Goal: Information Seeking & Learning: Learn about a topic

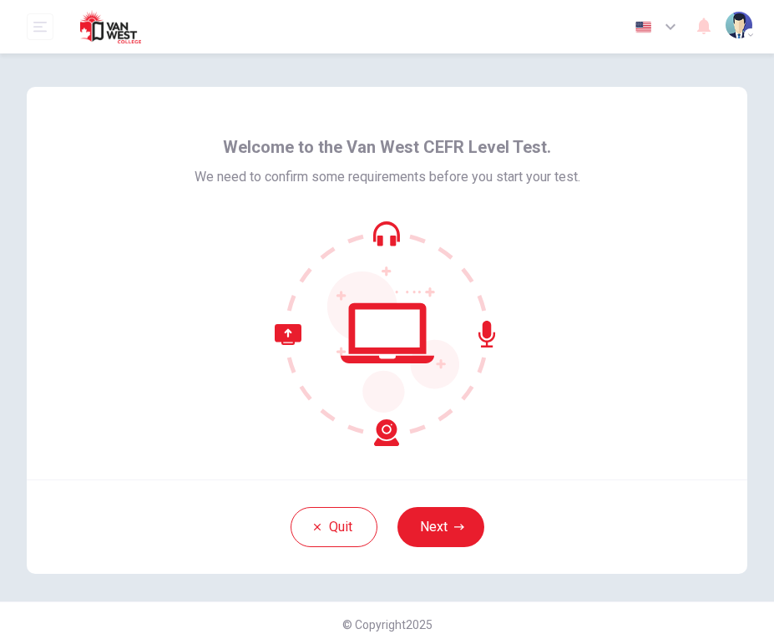
scroll to position [13, 0]
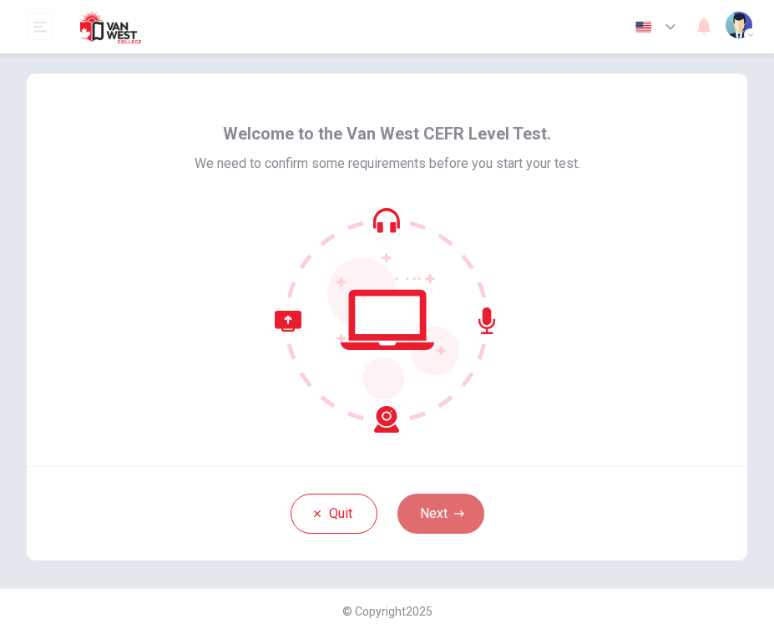
click at [451, 517] on button "Next" at bounding box center [440, 514] width 87 height 40
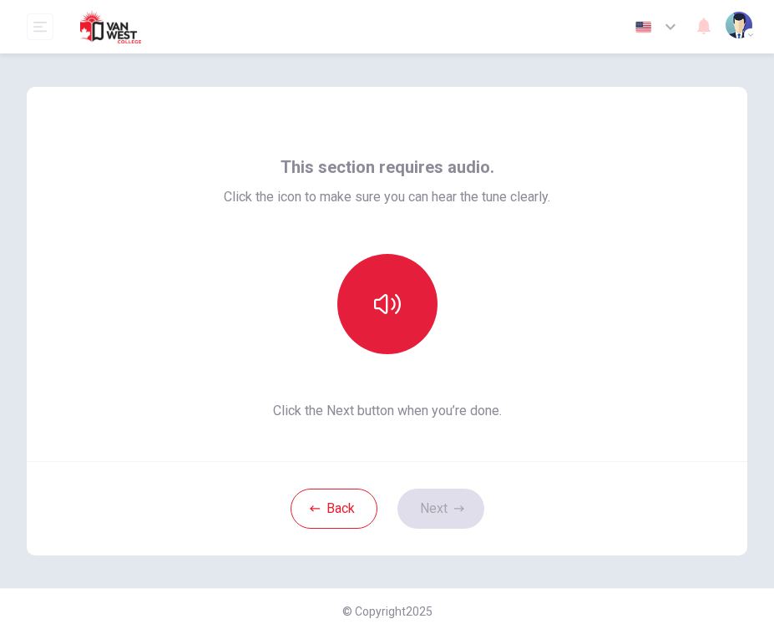
click at [389, 274] on button "button" at bounding box center [387, 304] width 100 height 100
click at [368, 329] on button "button" at bounding box center [387, 304] width 100 height 100
click at [370, 329] on button "button" at bounding box center [387, 304] width 100 height 100
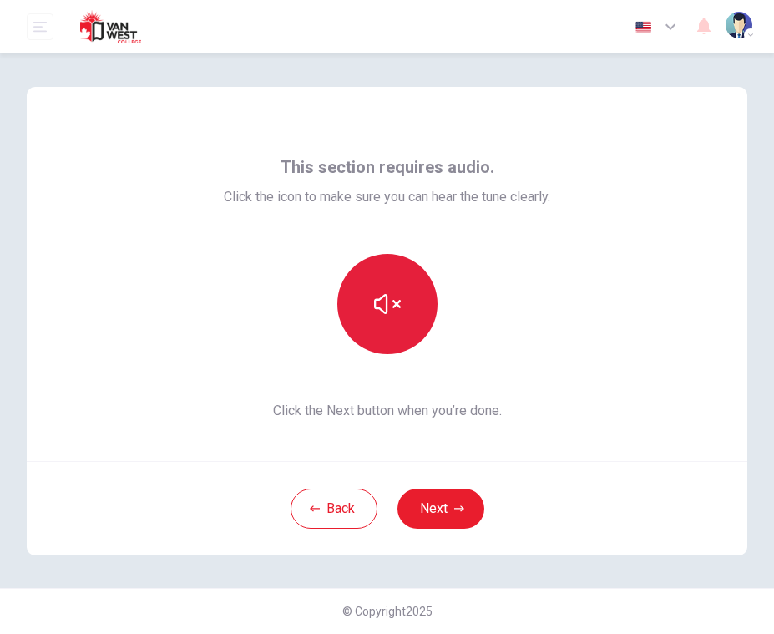
click at [370, 329] on button "button" at bounding box center [387, 304] width 100 height 100
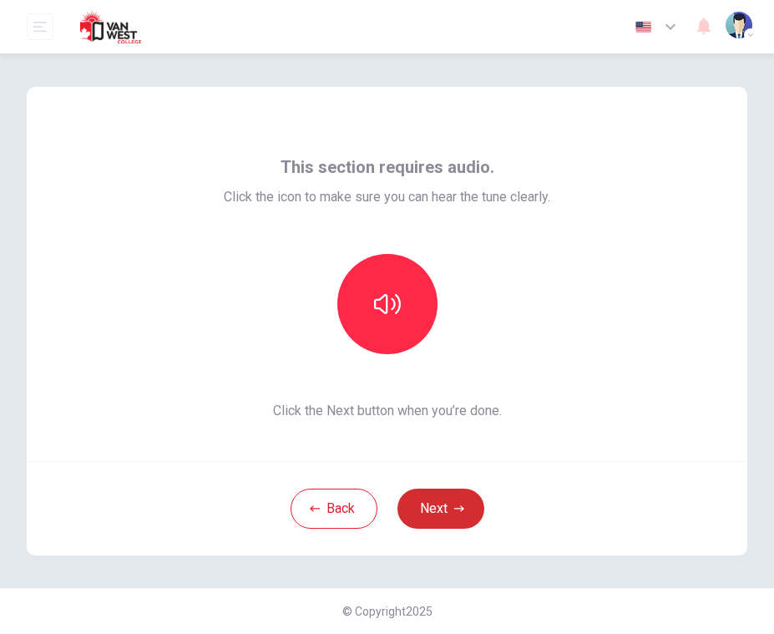
click at [445, 499] on button "Next" at bounding box center [440, 509] width 87 height 40
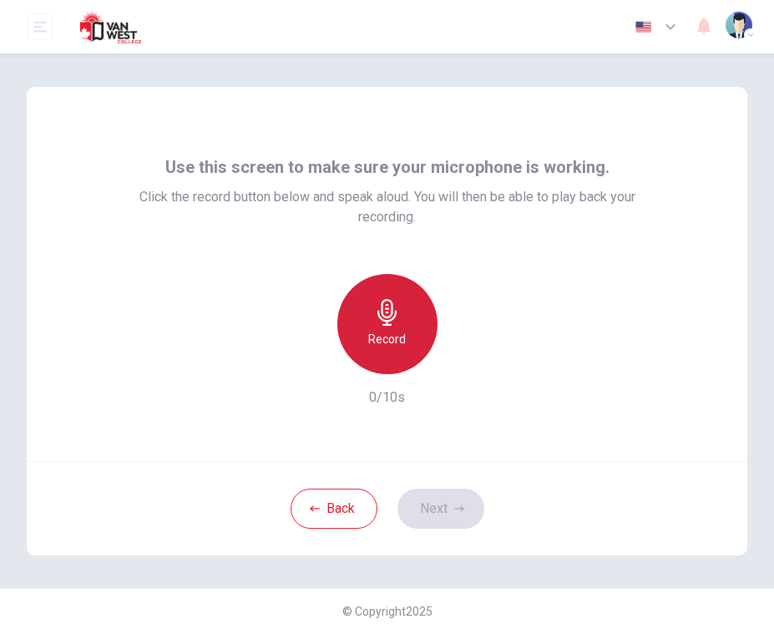
click at [392, 321] on icon "button" at bounding box center [387, 312] width 27 height 27
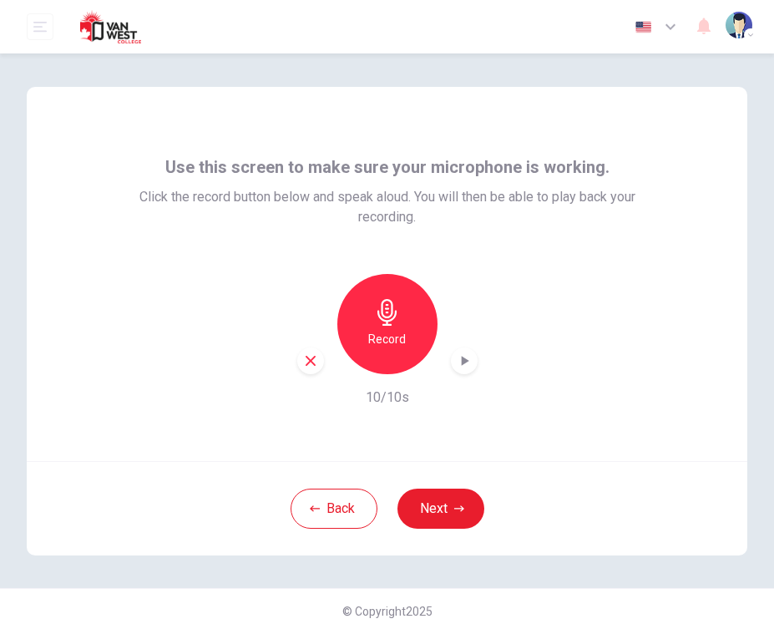
click at [309, 362] on icon "button" at bounding box center [311, 361] width 10 height 10
click at [456, 511] on icon "button" at bounding box center [459, 509] width 10 height 10
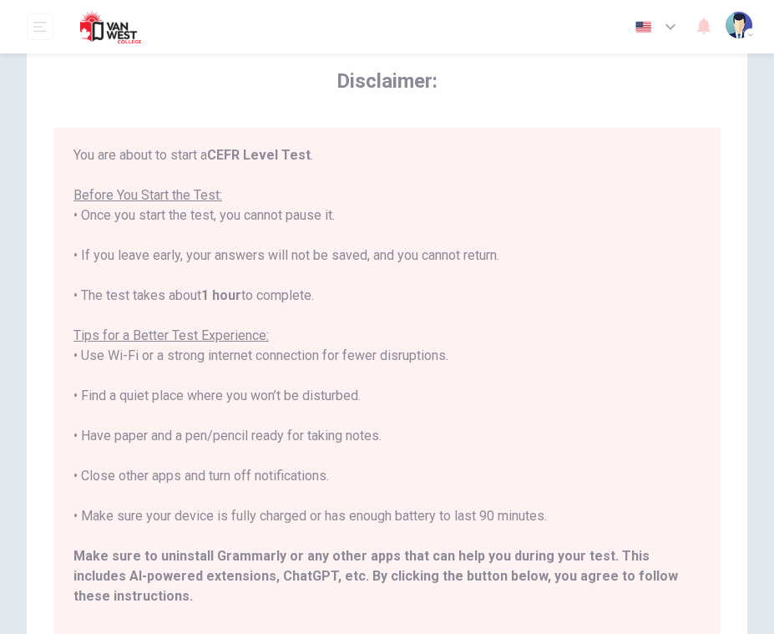
scroll to position [271, 0]
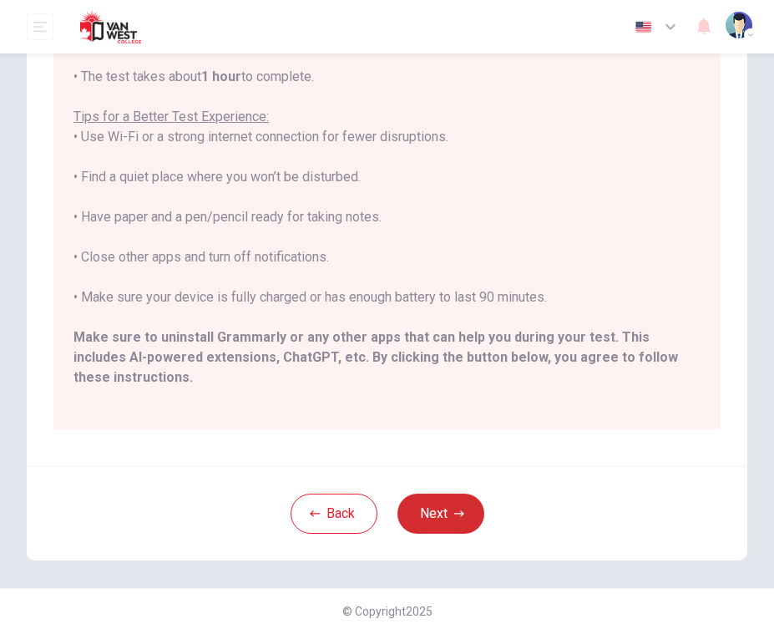
click at [416, 513] on button "Next" at bounding box center [440, 514] width 87 height 40
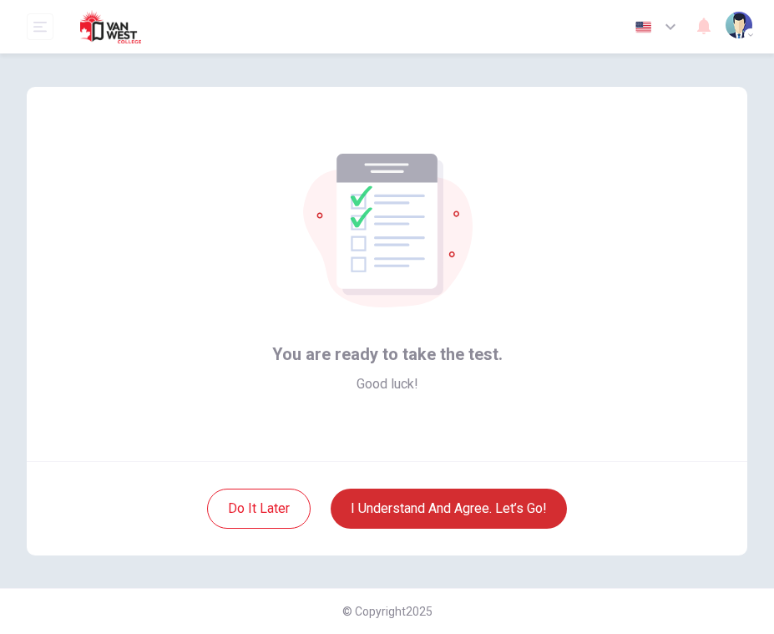
scroll to position [0, 0]
click at [417, 513] on button "I understand and agree. Let’s go!" at bounding box center [449, 509] width 236 height 40
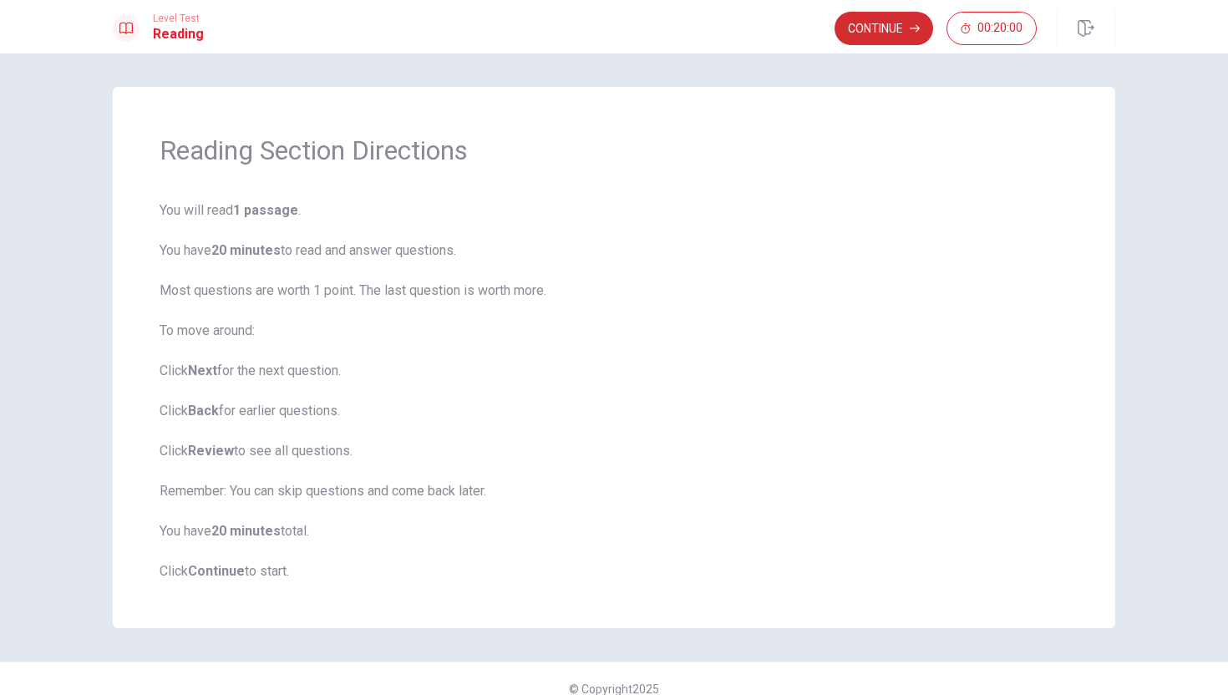
click at [773, 31] on button "Continue" at bounding box center [883, 28] width 99 height 33
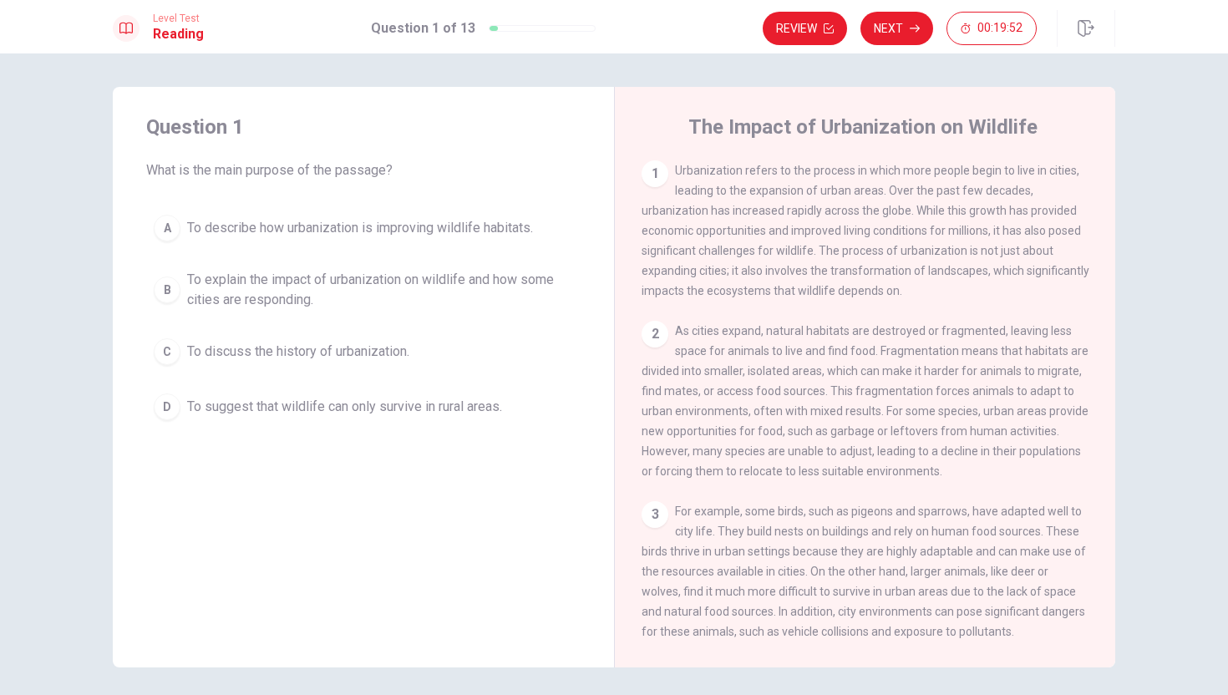
click at [652, 176] on div "1" at bounding box center [654, 173] width 27 height 27
click at [169, 346] on div "C" at bounding box center [167, 351] width 27 height 27
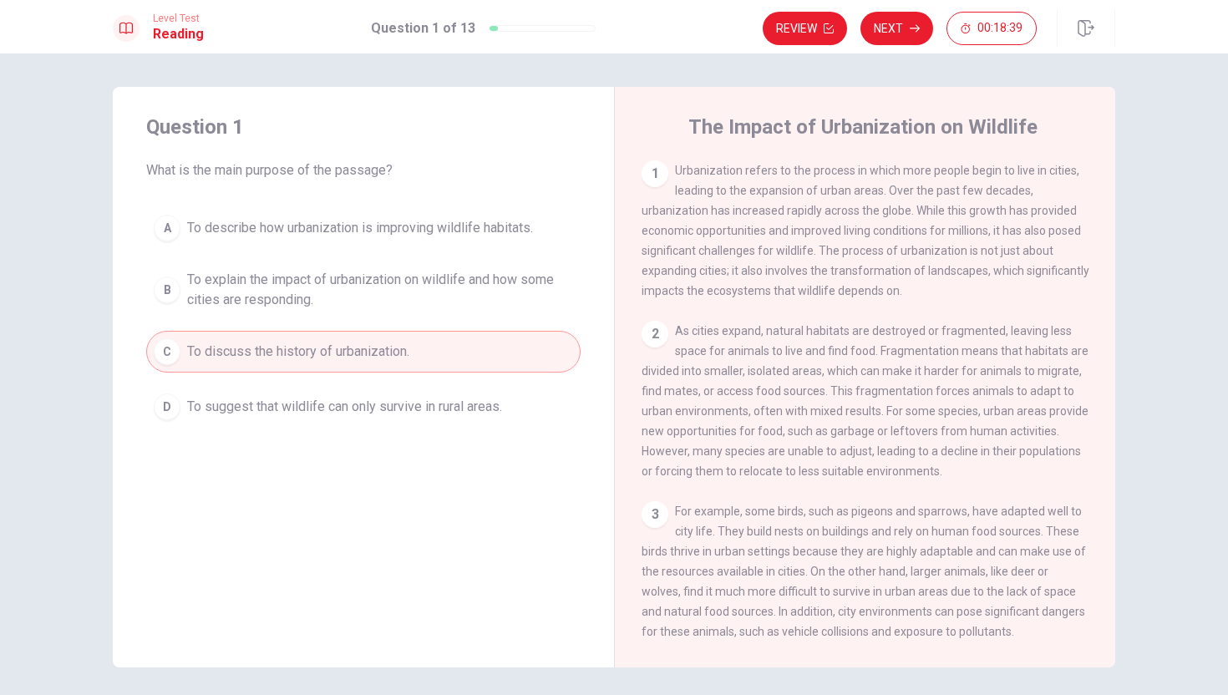
click at [164, 297] on div "B" at bounding box center [167, 289] width 27 height 27
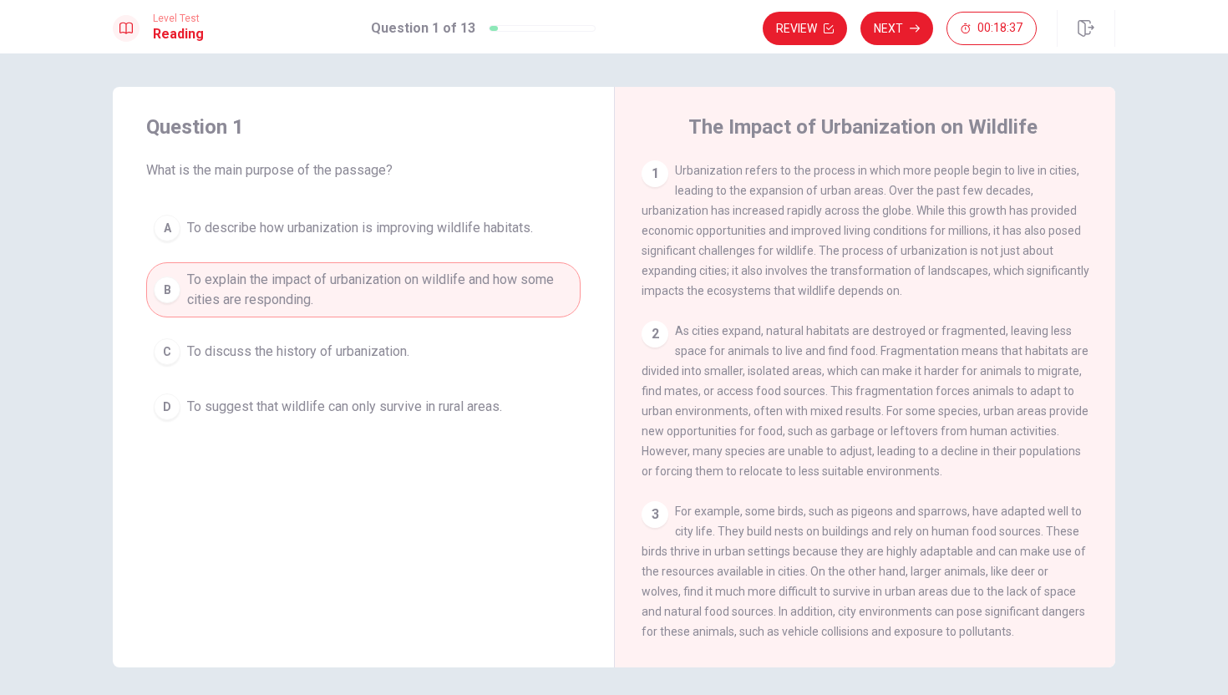
click at [170, 408] on div "D" at bounding box center [167, 406] width 27 height 27
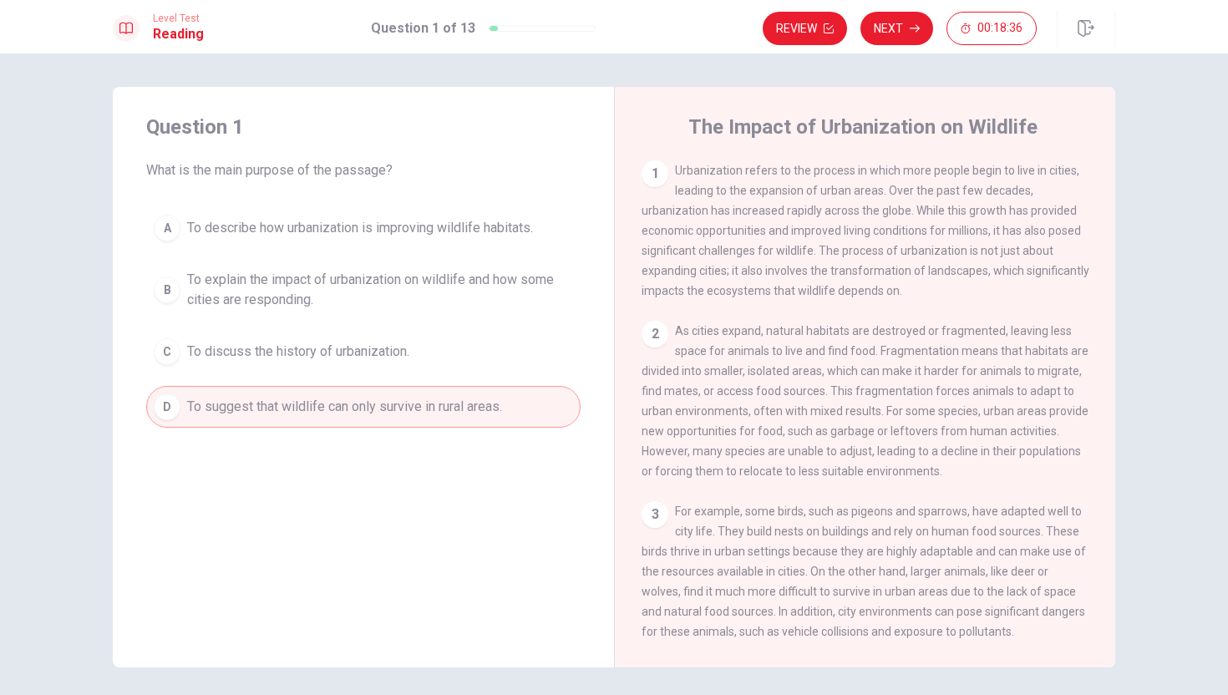
click at [314, 455] on div "Question 1 What is the main purpose of the passage? A To describe how urbanizat…" at bounding box center [363, 377] width 501 height 580
click at [441, 279] on span "To explain the impact of urbanization on wildlife and how some cities are respo…" at bounding box center [380, 290] width 386 height 40
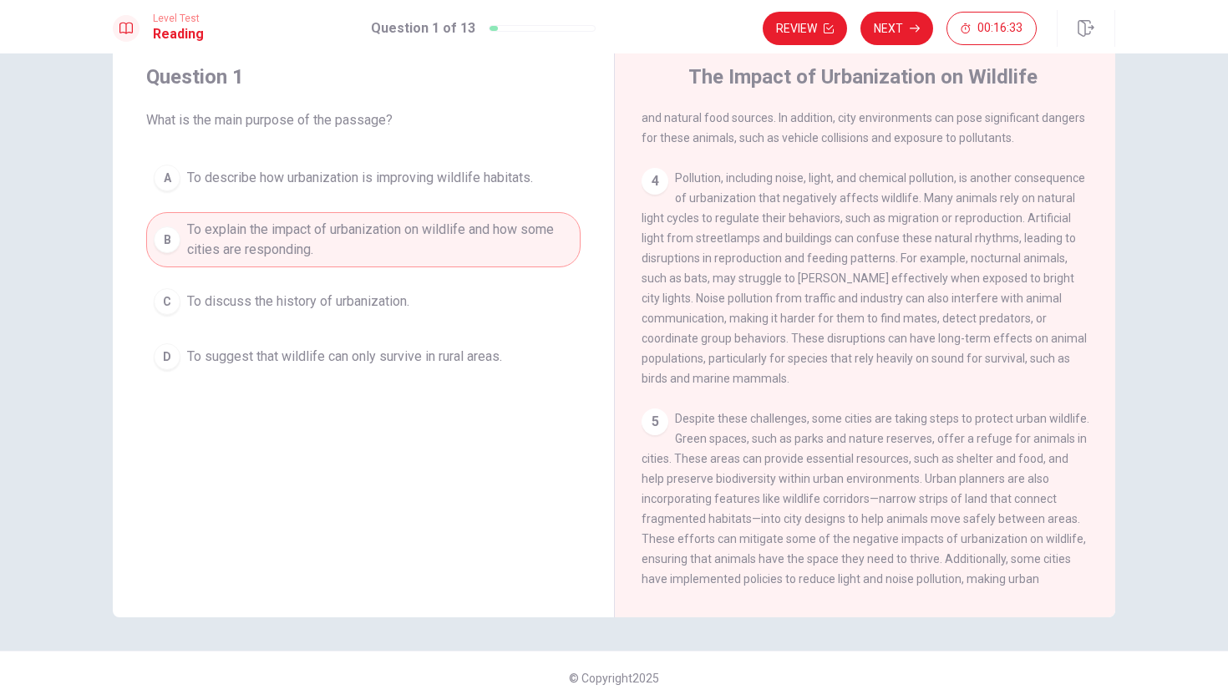
scroll to position [452, 0]
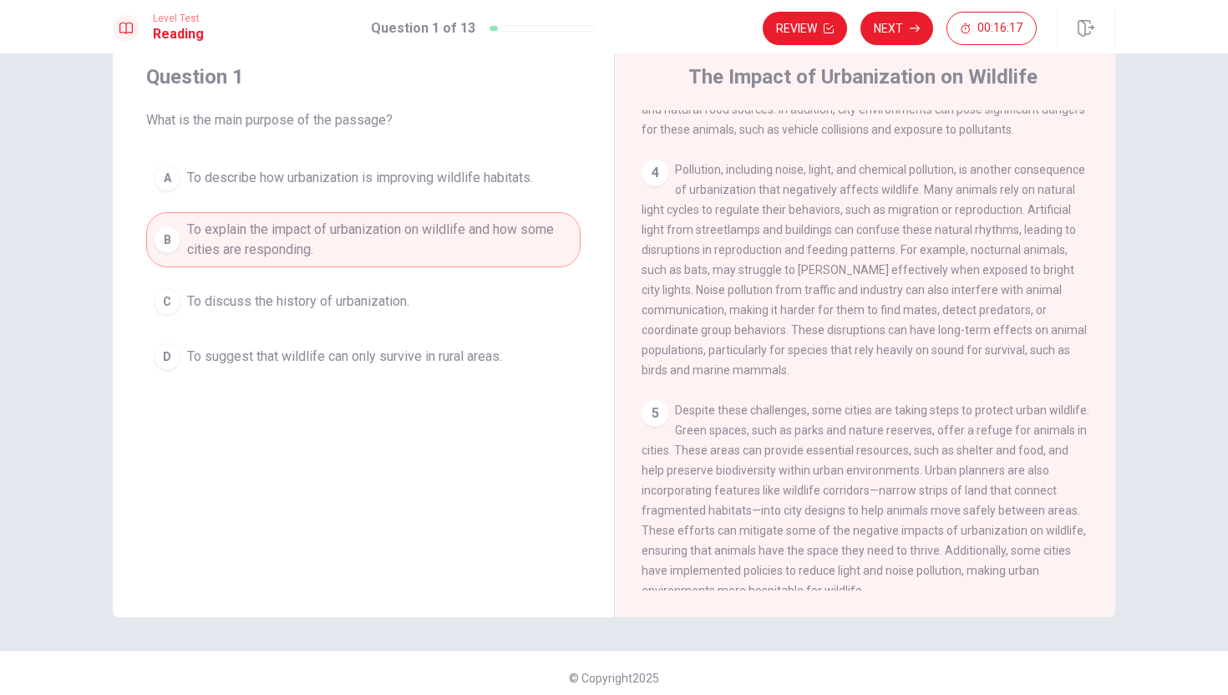
click at [466, 177] on span "To describe how urbanization is improving wildlife habitats." at bounding box center [360, 178] width 346 height 20
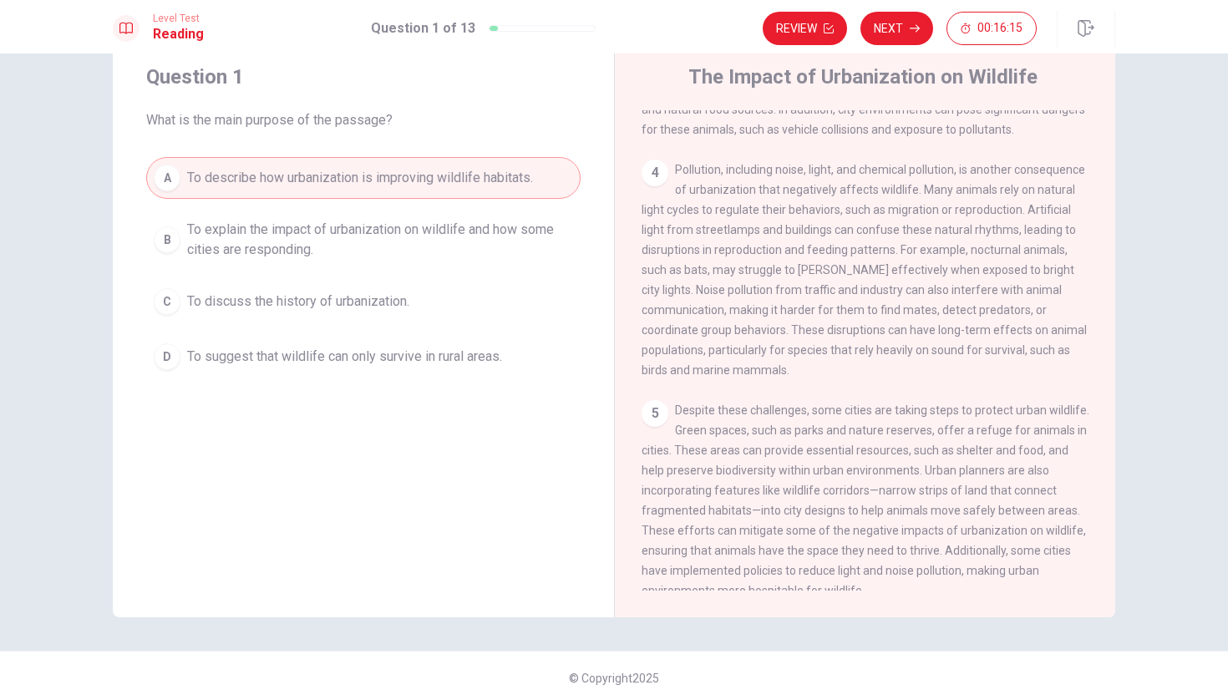
click at [514, 256] on span "To explain the impact of urbanization on wildlife and how some cities are respo…" at bounding box center [380, 240] width 386 height 40
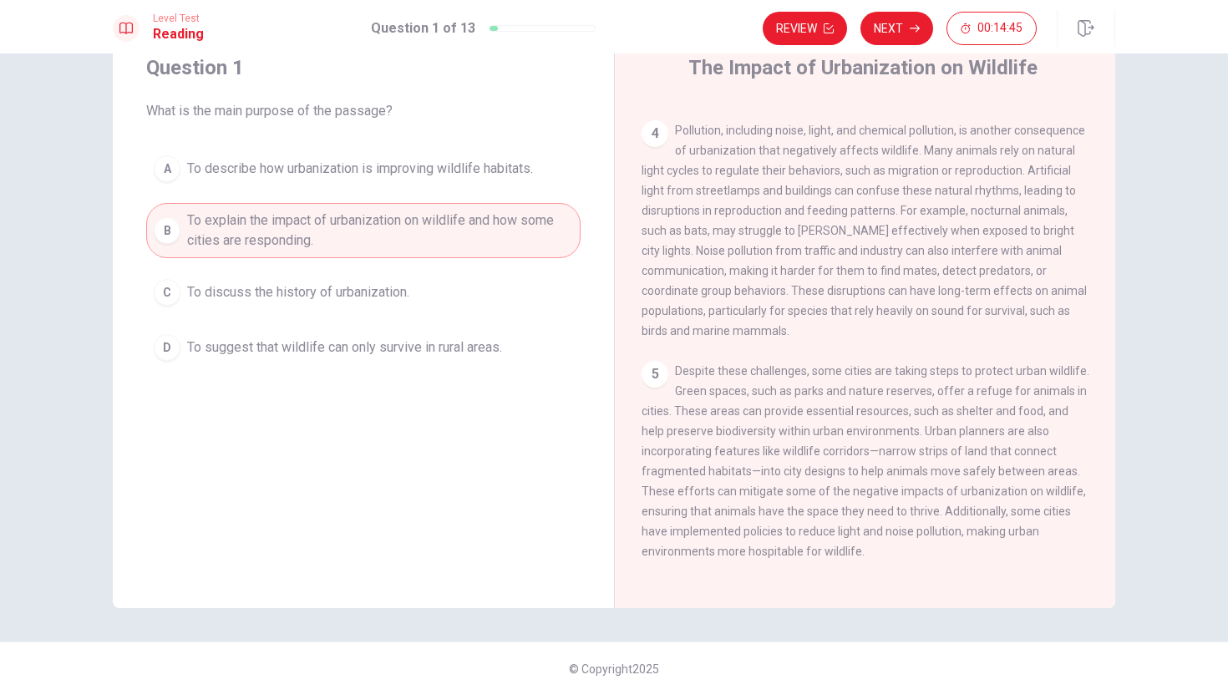
scroll to position [518, 0]
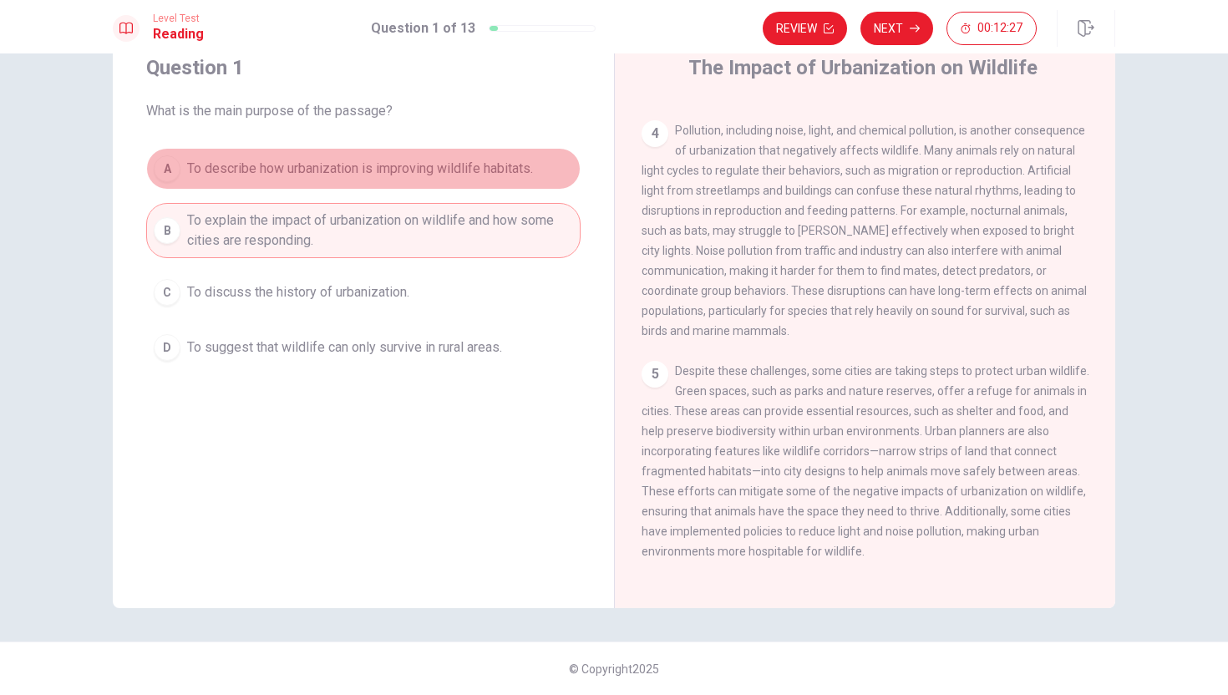
click at [422, 171] on span "To describe how urbanization is improving wildlife habitats." at bounding box center [360, 169] width 346 height 20
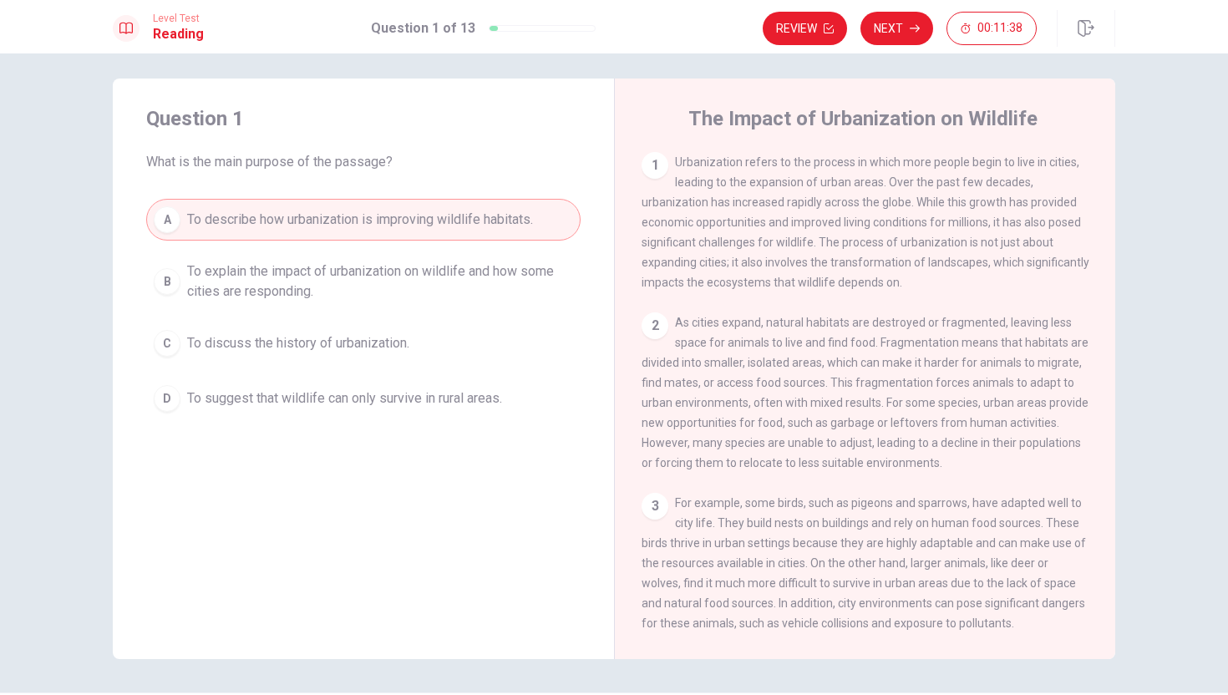
scroll to position [0, 0]
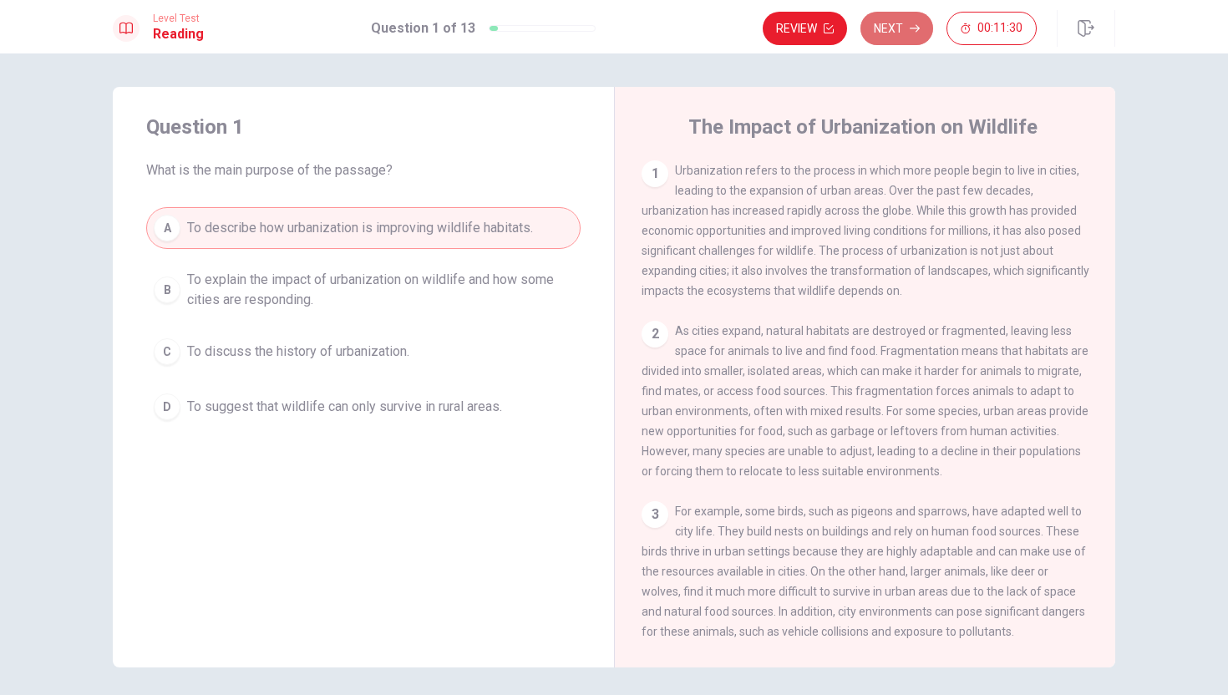
click at [773, 28] on button "Next" at bounding box center [896, 28] width 73 height 33
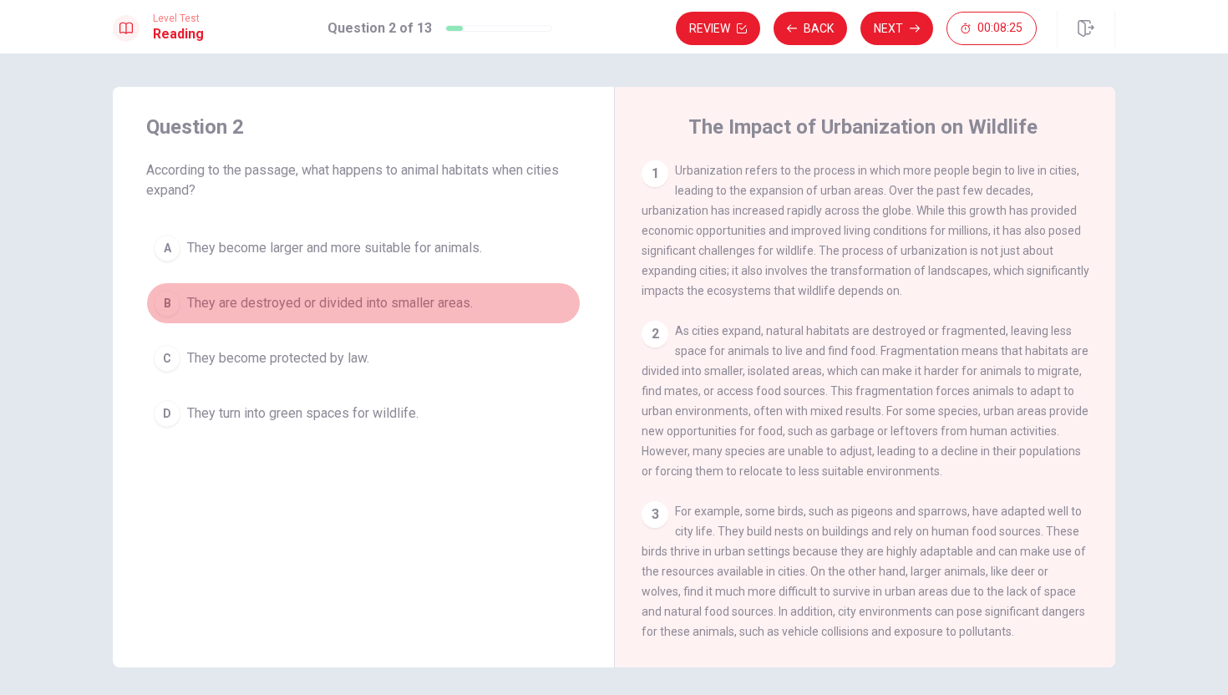
click at [441, 295] on span "They are destroyed or divided into smaller areas." at bounding box center [330, 303] width 286 height 20
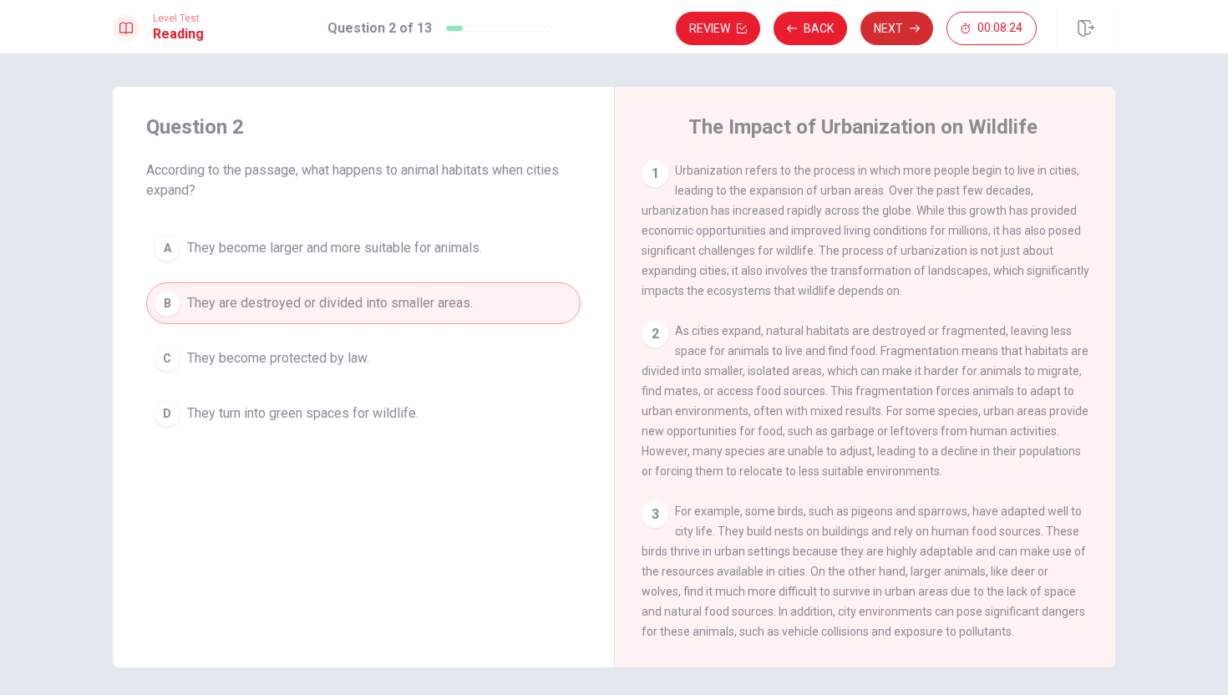
click at [773, 26] on button "Next" at bounding box center [896, 28] width 73 height 33
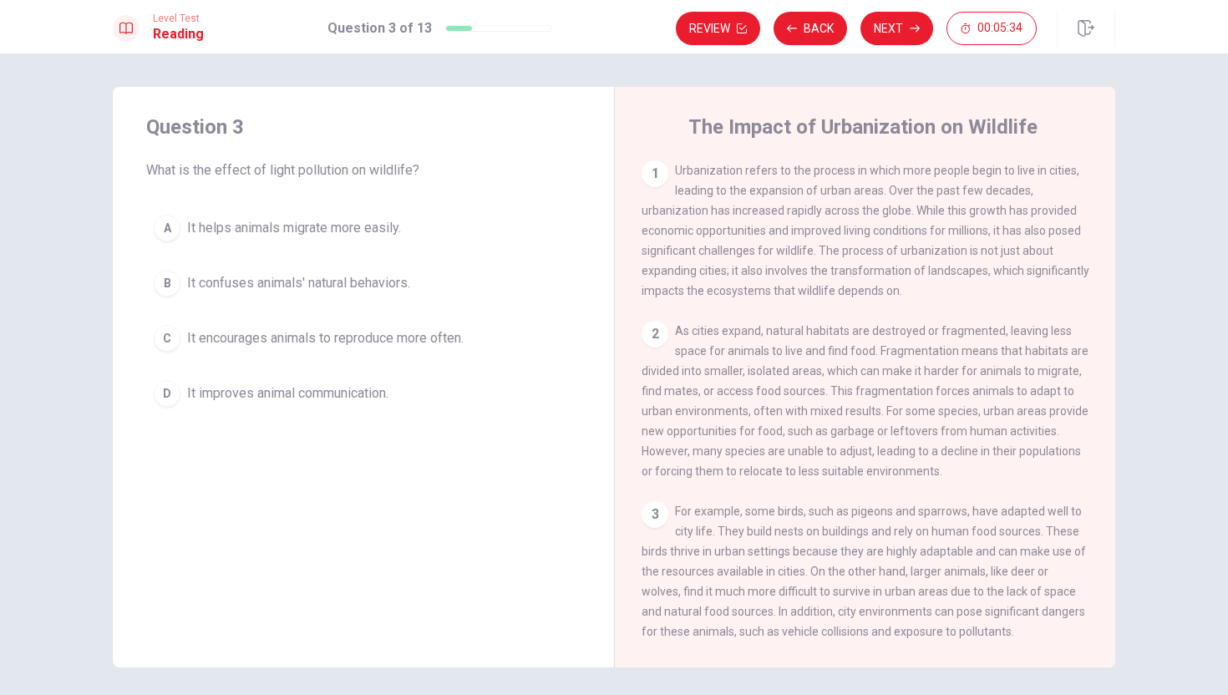
click at [372, 234] on span "It helps animals migrate more easily." at bounding box center [294, 228] width 214 height 20
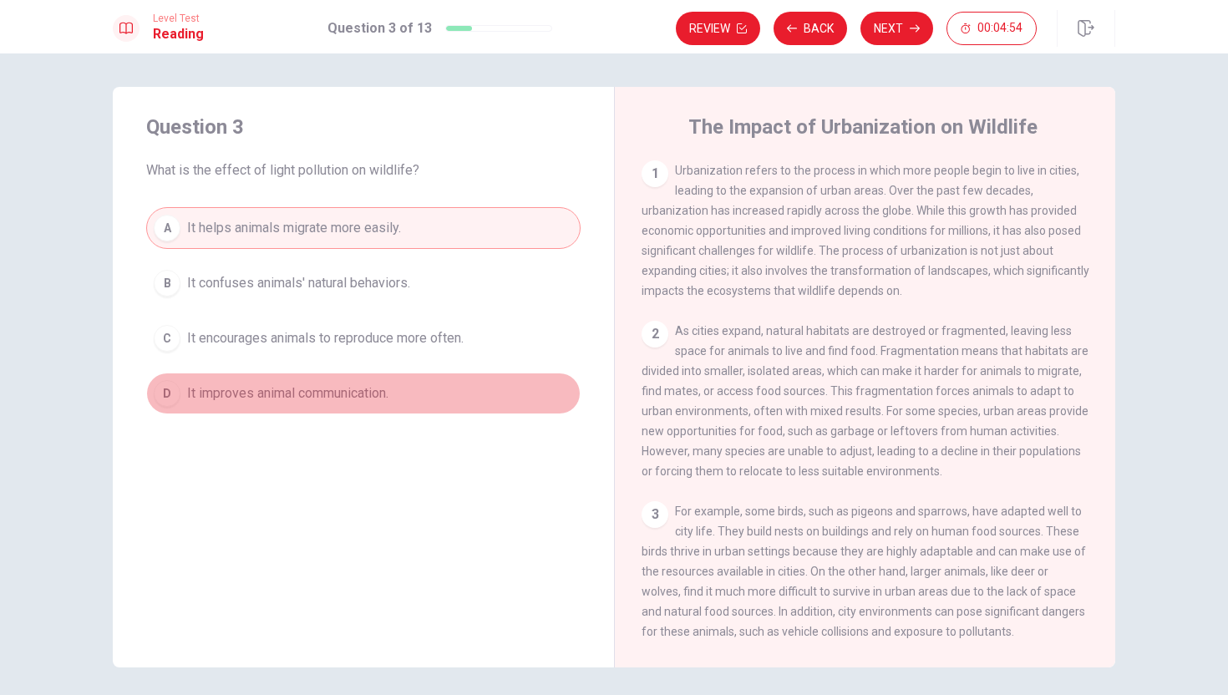
click at [361, 396] on span "It improves animal communication." at bounding box center [287, 393] width 201 height 20
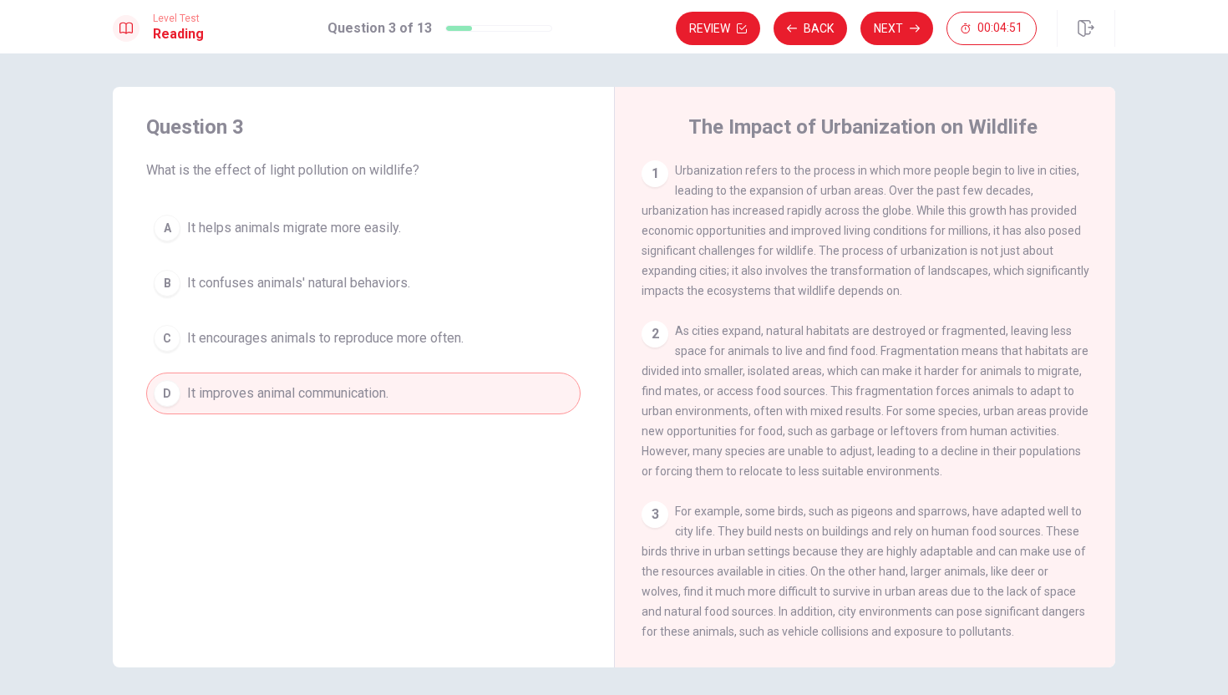
click at [419, 332] on span "It encourages animals to reproduce more often." at bounding box center [325, 338] width 276 height 20
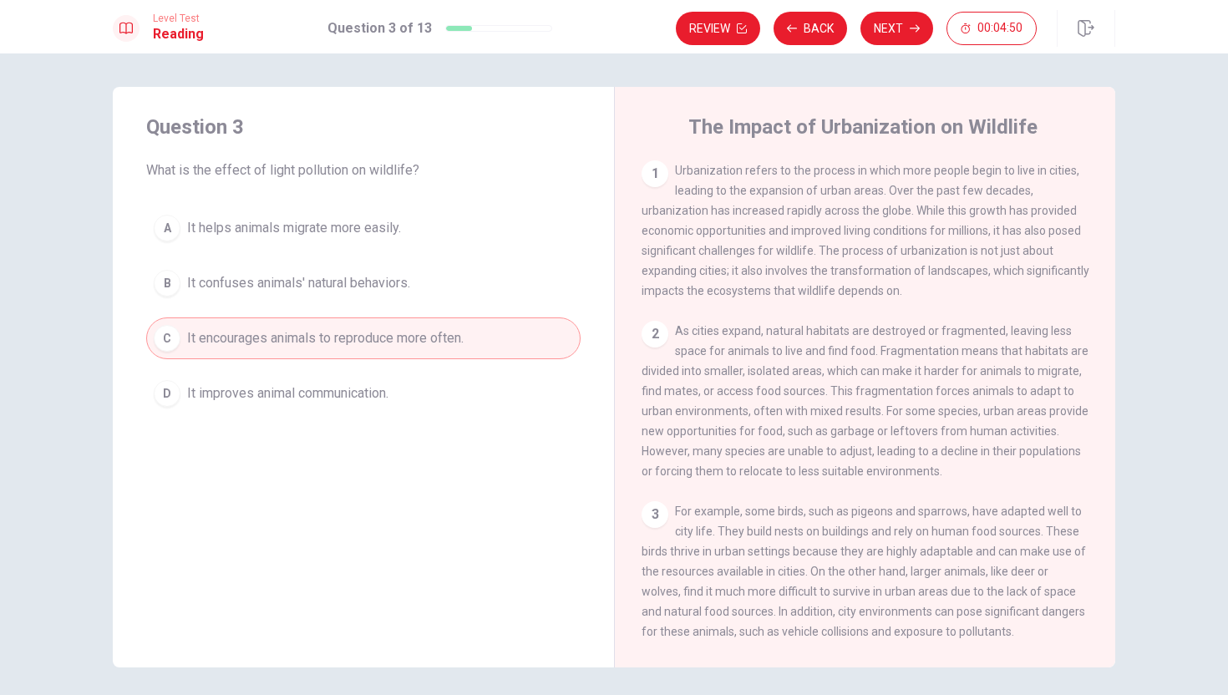
click at [369, 284] on span "It confuses animals' natural behaviors." at bounding box center [298, 283] width 223 height 20
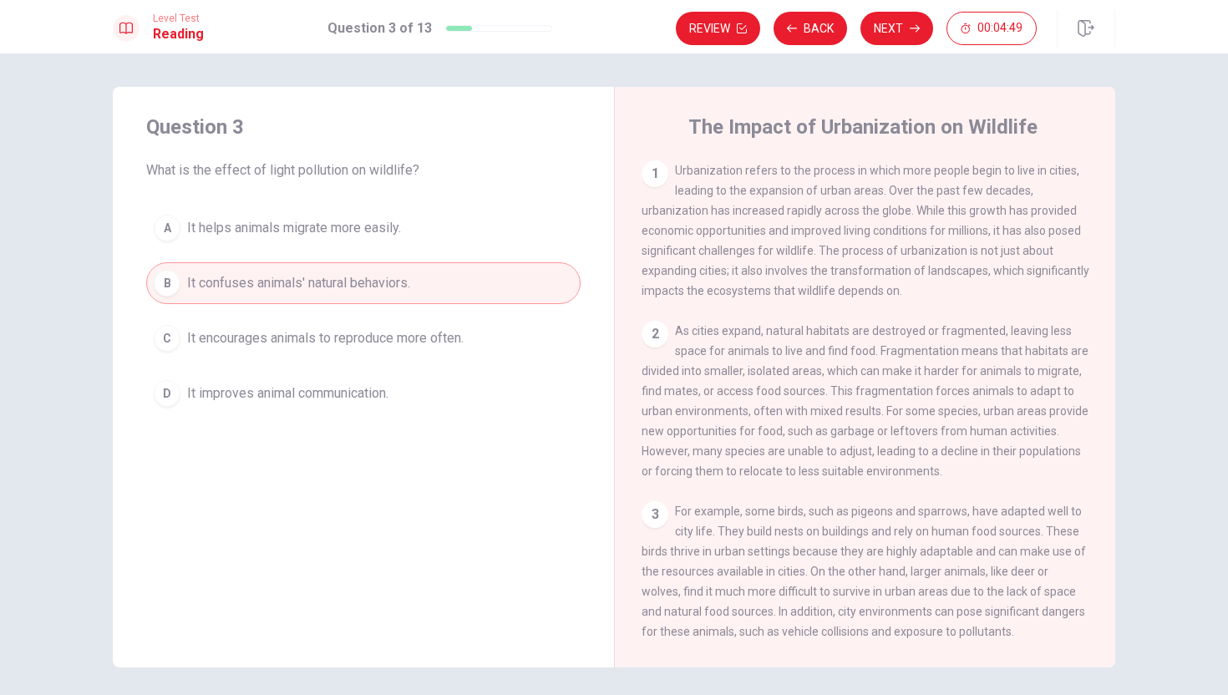
click at [378, 241] on button "A It helps animals migrate more easily." at bounding box center [363, 228] width 434 height 42
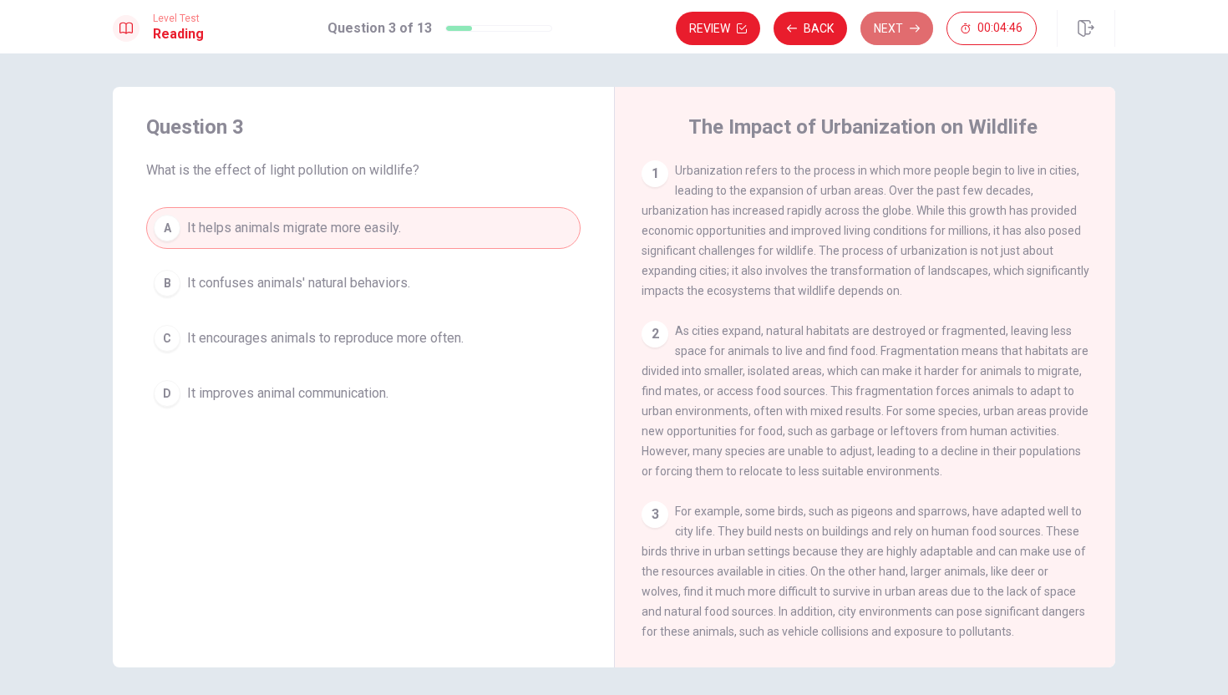
click at [773, 28] on button "Next" at bounding box center [896, 28] width 73 height 33
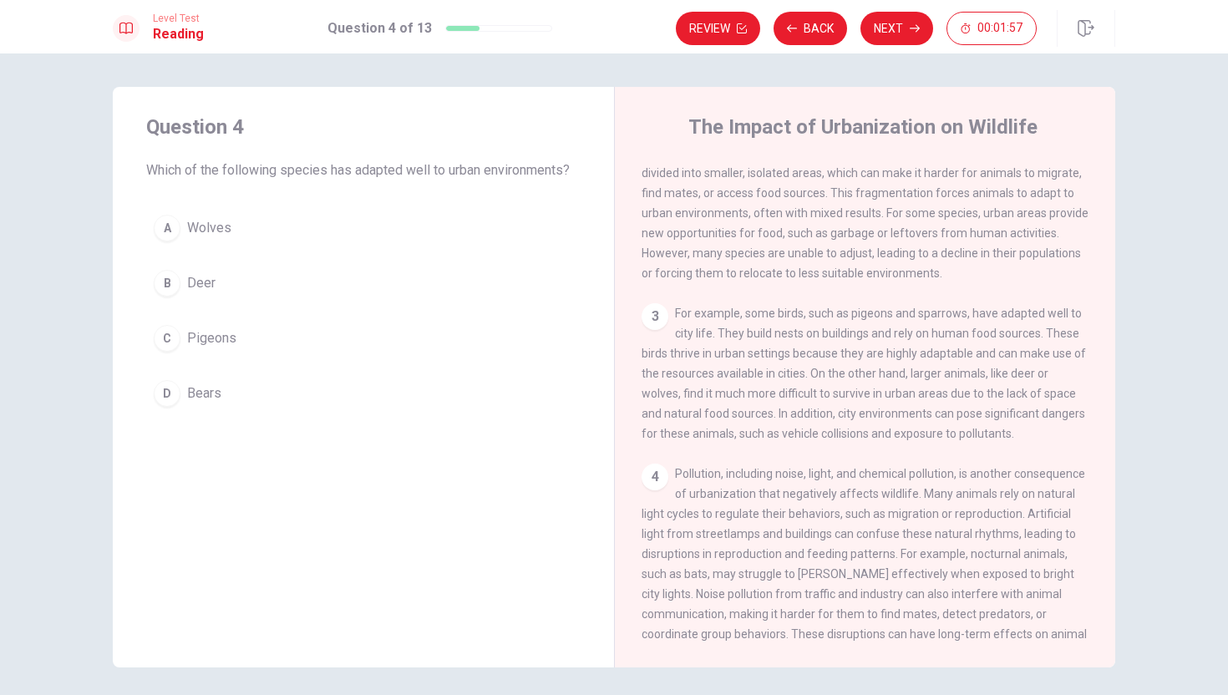
scroll to position [196, 0]
click at [211, 345] on span "Pigeons" at bounding box center [211, 338] width 49 height 20
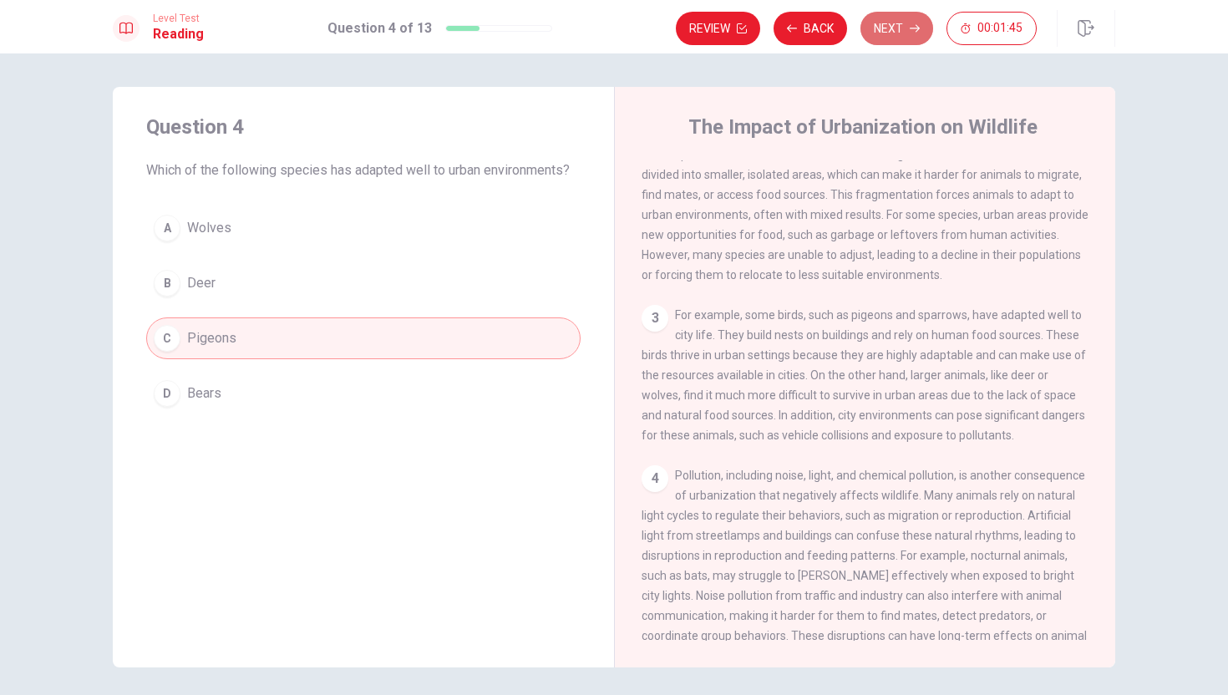
click at [773, 20] on button "Next" at bounding box center [896, 28] width 73 height 33
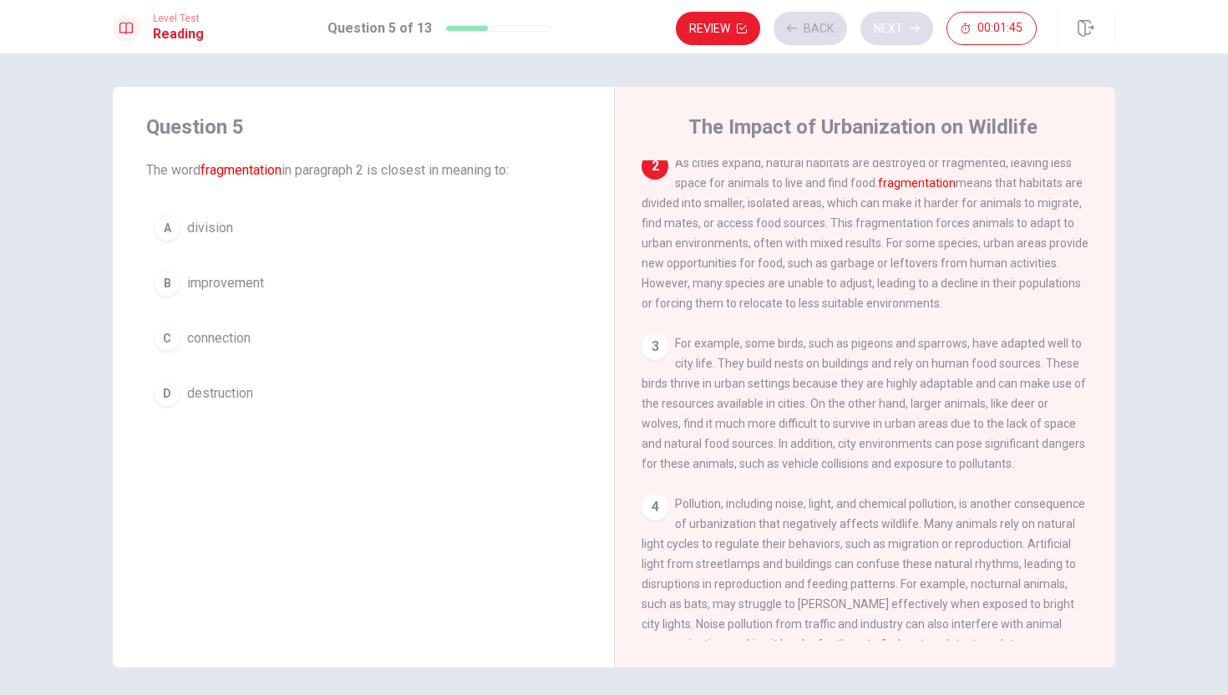
scroll to position [166, 0]
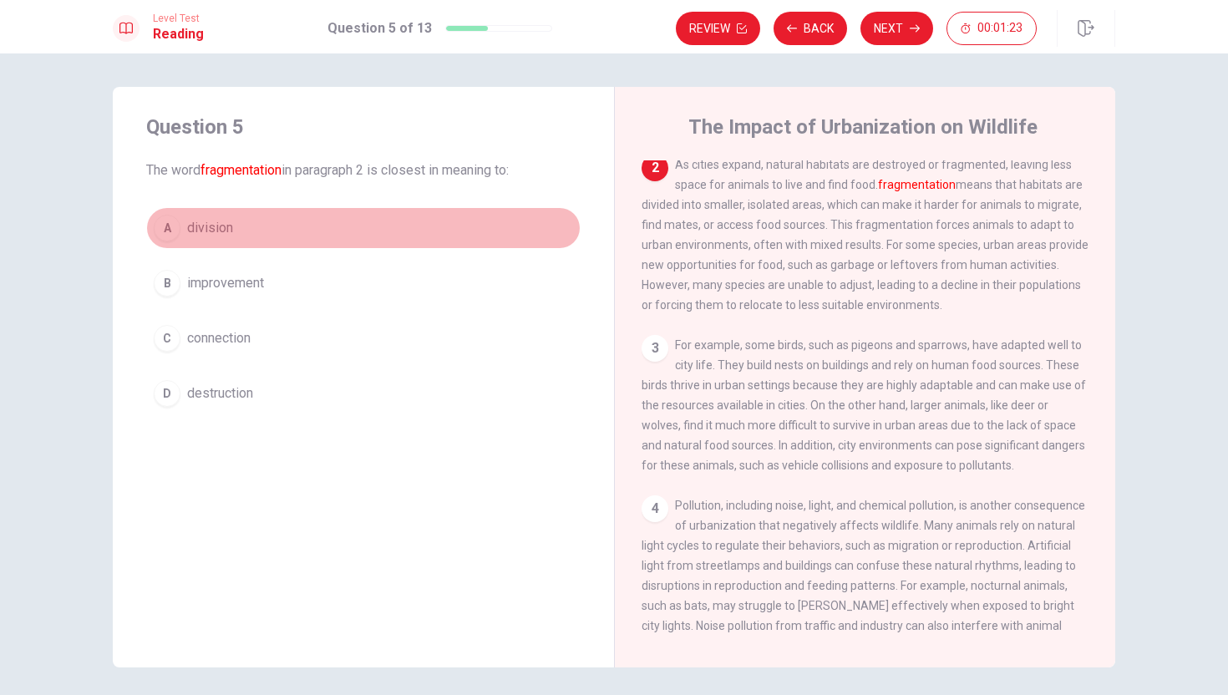
click at [169, 230] on div "A" at bounding box center [167, 228] width 27 height 27
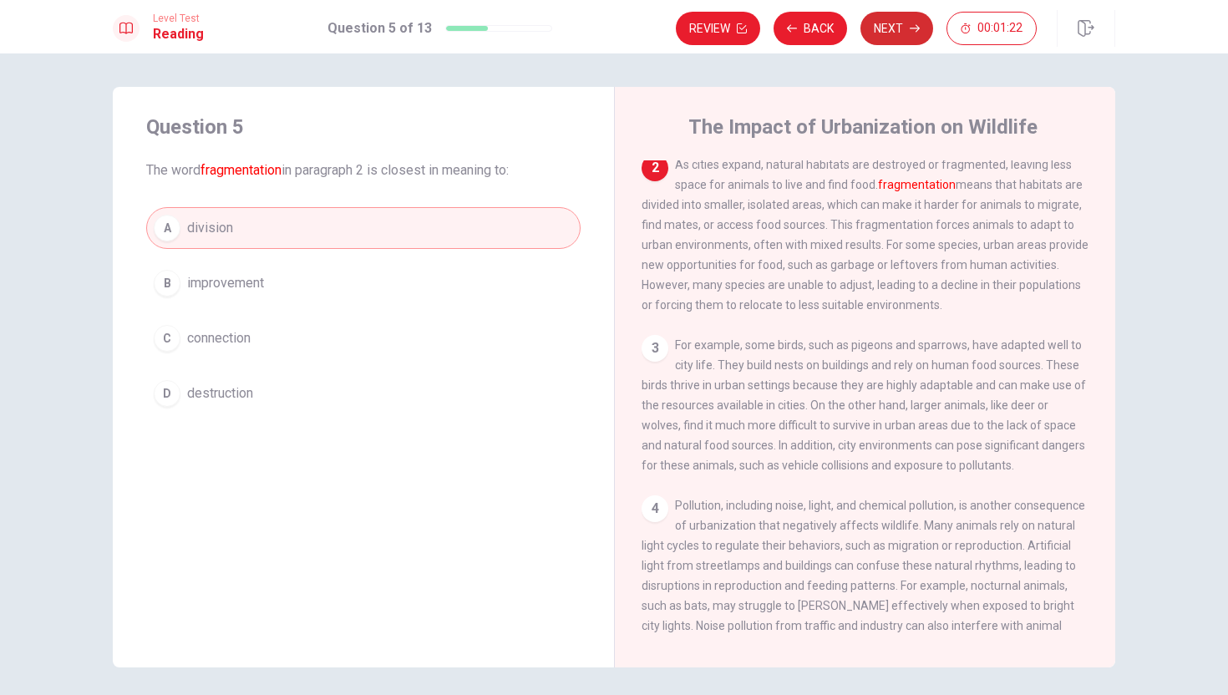
click at [773, 24] on button "Next" at bounding box center [896, 28] width 73 height 33
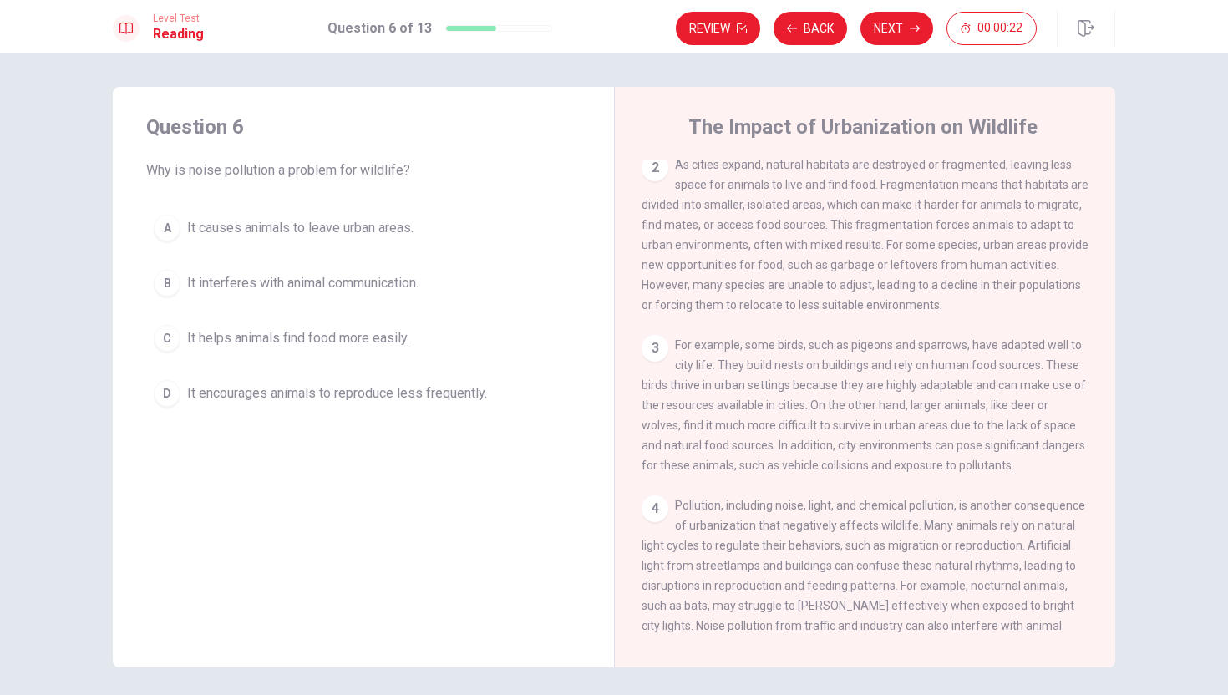
click at [337, 342] on span "It helps animals find food more easily." at bounding box center [298, 338] width 222 height 20
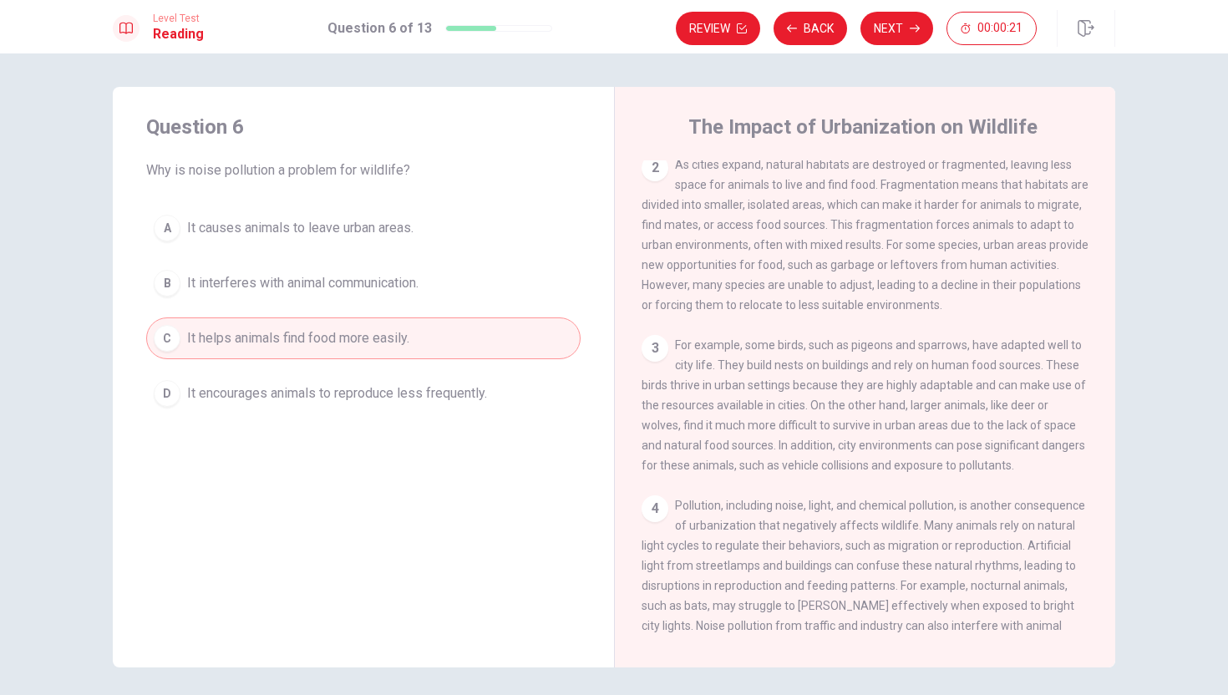
click at [344, 290] on span "It interferes with animal communication." at bounding box center [302, 283] width 231 height 20
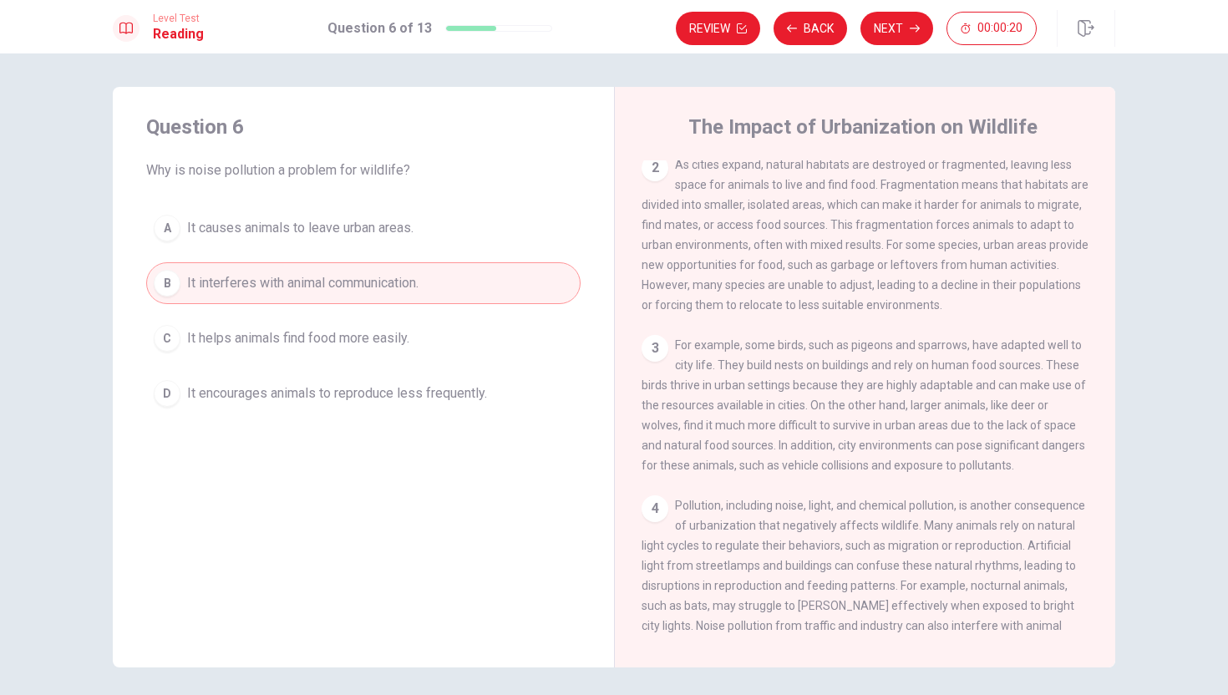
click at [332, 344] on span "It helps animals find food more easily." at bounding box center [298, 338] width 222 height 20
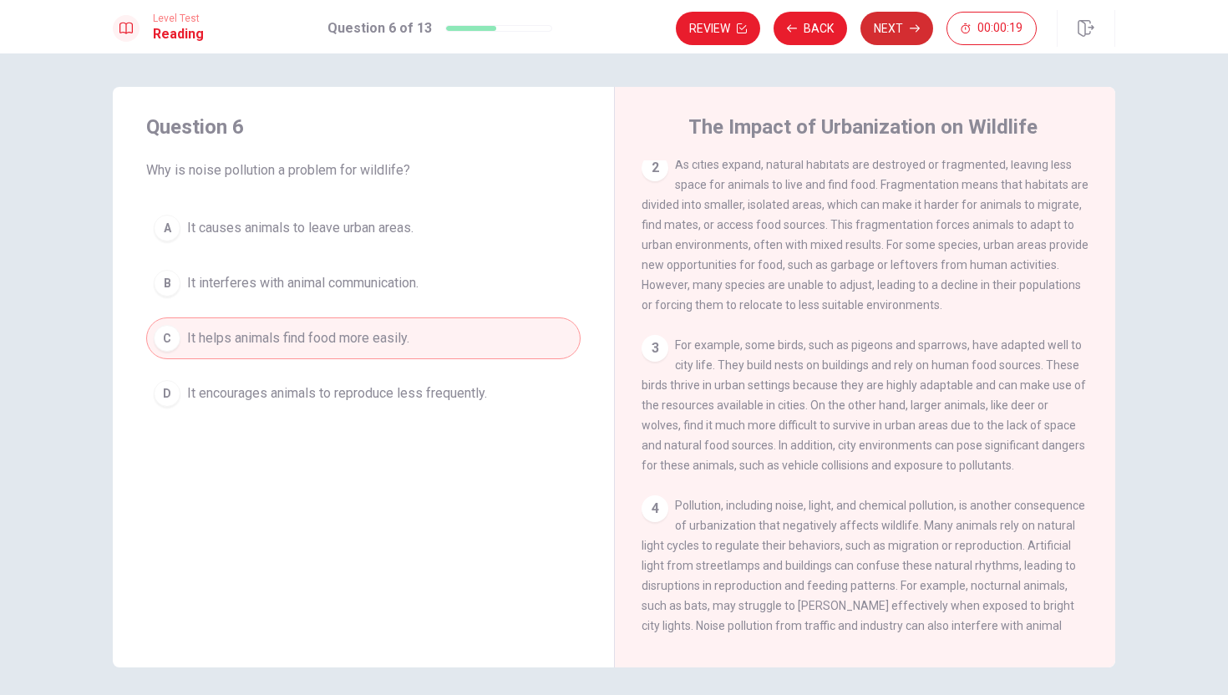
click at [773, 24] on button "Next" at bounding box center [896, 28] width 73 height 33
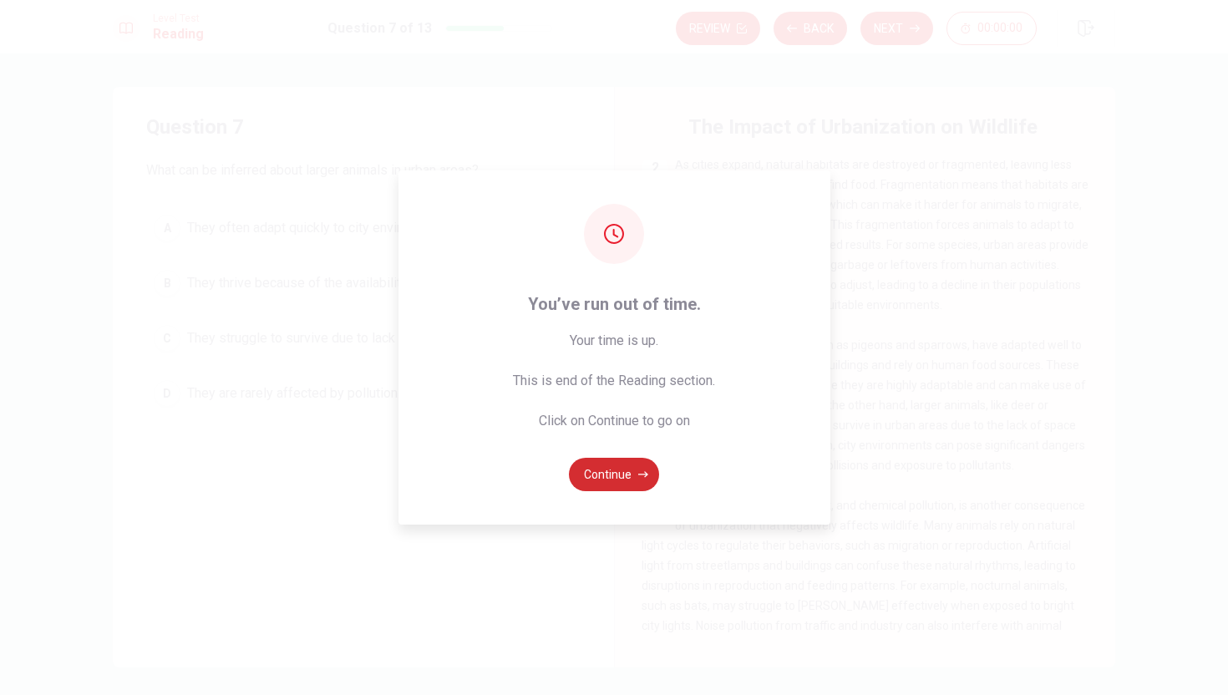
click at [600, 474] on button "Continue" at bounding box center [614, 474] width 90 height 33
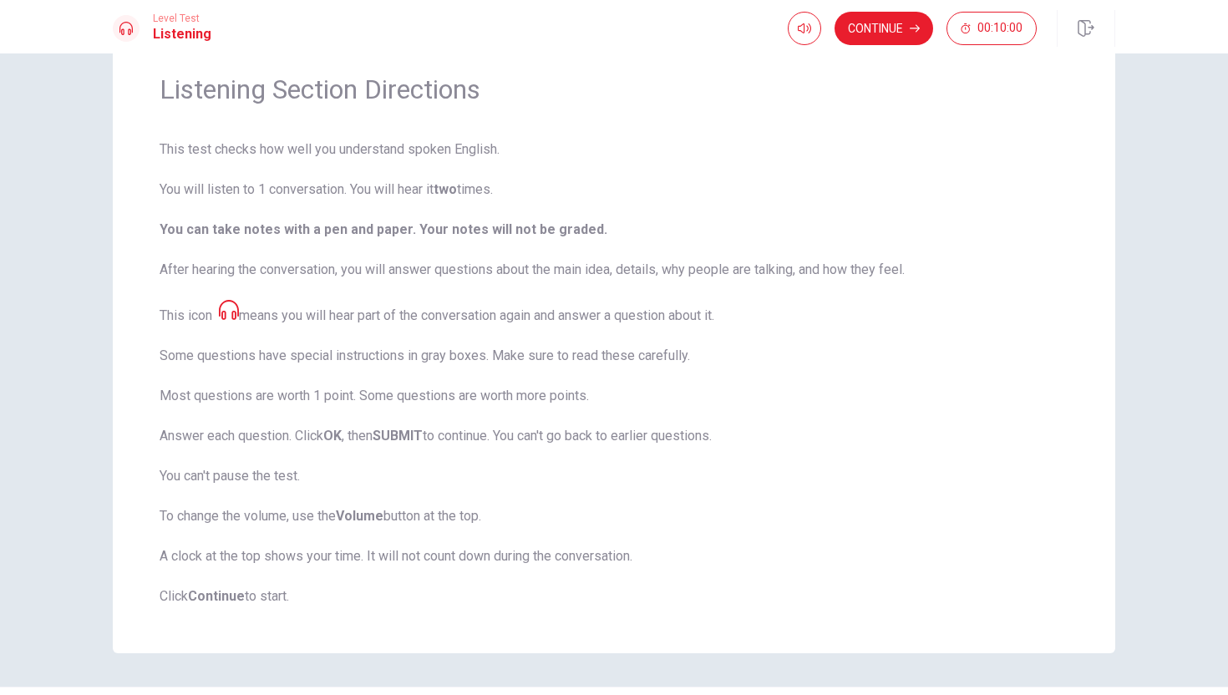
scroll to position [105, 0]
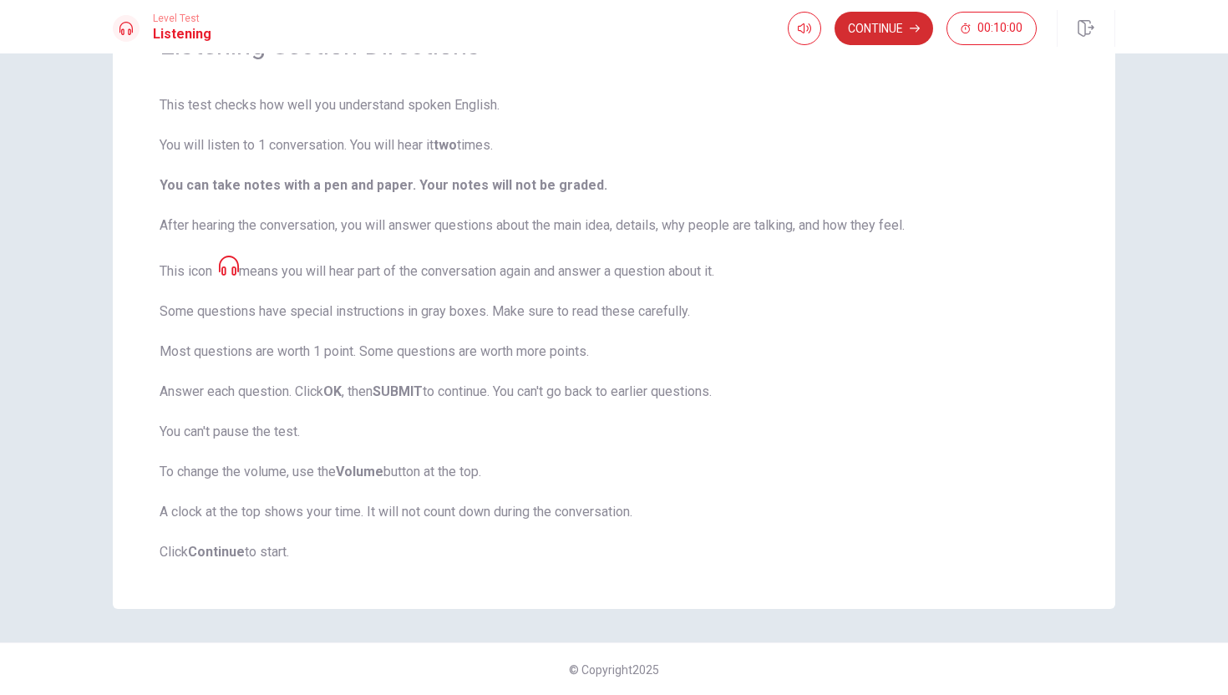
click at [773, 32] on button "Continue" at bounding box center [883, 28] width 99 height 33
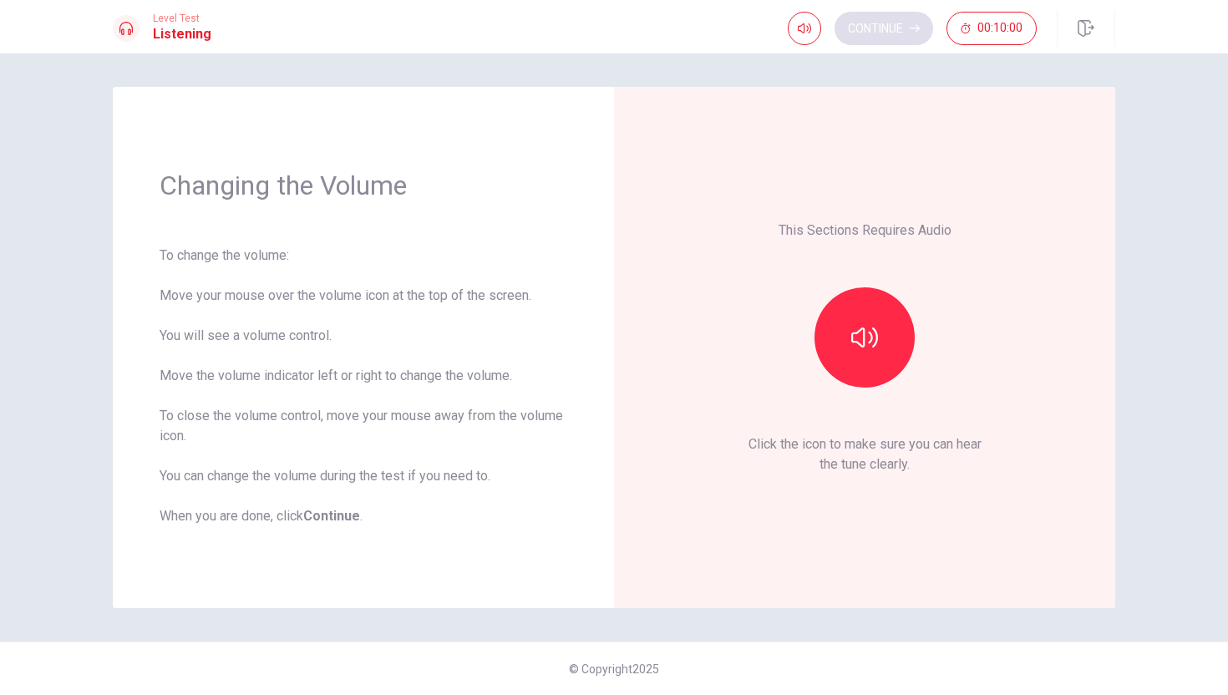
scroll to position [0, 0]
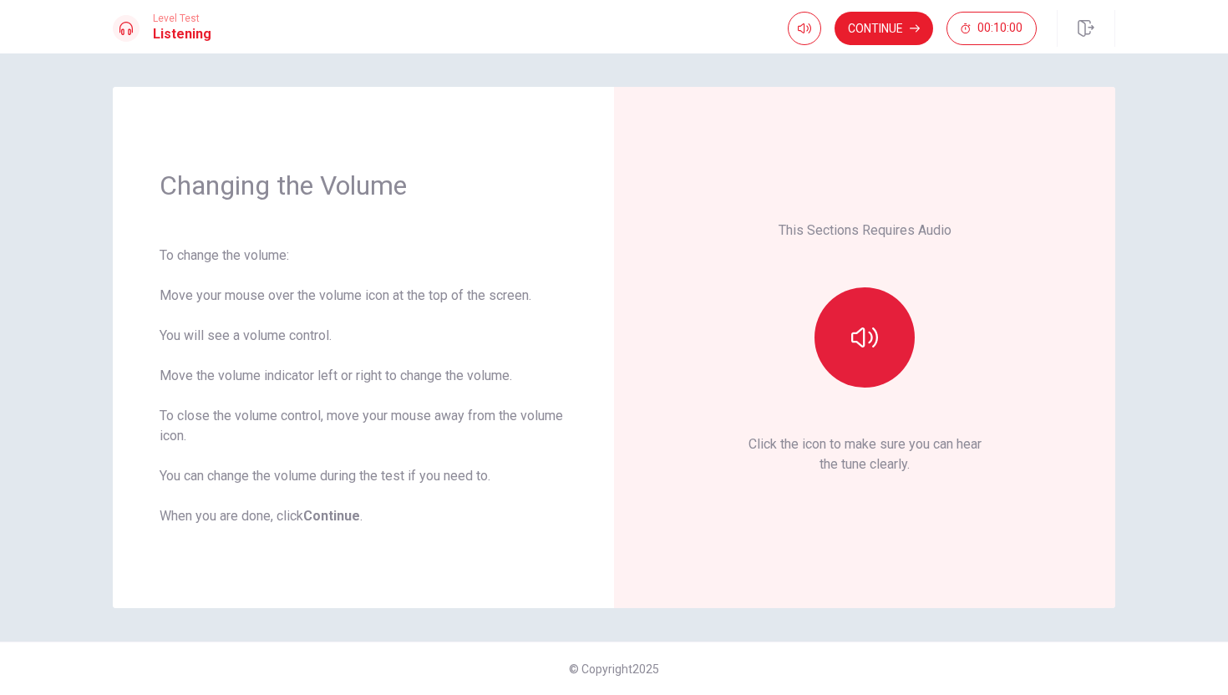
click at [773, 351] on button "button" at bounding box center [864, 337] width 100 height 100
click at [773, 28] on button "Continue" at bounding box center [883, 28] width 99 height 33
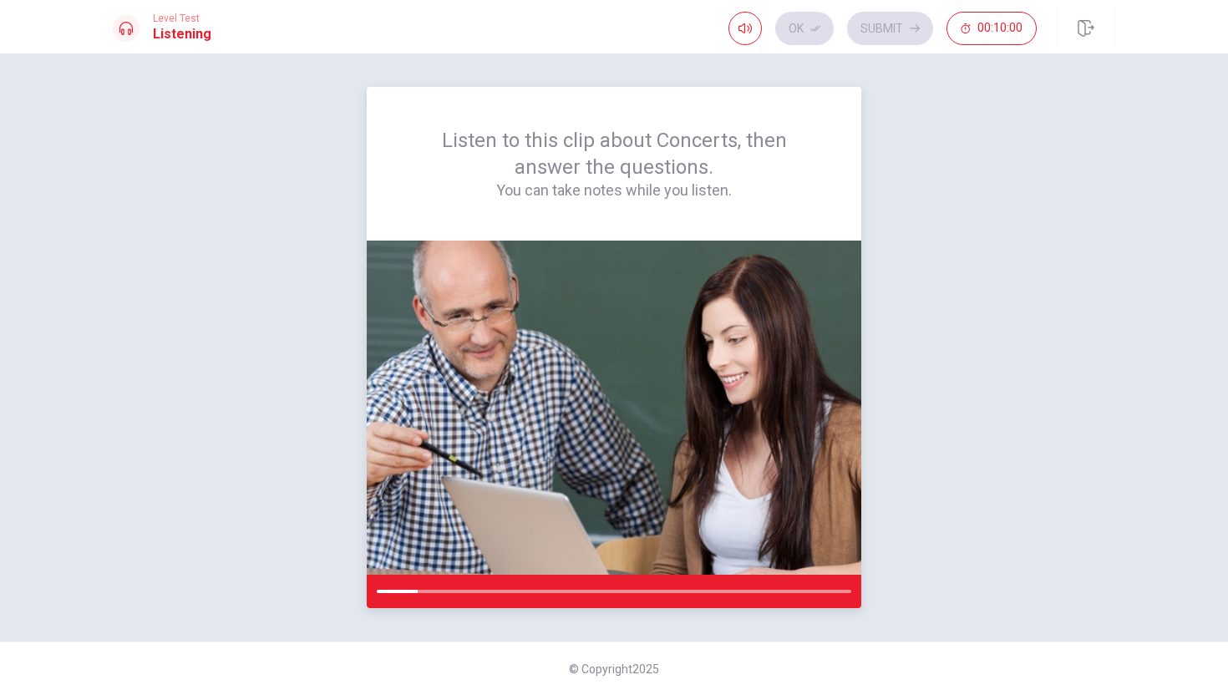
click at [412, 591] on div at bounding box center [397, 591] width 41 height 3
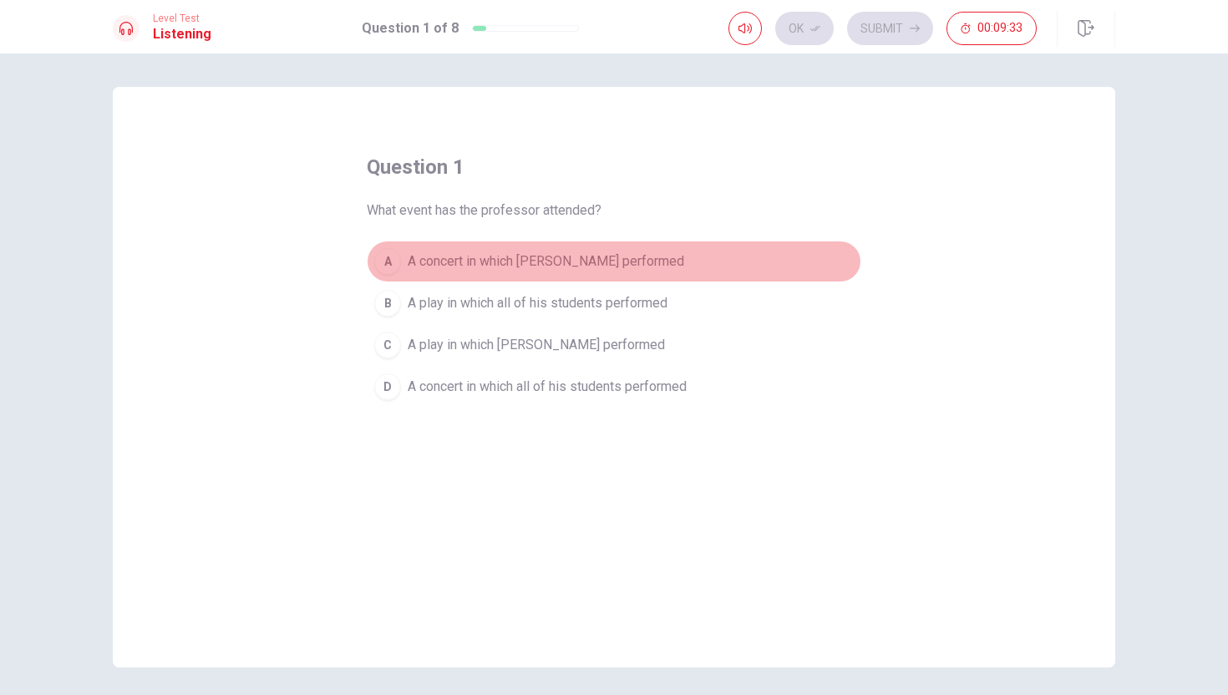
click at [560, 255] on span "A concert in which [PERSON_NAME] performed" at bounding box center [546, 261] width 276 height 20
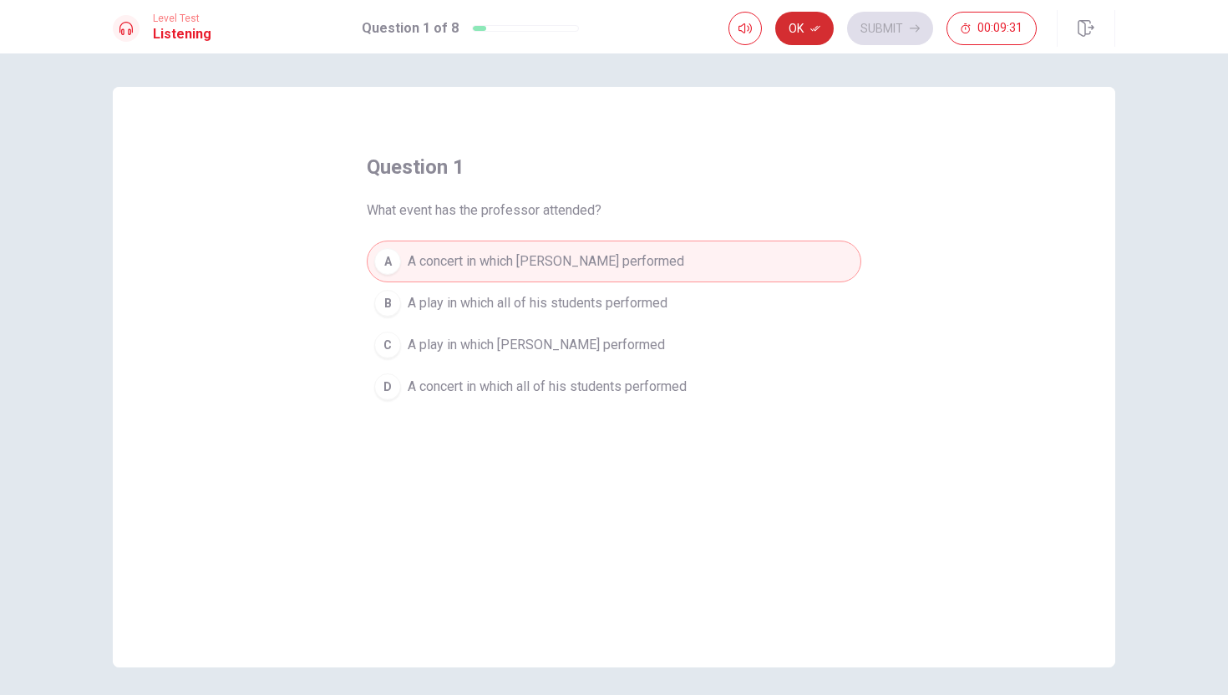
click at [773, 30] on icon "button" at bounding box center [815, 28] width 10 height 10
click at [773, 29] on button "Submit" at bounding box center [890, 28] width 86 height 33
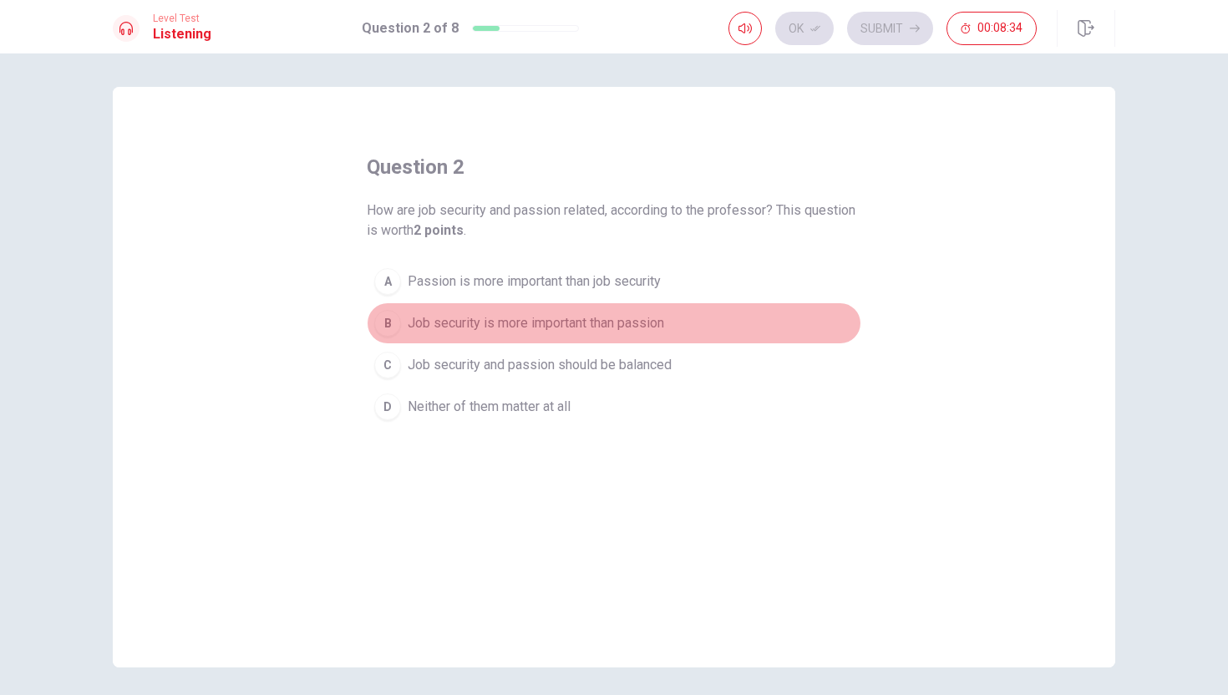
click at [565, 326] on span "Job security is more important than passion" at bounding box center [536, 323] width 256 height 20
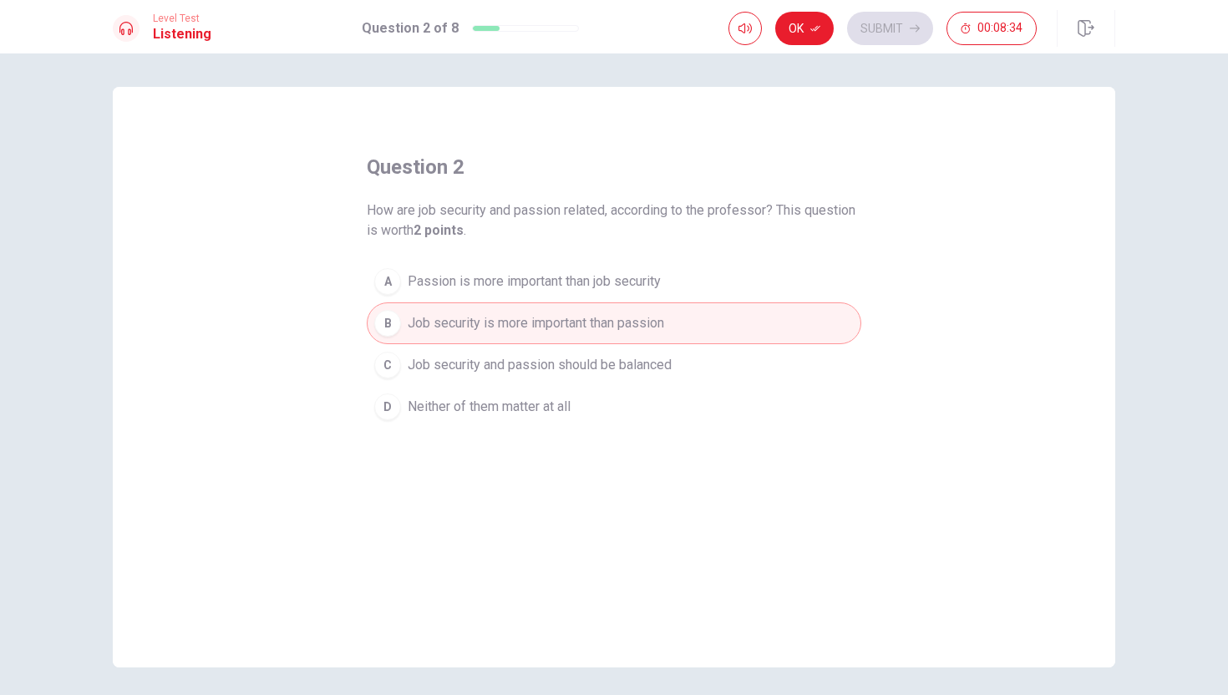
click at [584, 286] on span "Passion is more important than job security" at bounding box center [534, 281] width 253 height 20
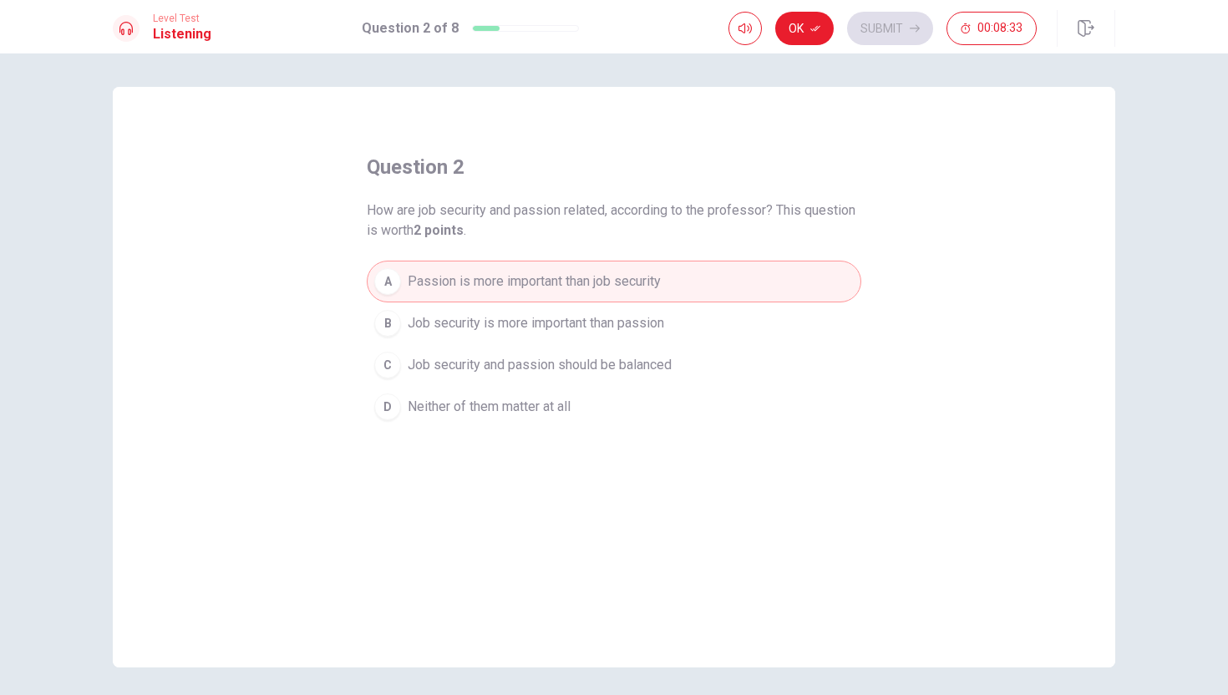
click at [579, 325] on span "Job security is more important than passion" at bounding box center [536, 323] width 256 height 20
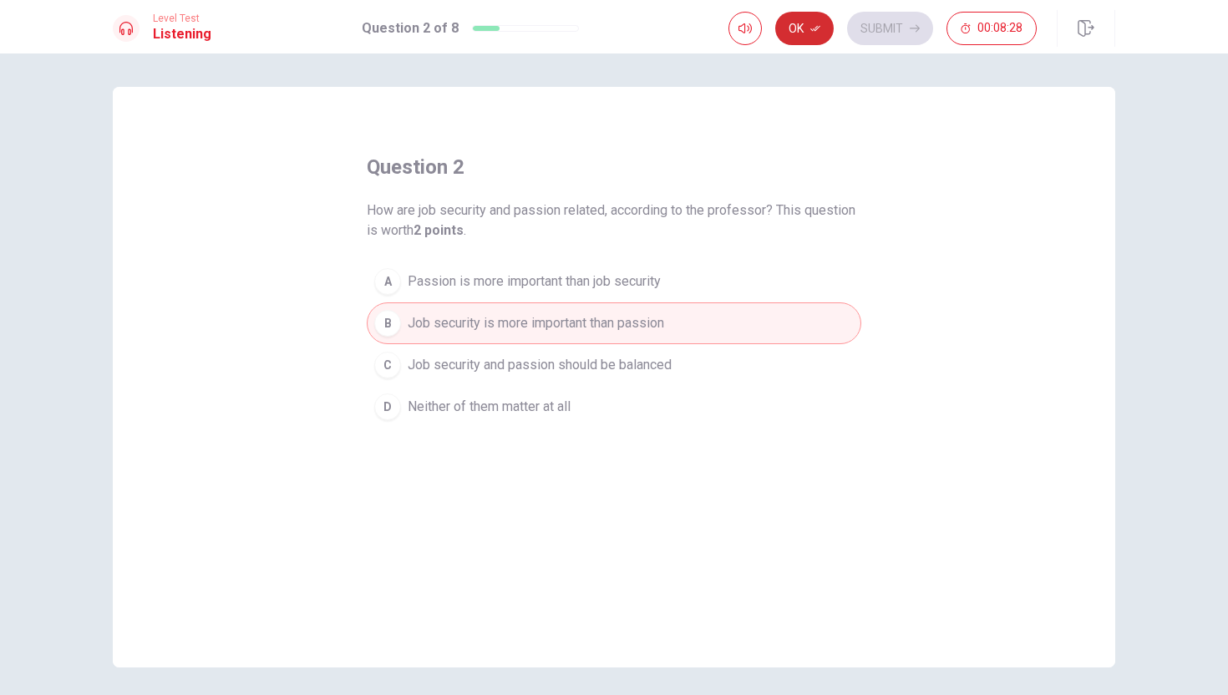
click at [773, 37] on button "Ok" at bounding box center [804, 28] width 58 height 33
click at [773, 25] on button "Submit" at bounding box center [890, 28] width 86 height 33
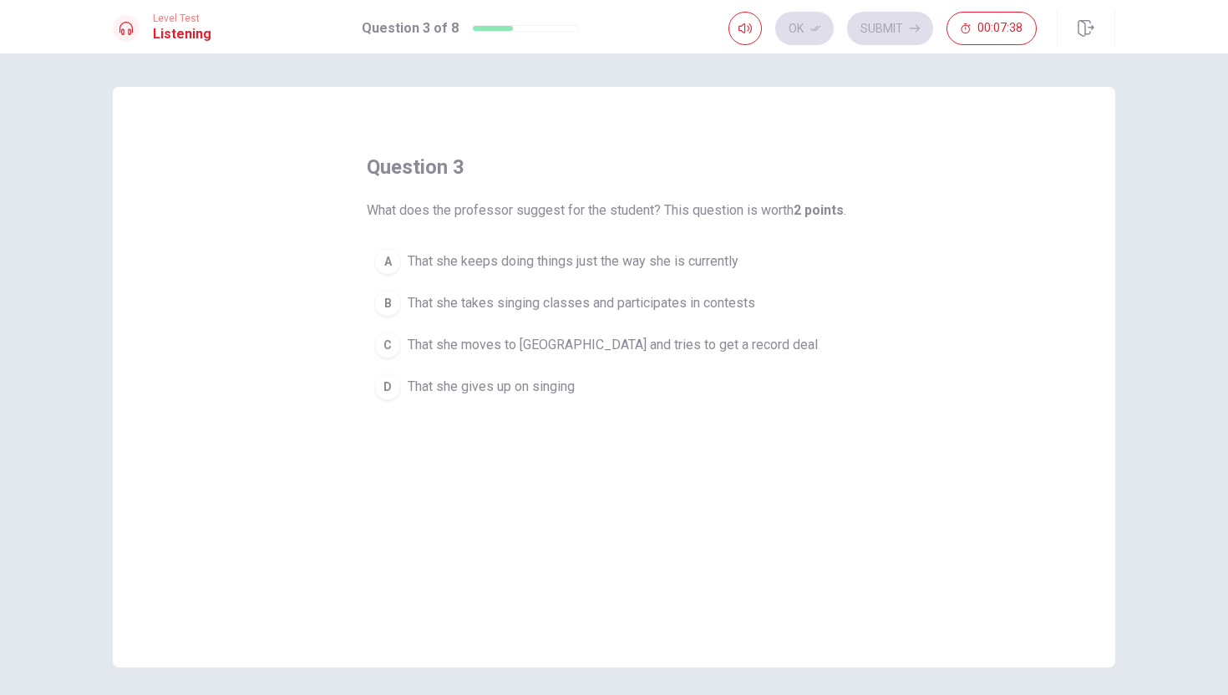
click at [583, 299] on span "That she takes singing classes and participates in contests" at bounding box center [581, 303] width 347 height 20
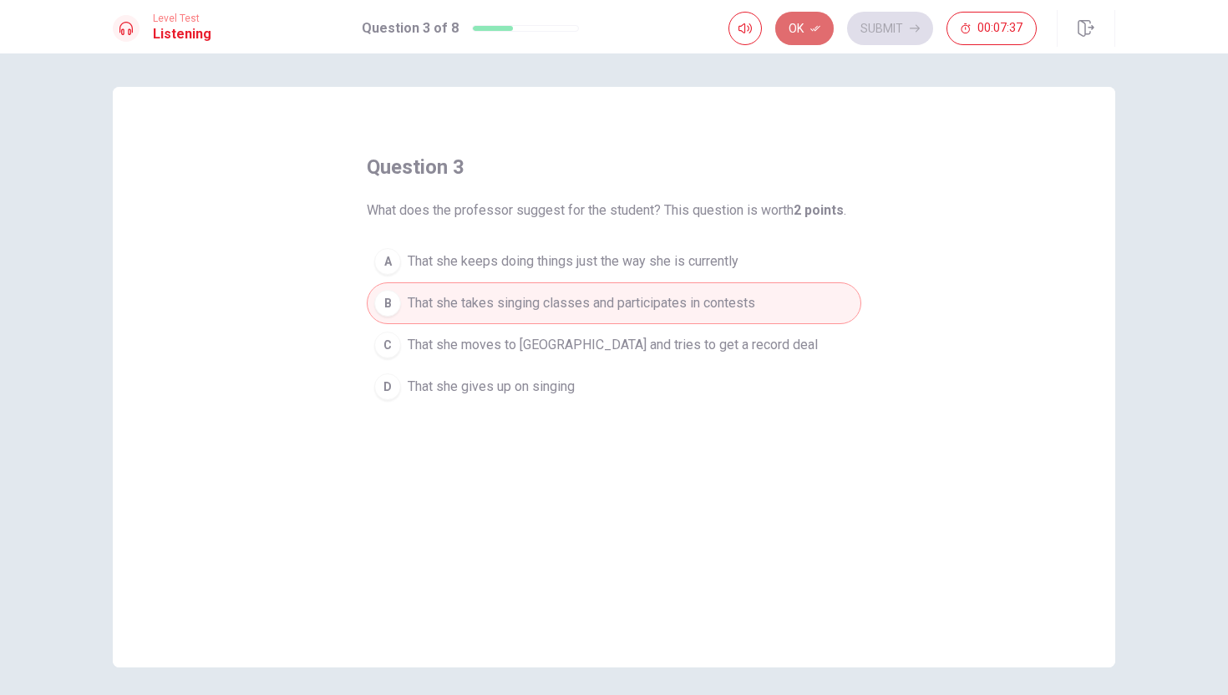
click at [773, 23] on button "Ok" at bounding box center [804, 28] width 58 height 33
click at [773, 22] on button "Submit" at bounding box center [890, 28] width 86 height 33
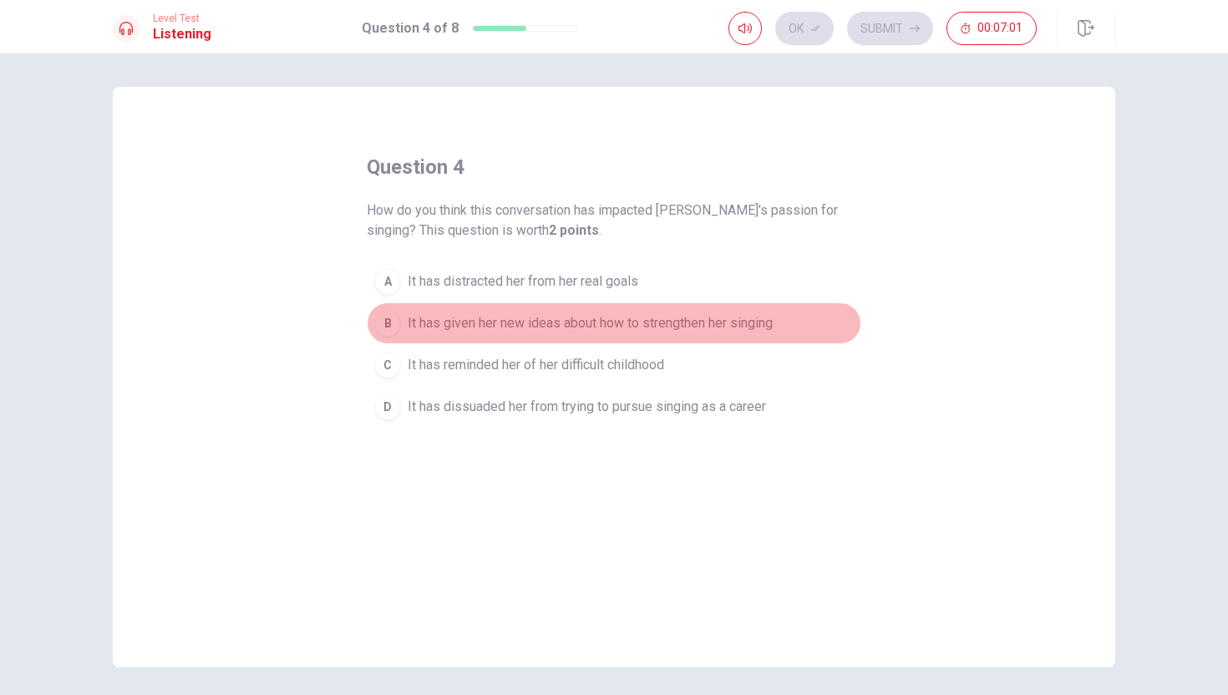
click at [618, 325] on span "It has given her new ideas about how to strengthen her singing" at bounding box center [590, 323] width 365 height 20
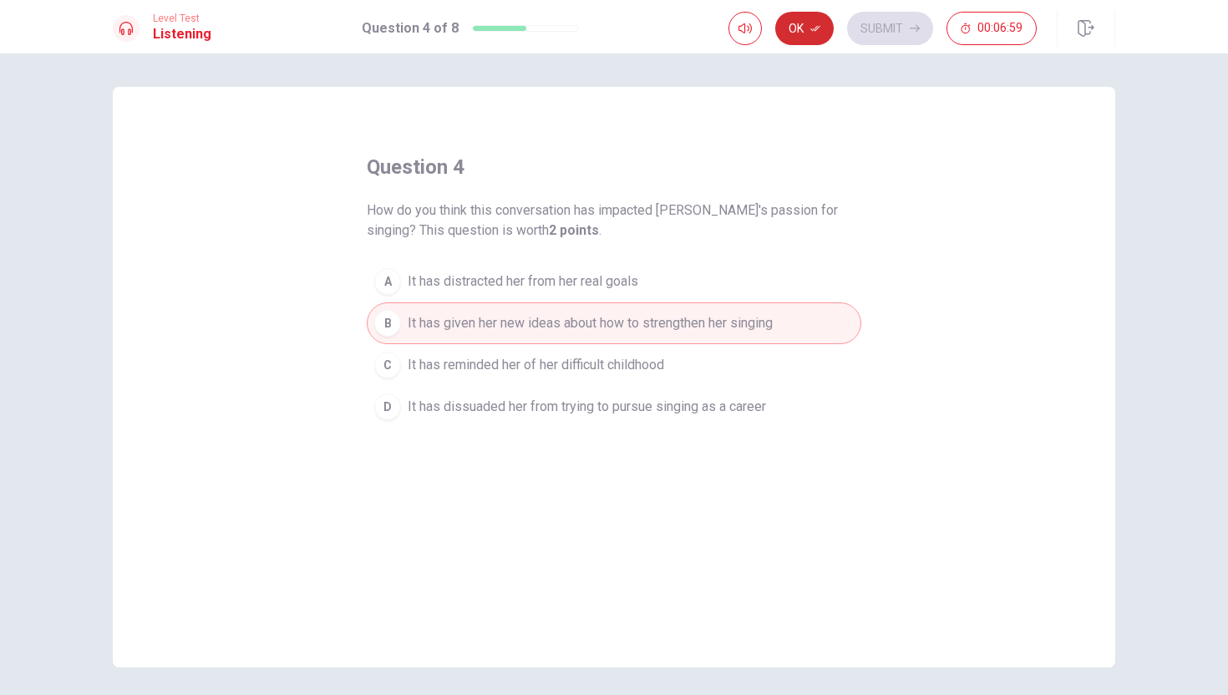
click at [773, 28] on icon "button" at bounding box center [815, 28] width 10 height 10
click at [773, 26] on button "Submit" at bounding box center [890, 28] width 86 height 33
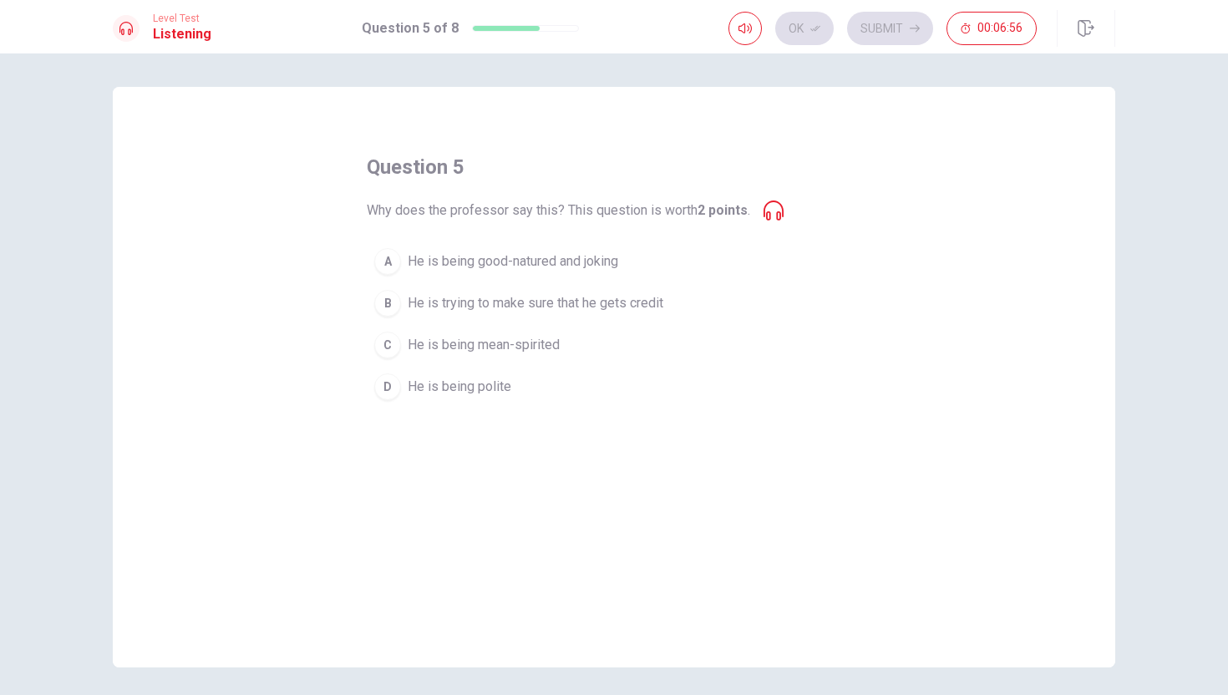
click at [772, 215] on icon at bounding box center [773, 210] width 20 height 20
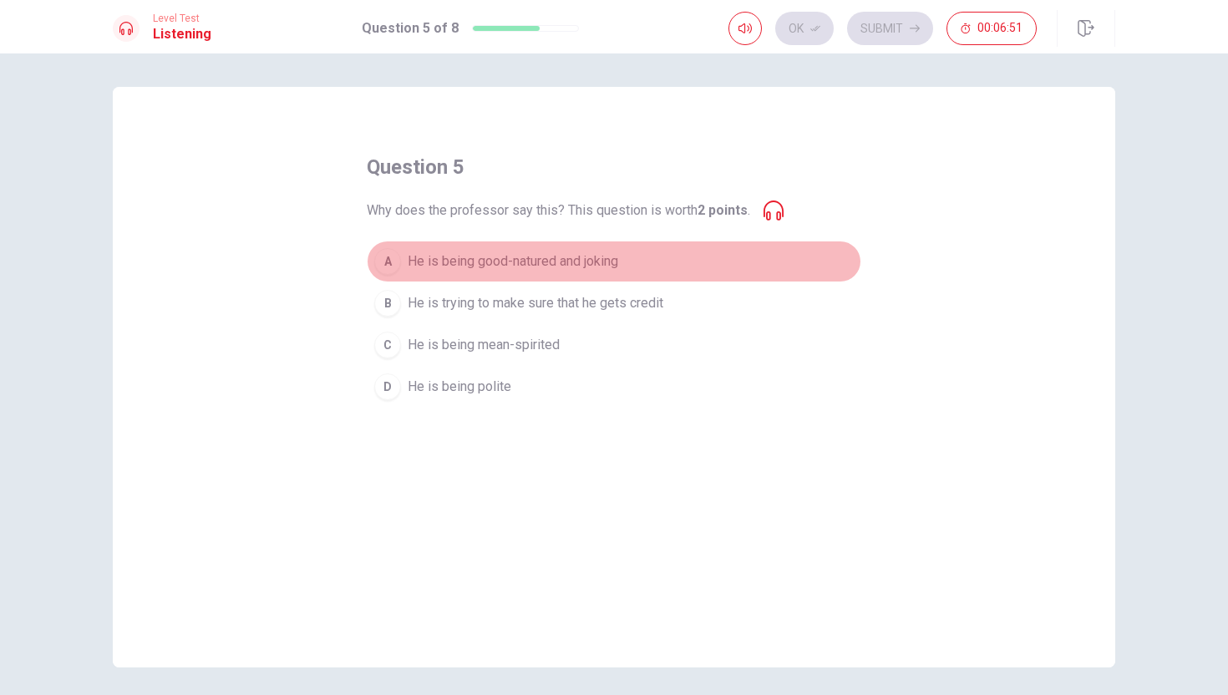
click at [579, 267] on span "He is being good-natured and joking" at bounding box center [513, 261] width 210 height 20
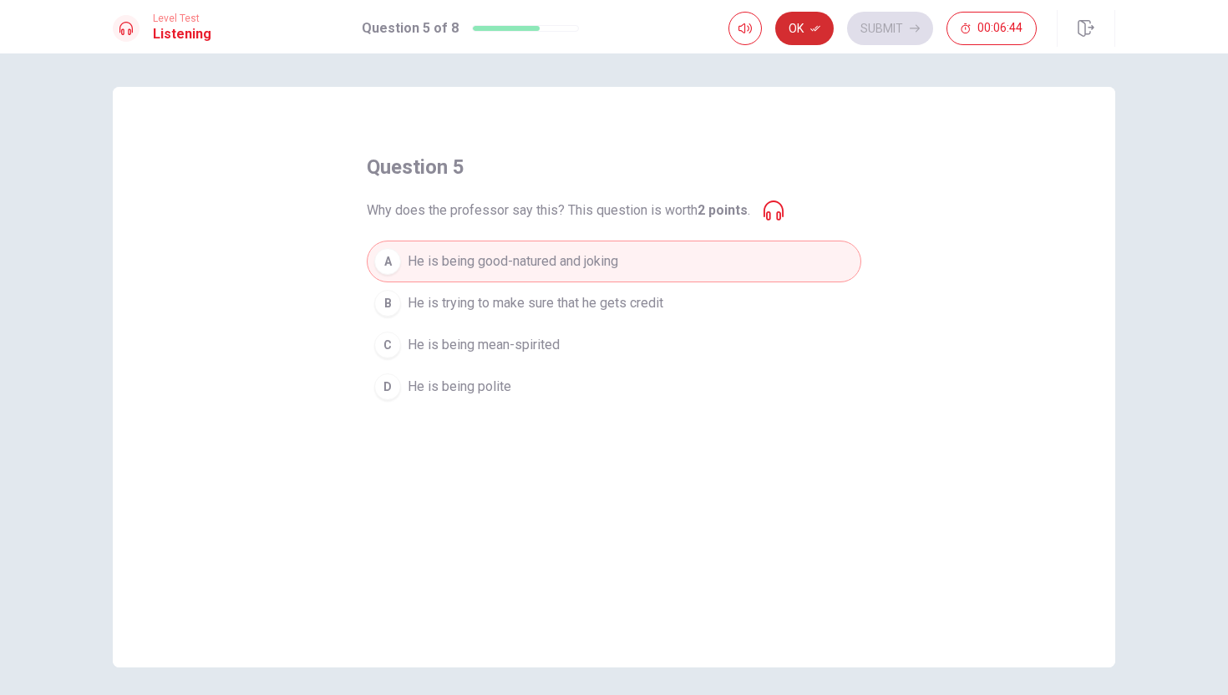
click at [773, 24] on button "Ok" at bounding box center [804, 28] width 58 height 33
click at [773, 31] on button "Submit" at bounding box center [890, 28] width 86 height 33
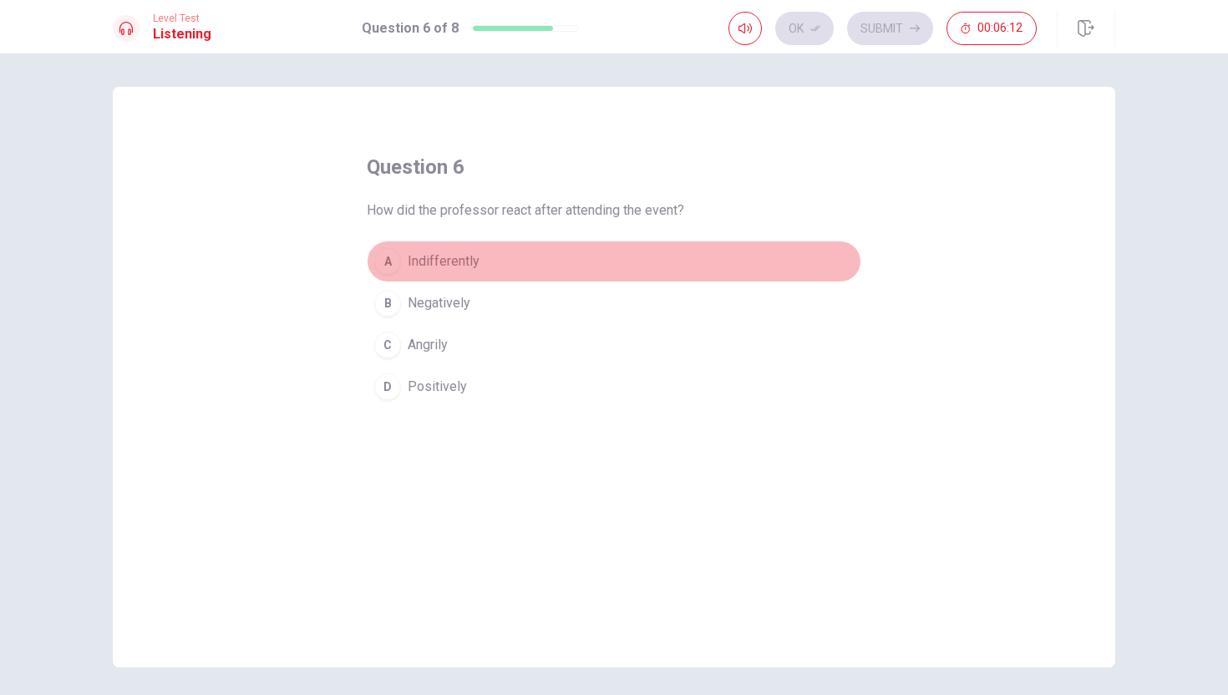
click at [432, 258] on span "Indifferently" at bounding box center [444, 261] width 72 height 20
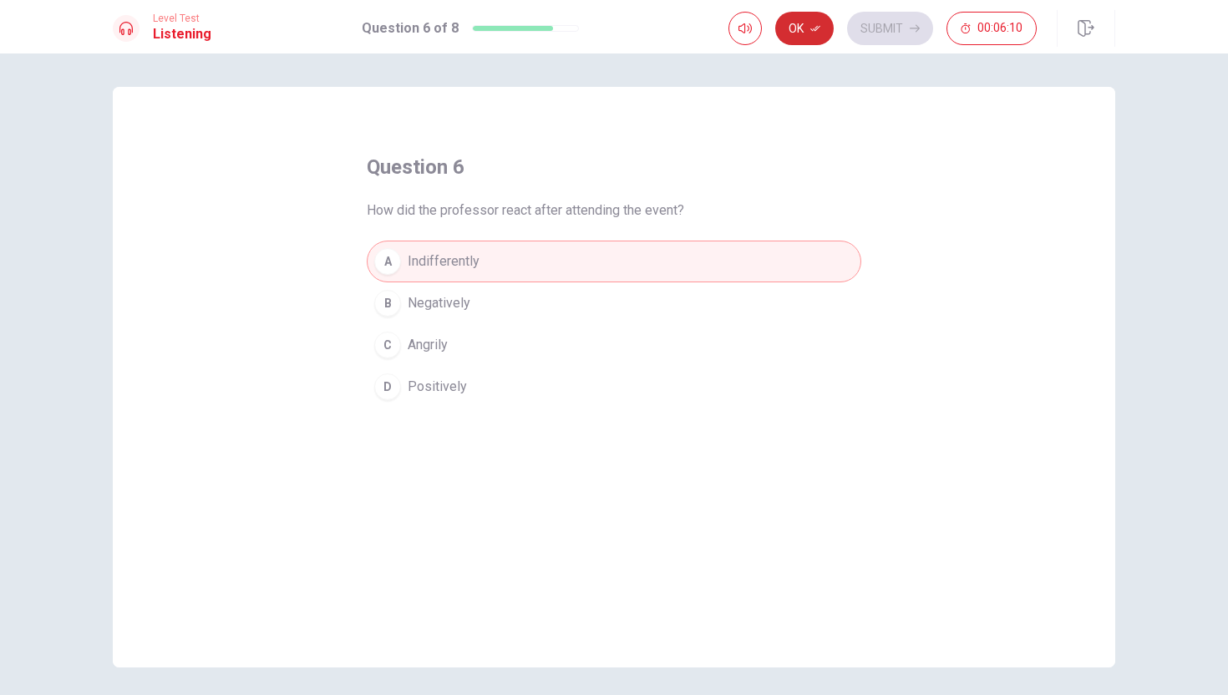
click at [773, 27] on button "Ok" at bounding box center [804, 28] width 58 height 33
click at [773, 24] on button "Submit" at bounding box center [890, 28] width 86 height 33
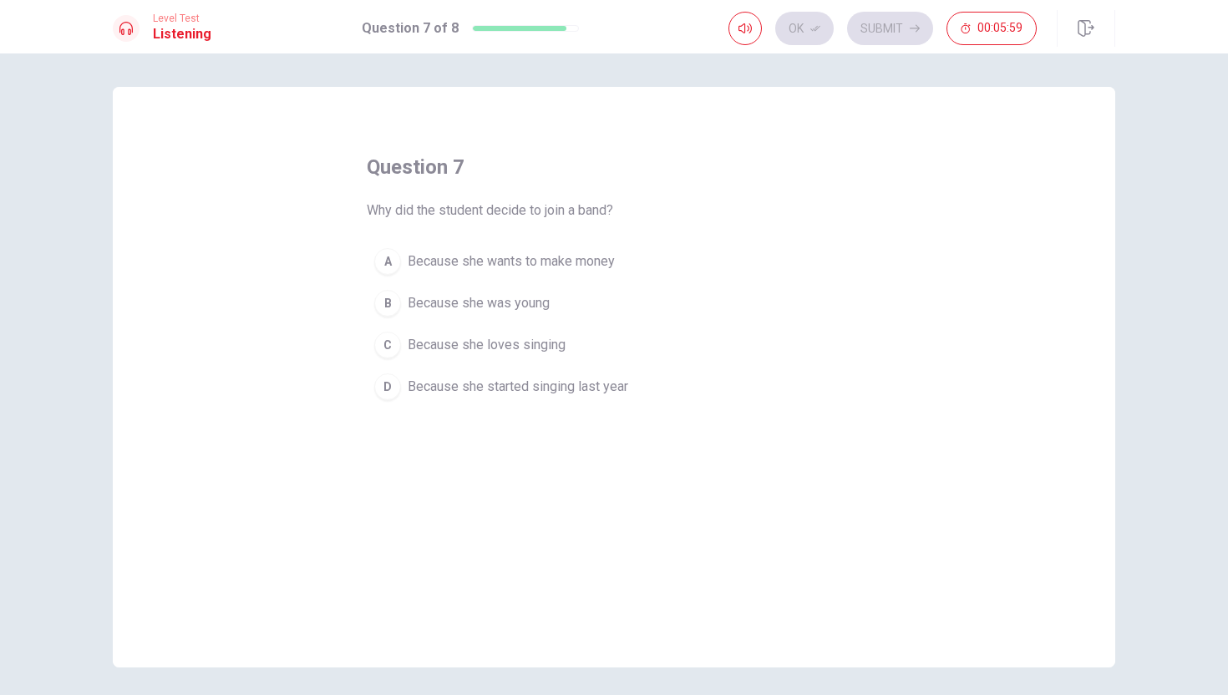
click at [470, 353] on span "Because she loves singing" at bounding box center [487, 345] width 158 height 20
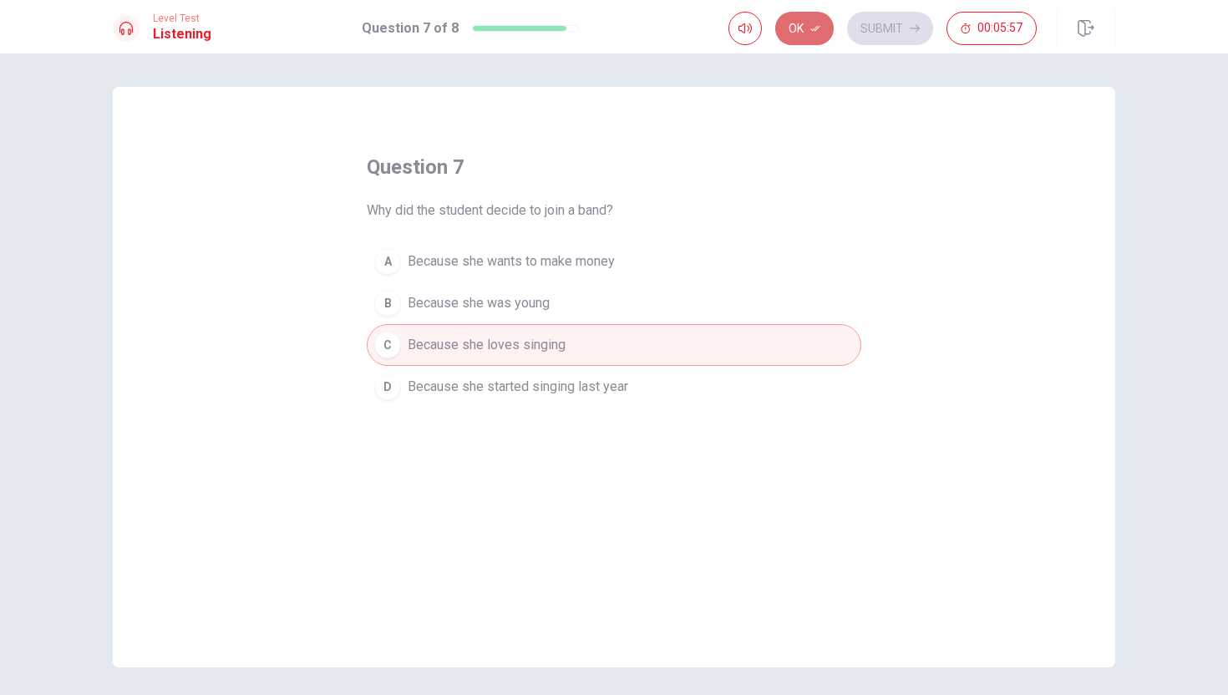
click at [773, 33] on button "Ok" at bounding box center [804, 28] width 58 height 33
click at [773, 30] on button "Submit" at bounding box center [890, 28] width 86 height 33
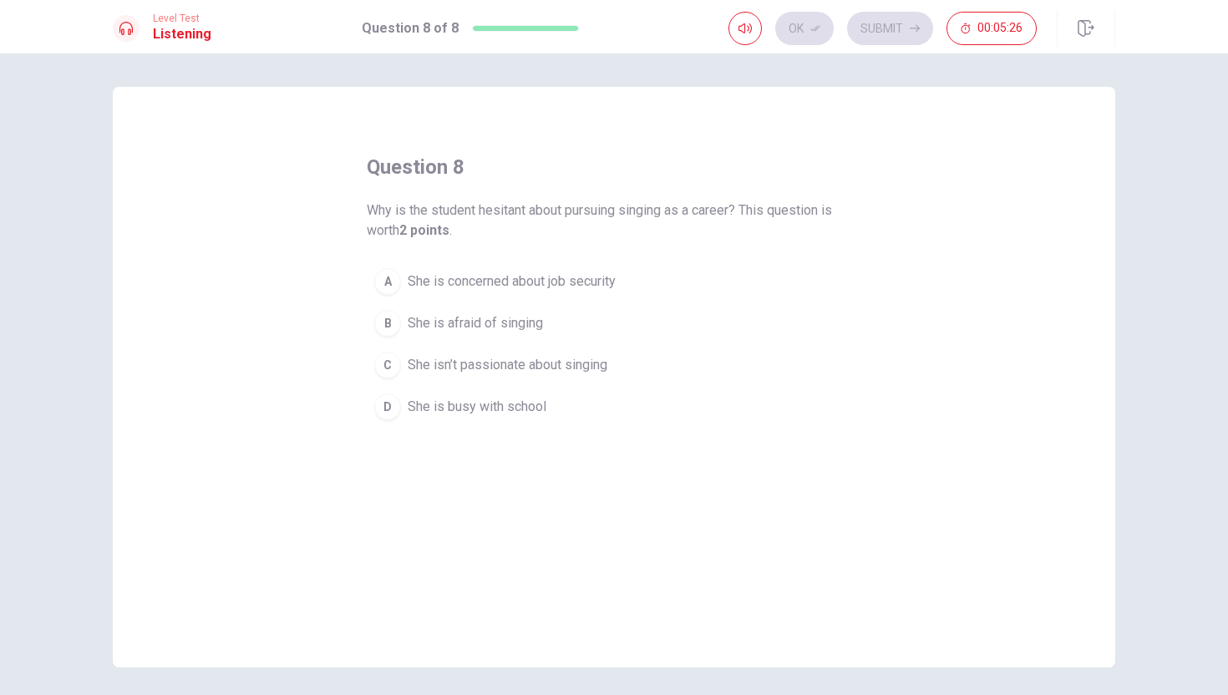
click at [526, 313] on span "She is afraid of singing" at bounding box center [475, 323] width 135 height 20
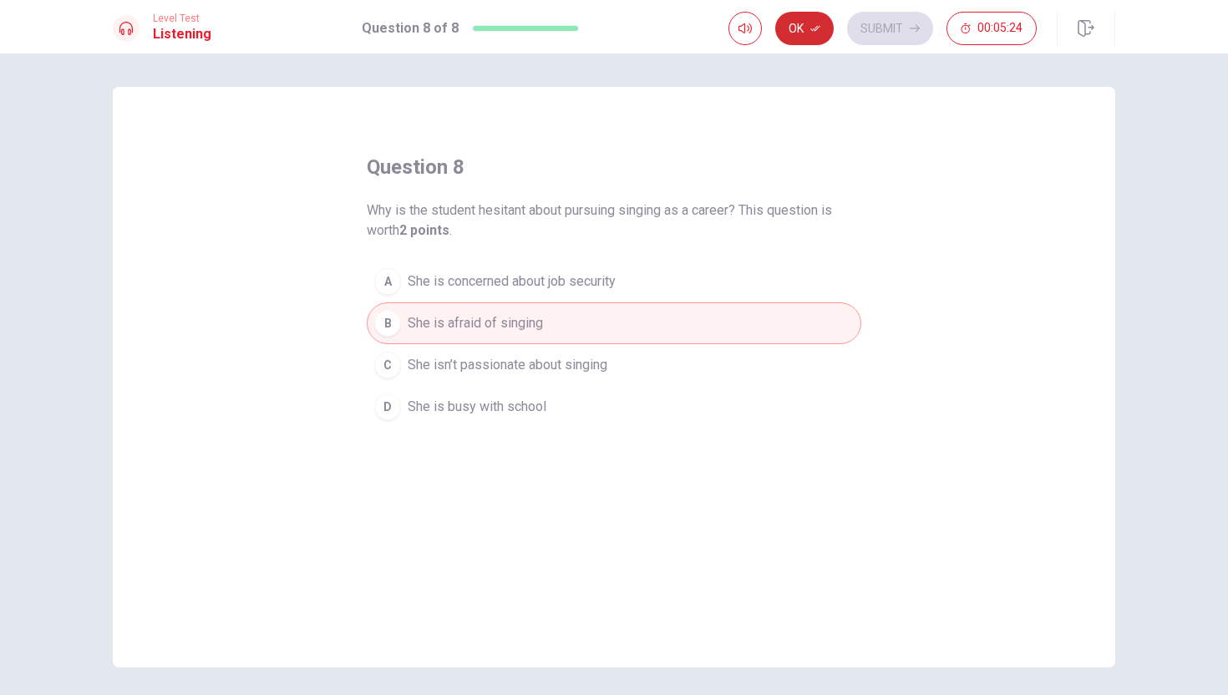
click at [773, 27] on button "Ok" at bounding box center [804, 28] width 58 height 33
click at [773, 30] on button "Submit" at bounding box center [890, 28] width 86 height 33
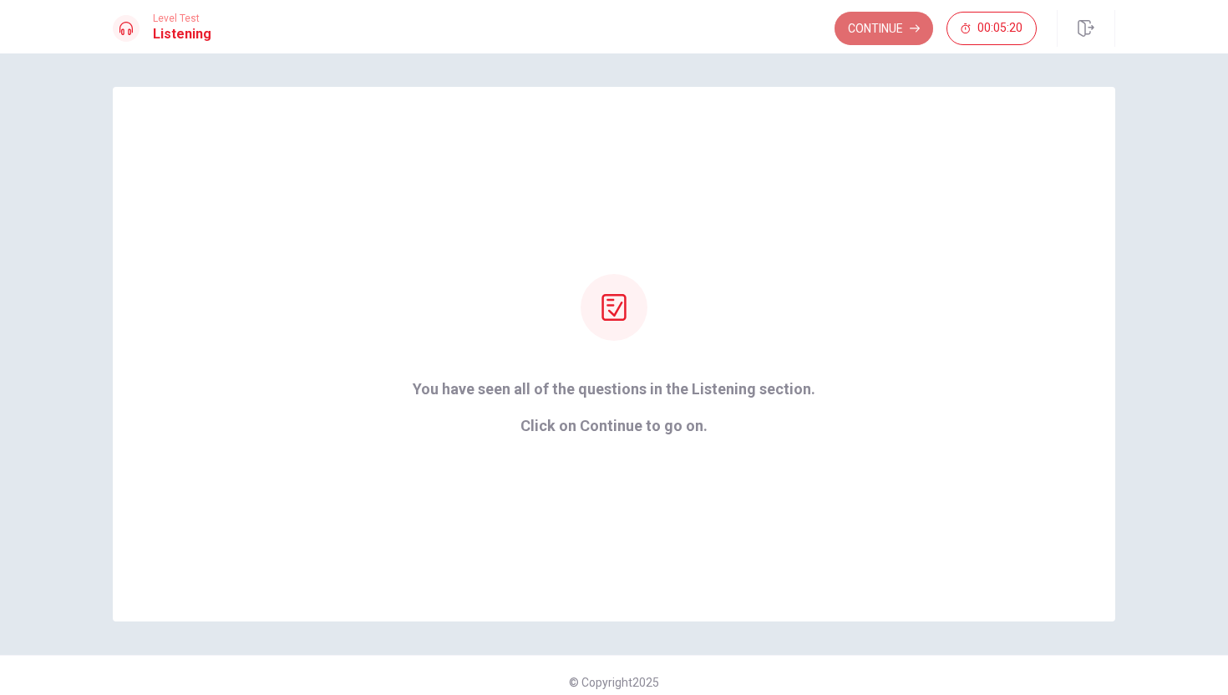
click at [773, 20] on button "Continue" at bounding box center [883, 28] width 99 height 33
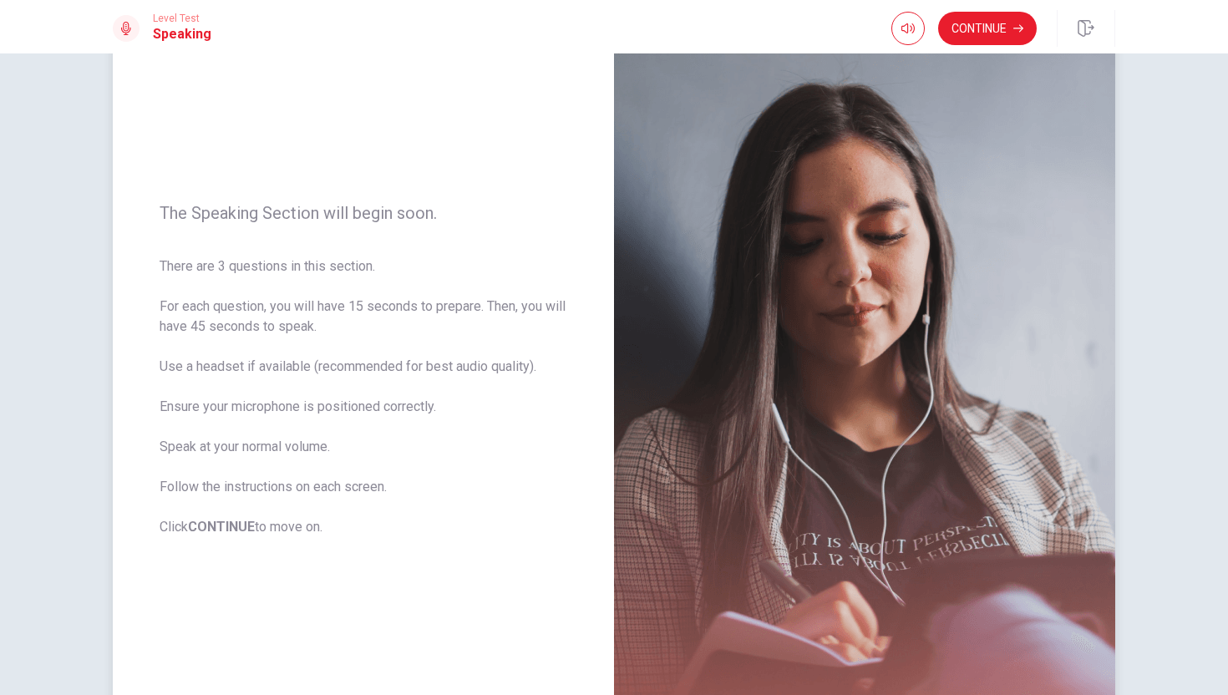
scroll to position [86, 0]
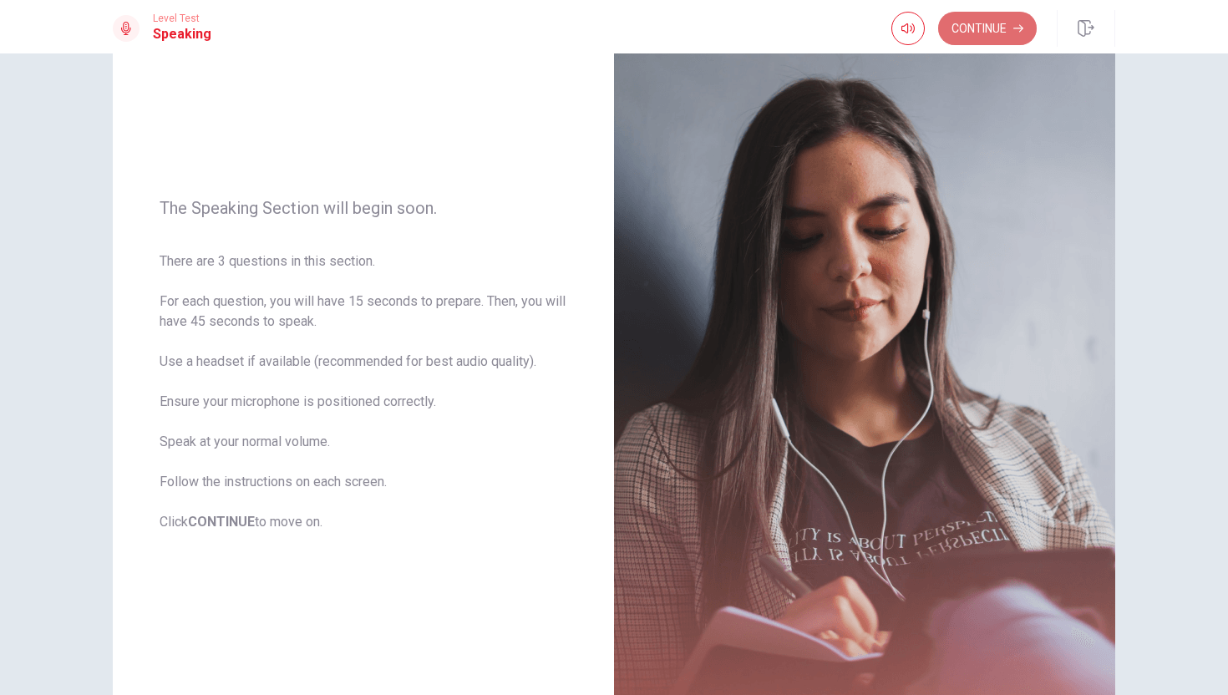
click at [773, 23] on button "Continue" at bounding box center [987, 28] width 99 height 33
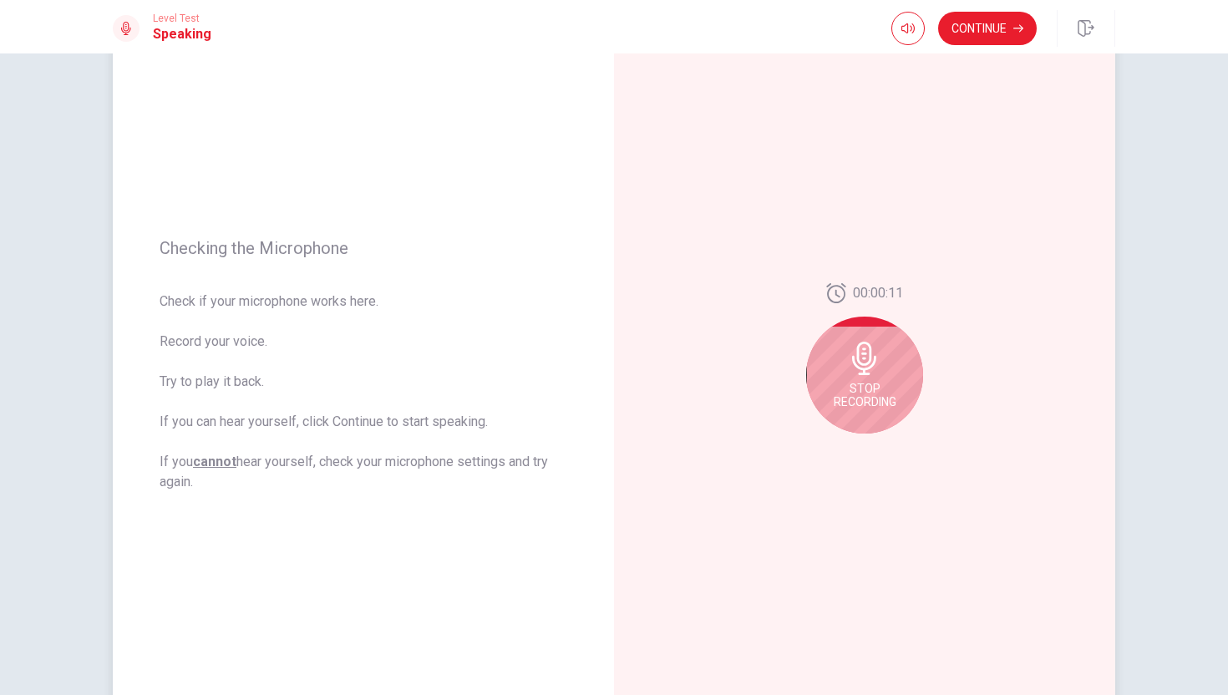
click at [773, 356] on icon at bounding box center [864, 358] width 24 height 33
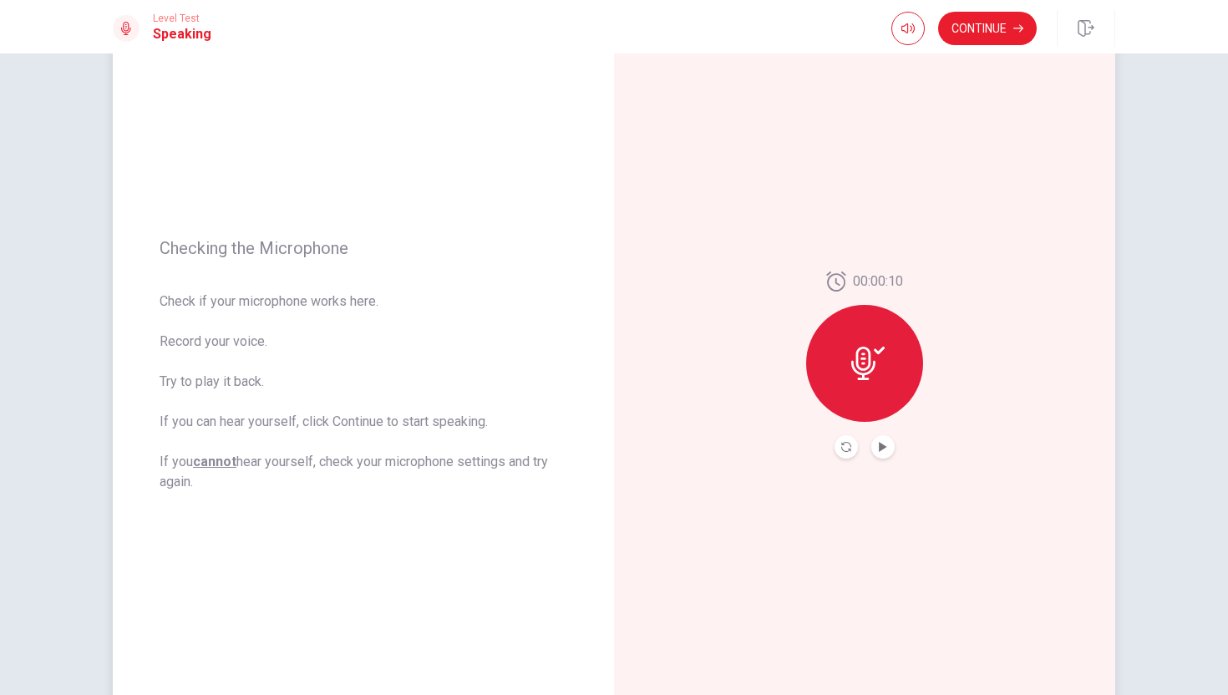
click at [773, 356] on icon at bounding box center [867, 363] width 33 height 33
click at [773, 453] on button "Play Audio" at bounding box center [882, 446] width 23 height 23
click at [773, 451] on icon "Record Again" at bounding box center [846, 447] width 10 height 10
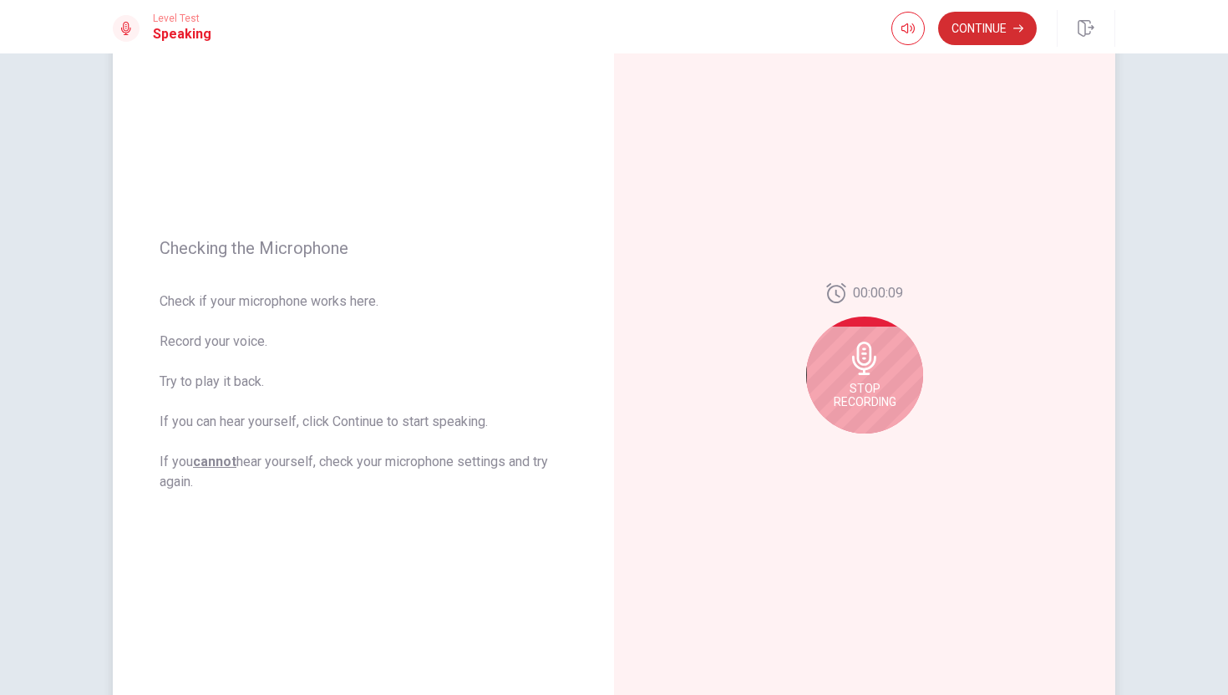
click at [773, 26] on button "Continue" at bounding box center [987, 28] width 99 height 33
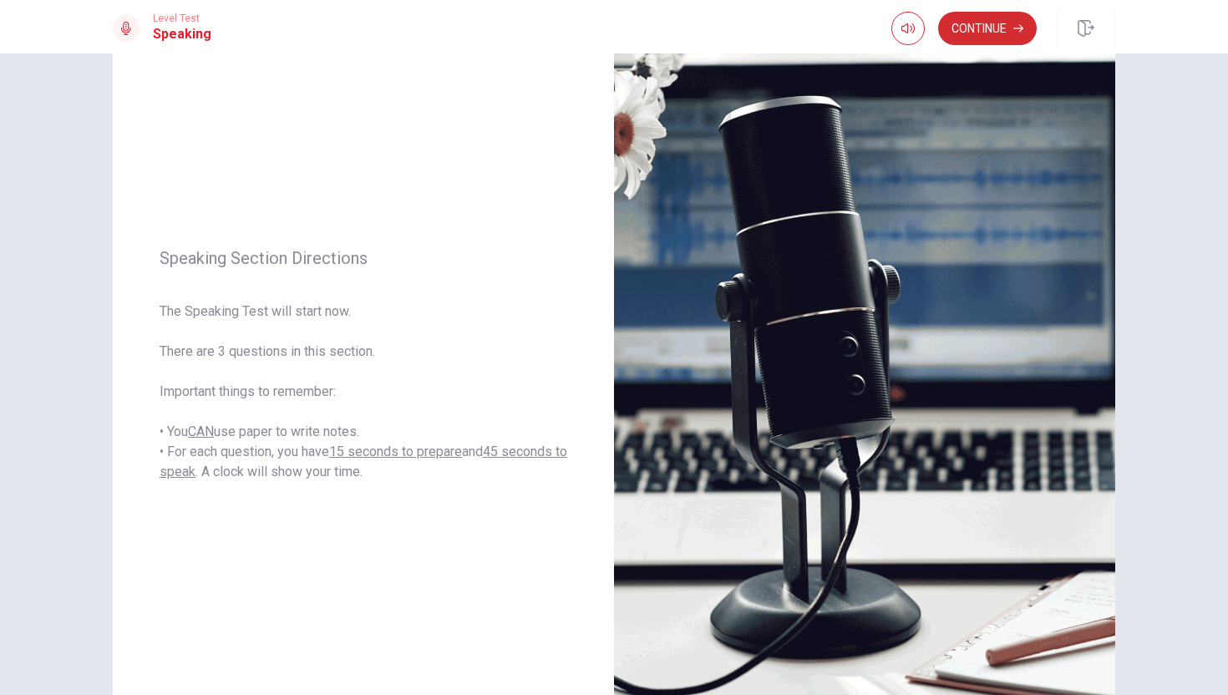
click at [773, 13] on button "Continue" at bounding box center [987, 28] width 99 height 33
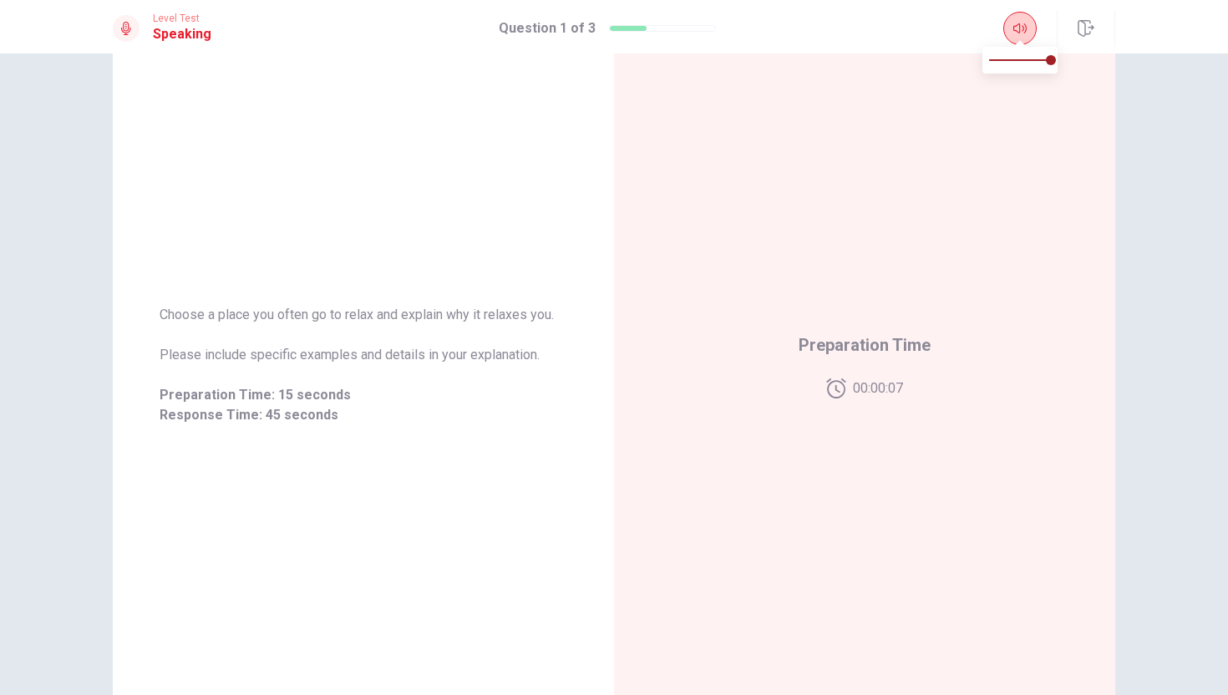
click at [773, 22] on icon "button" at bounding box center [1019, 28] width 13 height 13
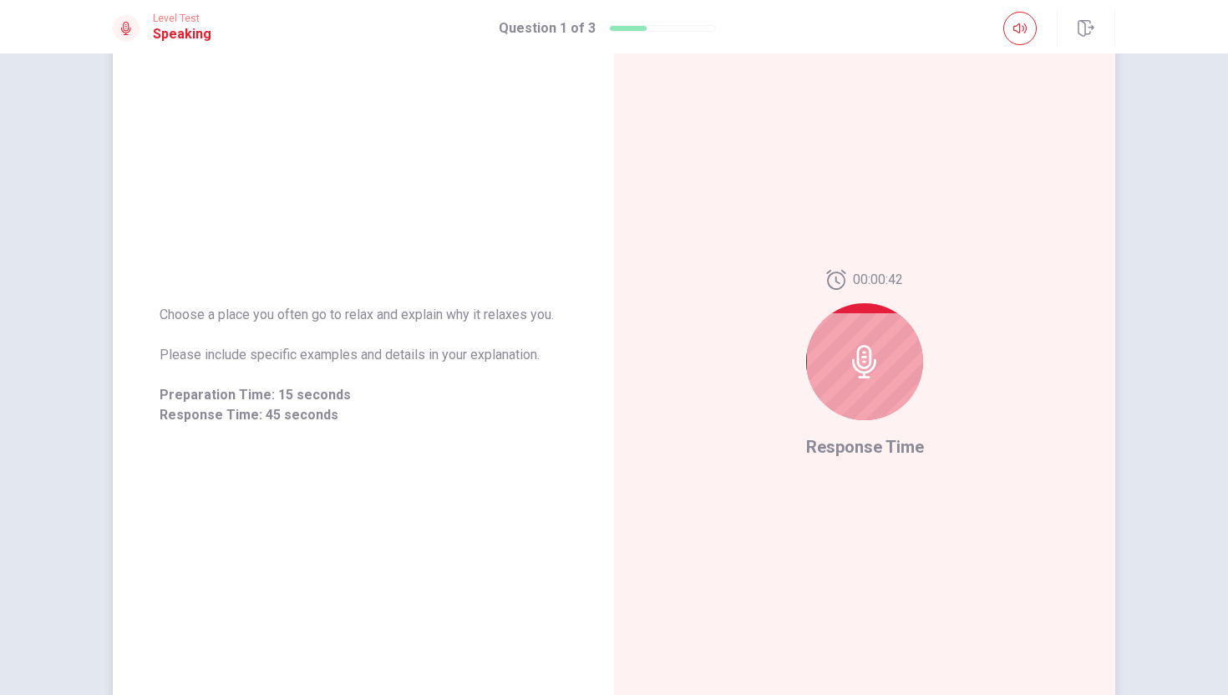
click at [773, 345] on icon at bounding box center [864, 361] width 33 height 33
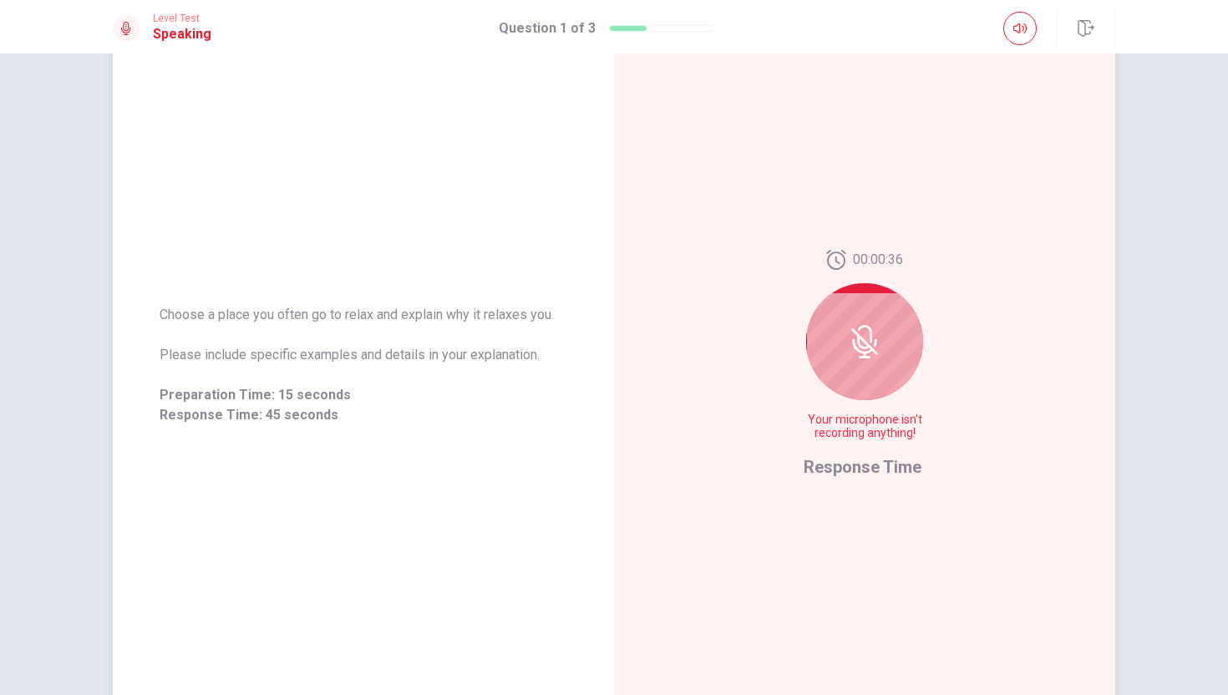
click at [773, 347] on icon at bounding box center [864, 341] width 33 height 33
click at [773, 337] on icon at bounding box center [864, 341] width 33 height 33
click at [773, 392] on div "00:00:05 Your microphone isn't recording anything!" at bounding box center [864, 352] width 122 height 204
click at [773, 358] on div at bounding box center [864, 341] width 117 height 117
click at [773, 337] on icon at bounding box center [864, 341] width 33 height 33
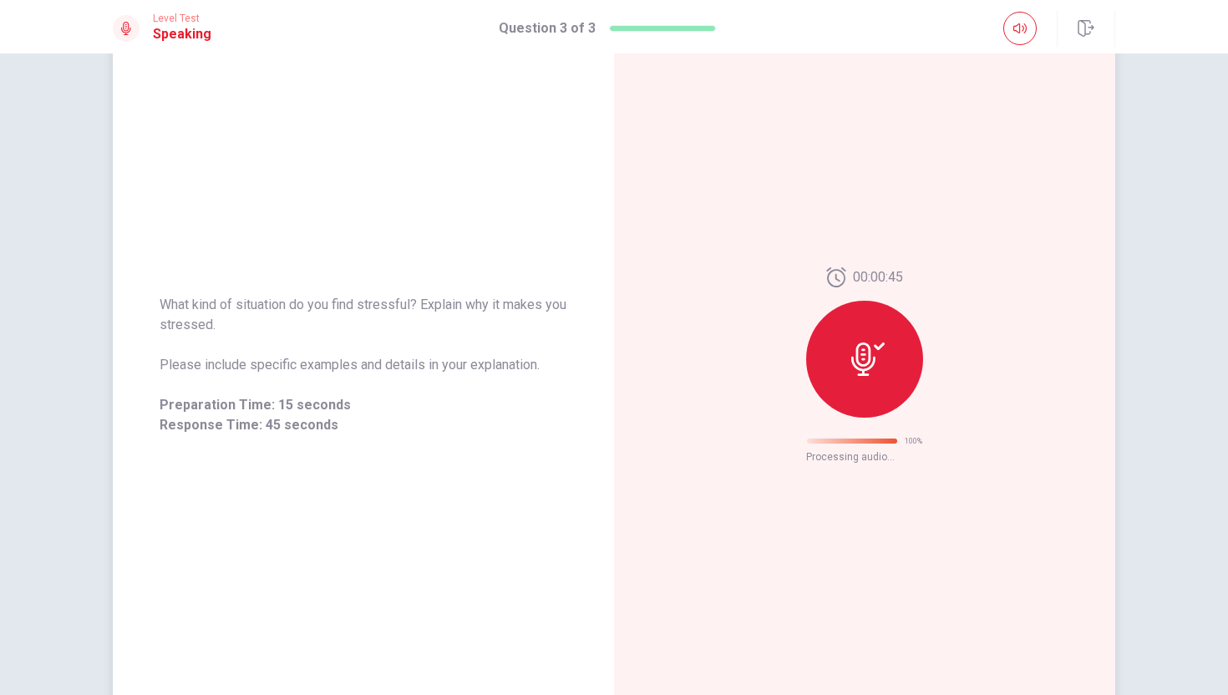
scroll to position [0, 0]
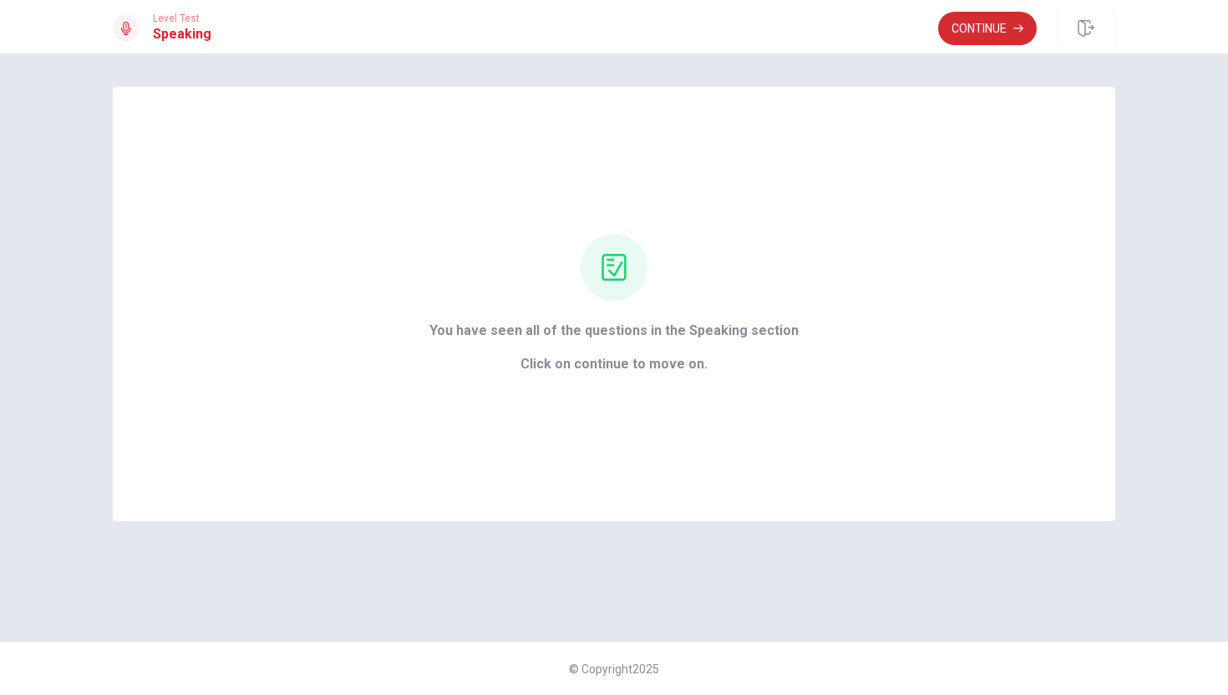
click at [773, 17] on button "Continue" at bounding box center [987, 28] width 99 height 33
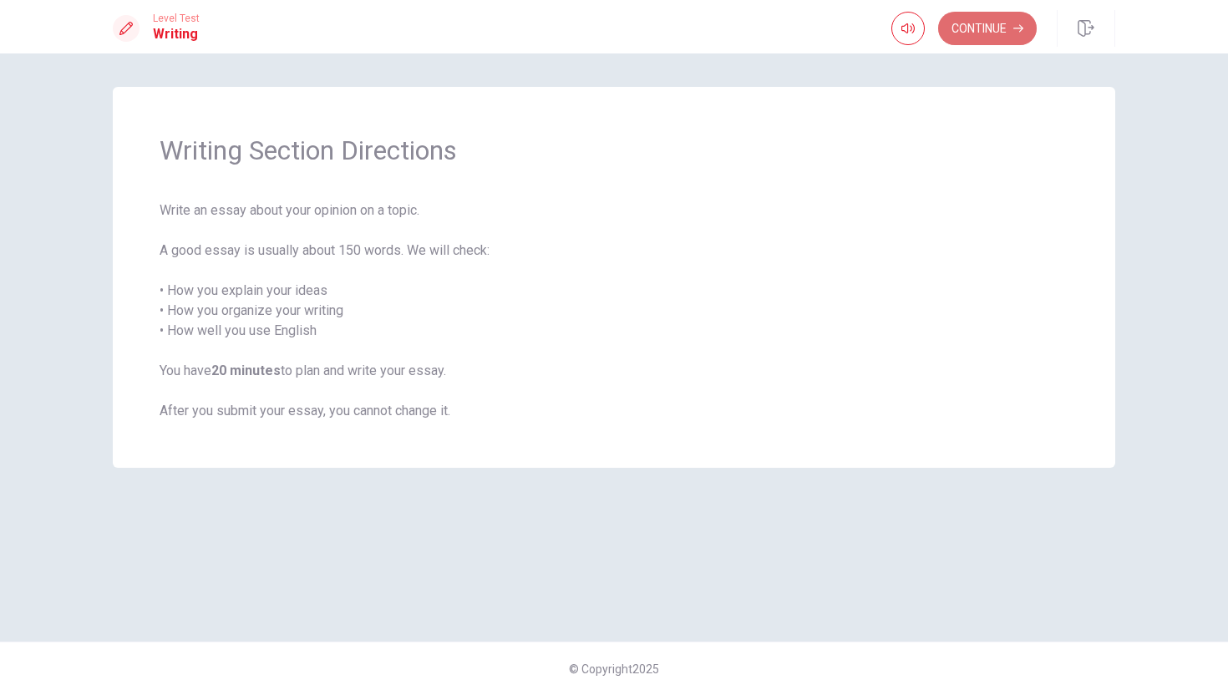
click at [773, 36] on button "Continue" at bounding box center [987, 28] width 99 height 33
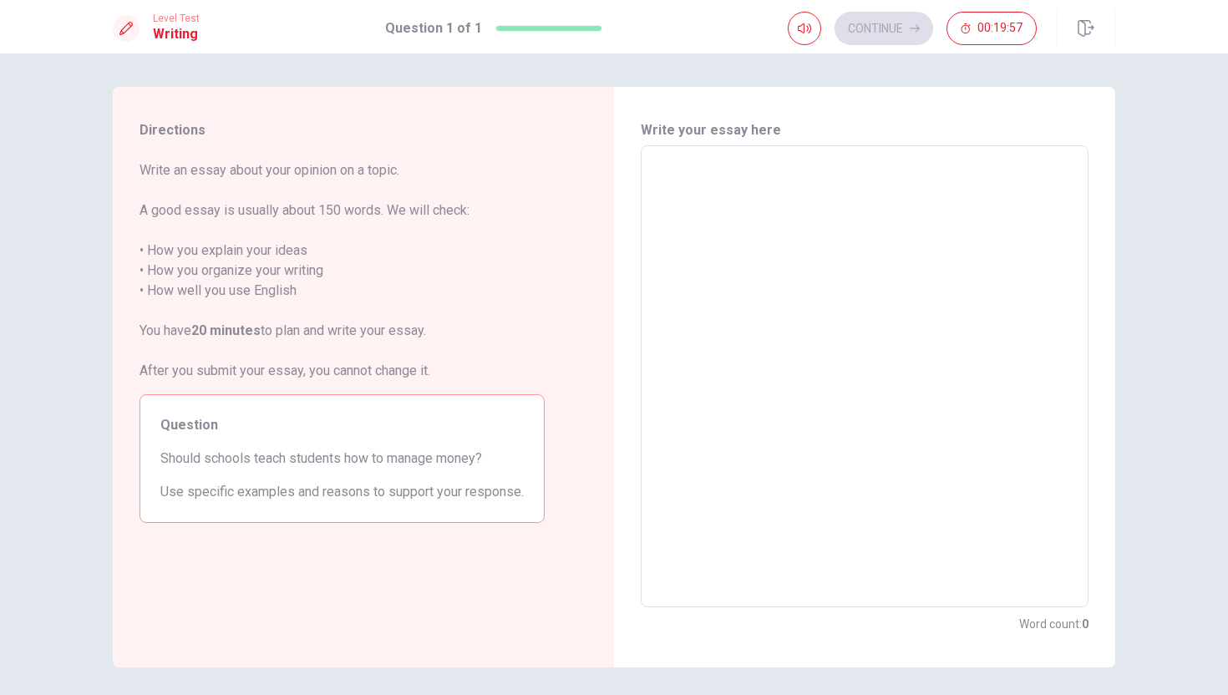
click at [706, 202] on textarea at bounding box center [864, 376] width 424 height 434
type textarea "I"
type textarea "x"
type textarea "I7"
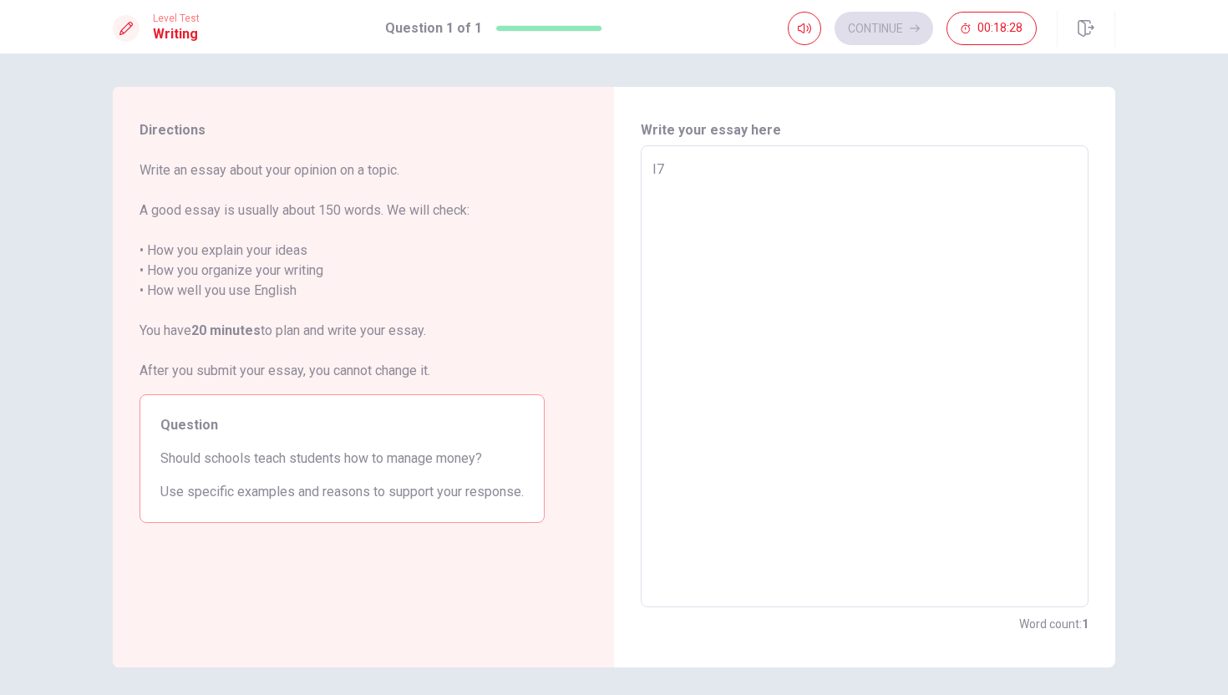
type textarea "x"
type textarea "I7m"
type textarea "x"
type textarea "I7m"
type textarea "x"
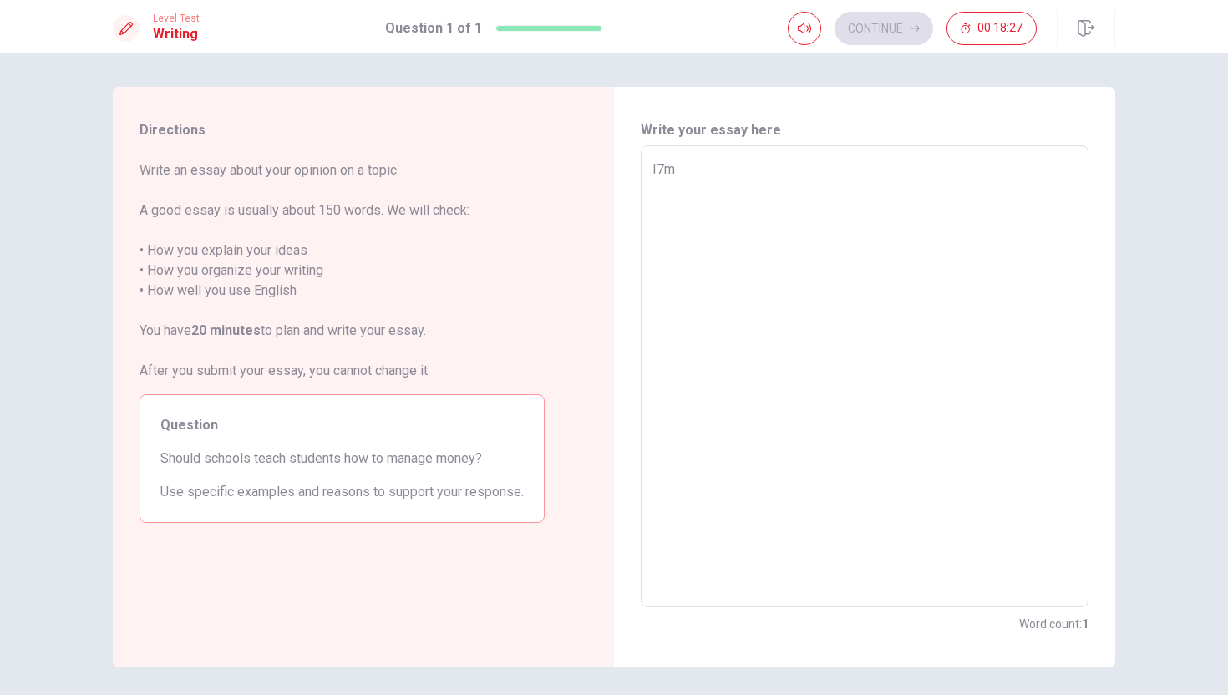
type textarea "I7m"
type textarea "x"
type textarea "I7"
type textarea "x"
type textarea "I"
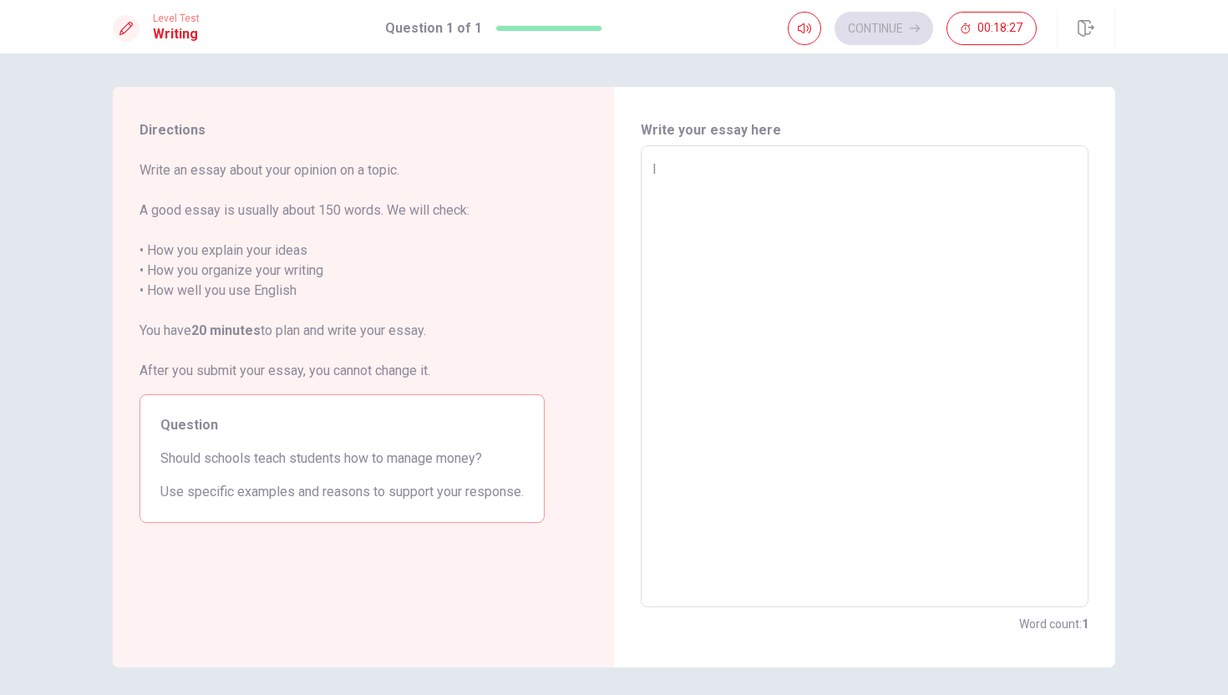
type textarea "x"
type textarea "I'"
type textarea "x"
type textarea "I'm"
type textarea "x"
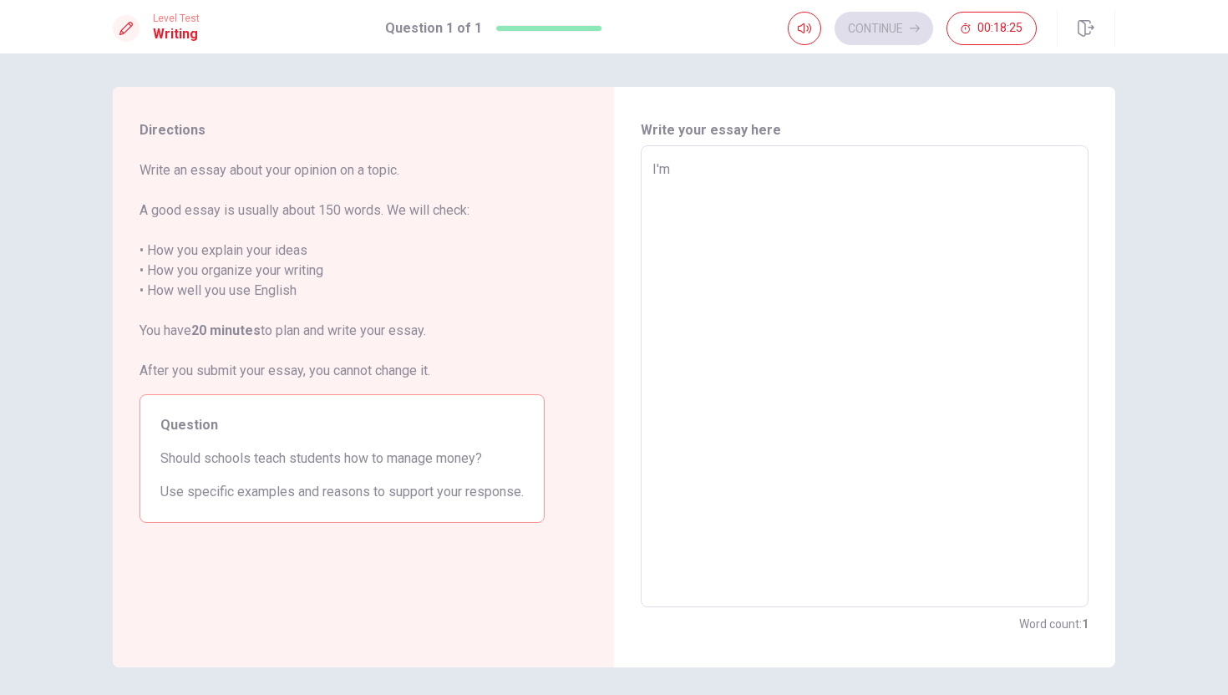
type textarea "I'm"
type textarea "x"
type textarea "I'm"
type textarea "x"
type textarea "I'"
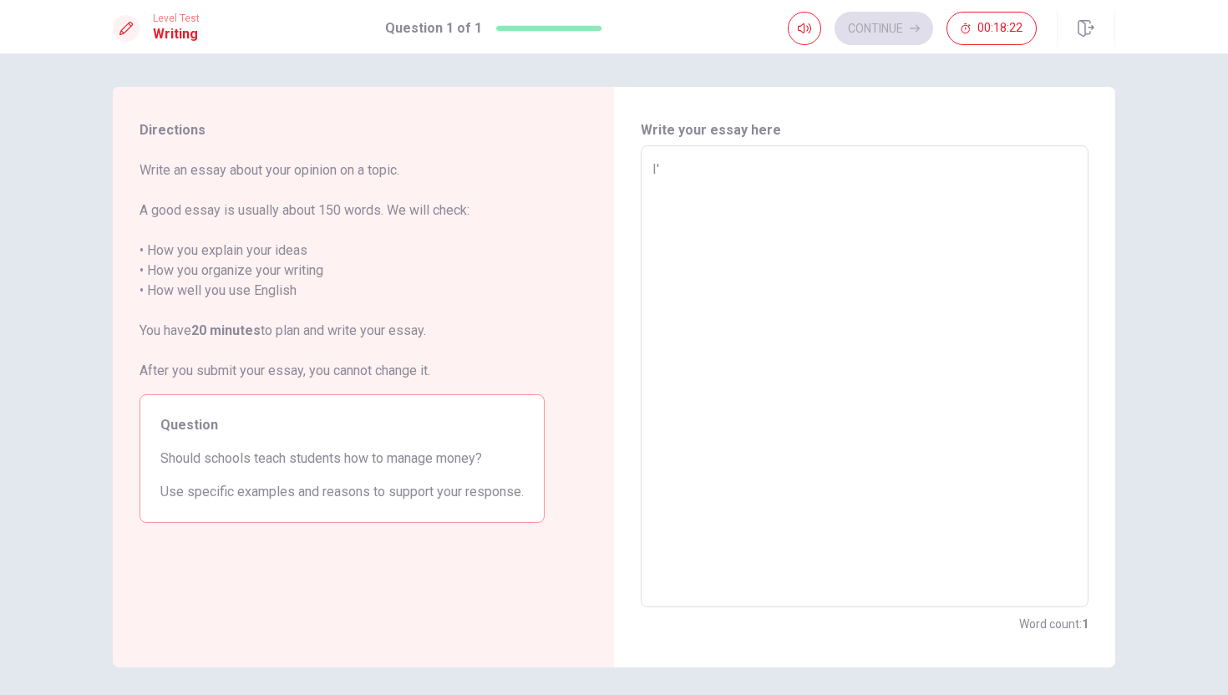
type textarea "x"
type textarea "I"
type textarea "x"
type textarea "I"
type textarea "x"
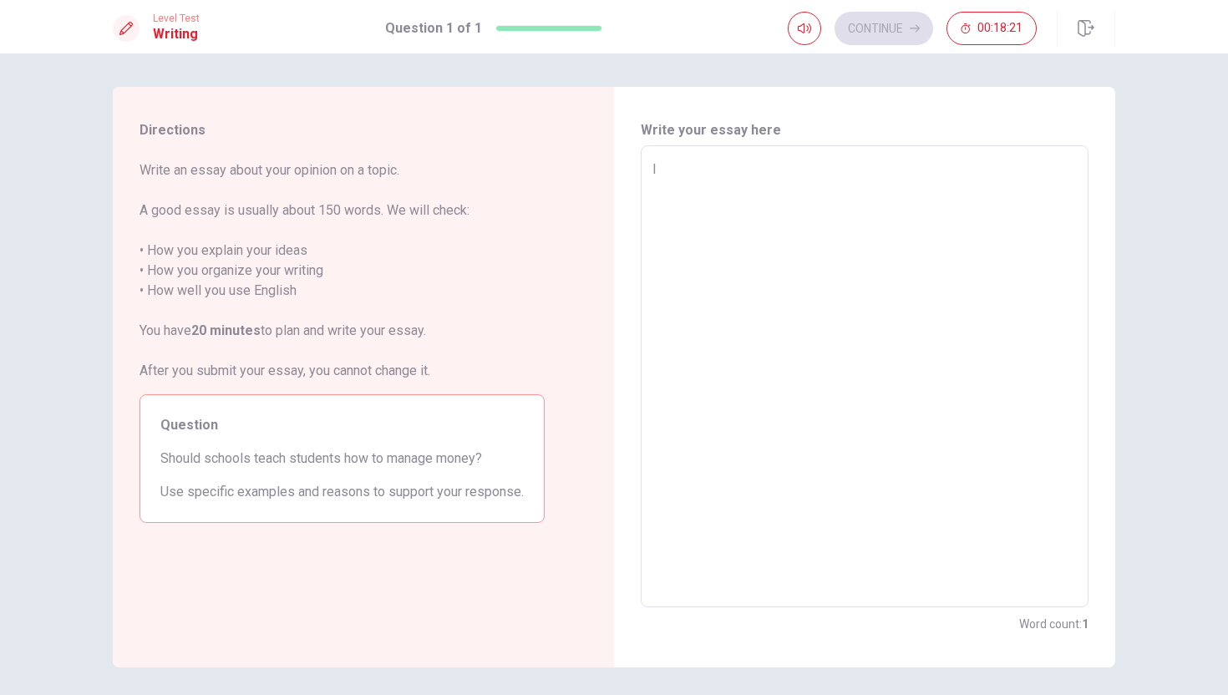
type textarea "I a"
type textarea "x"
type textarea "I ag"
type textarea "x"
type textarea "I agr"
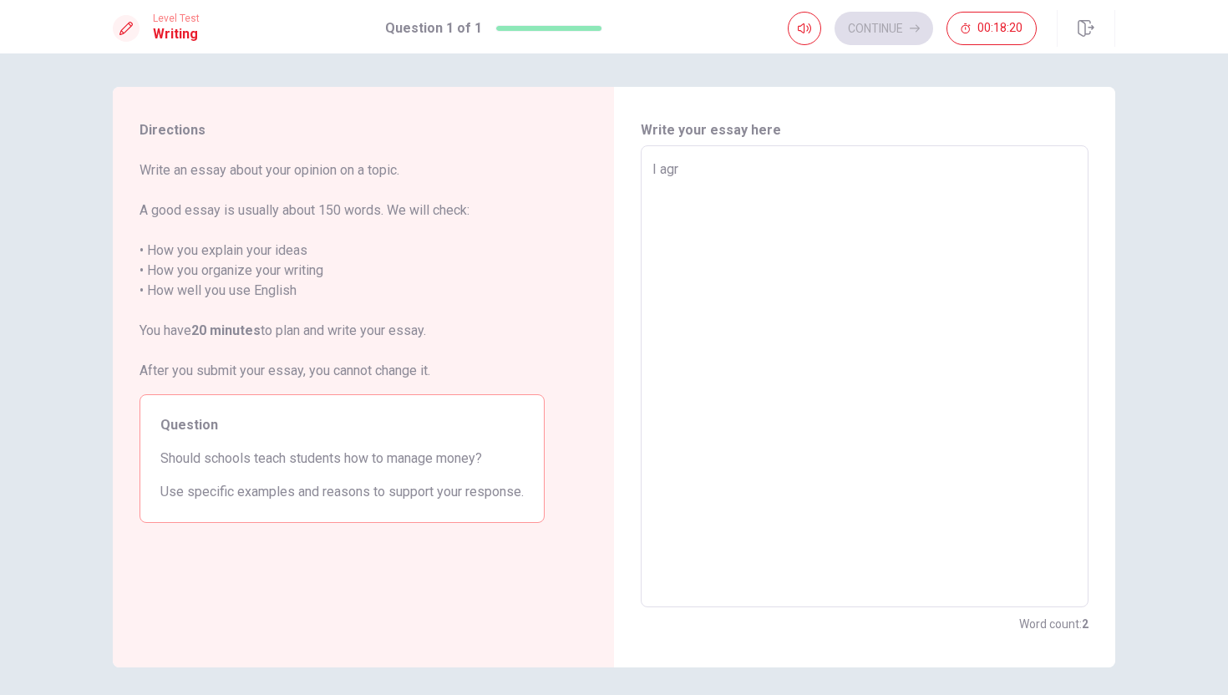
type textarea "x"
type textarea "I agre"
type textarea "x"
type textarea "I agree"
type textarea "x"
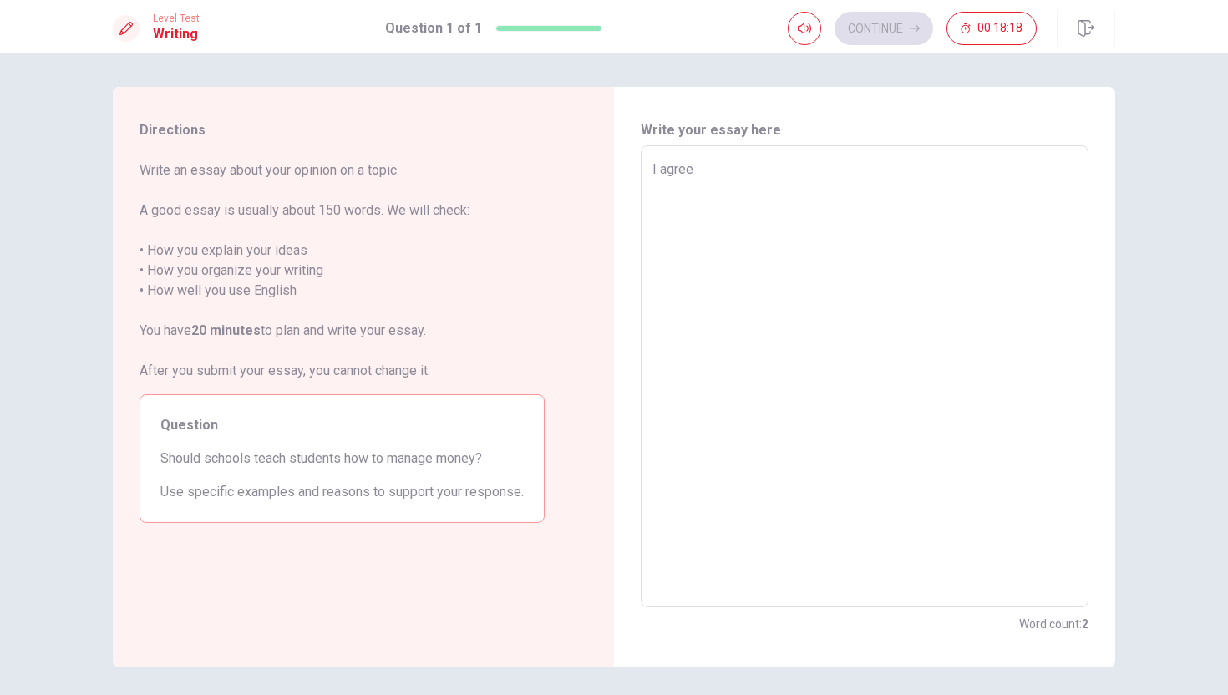
type textarea "I agree"
type textarea "x"
type textarea "I agree w"
type textarea "x"
type textarea "I agree wi"
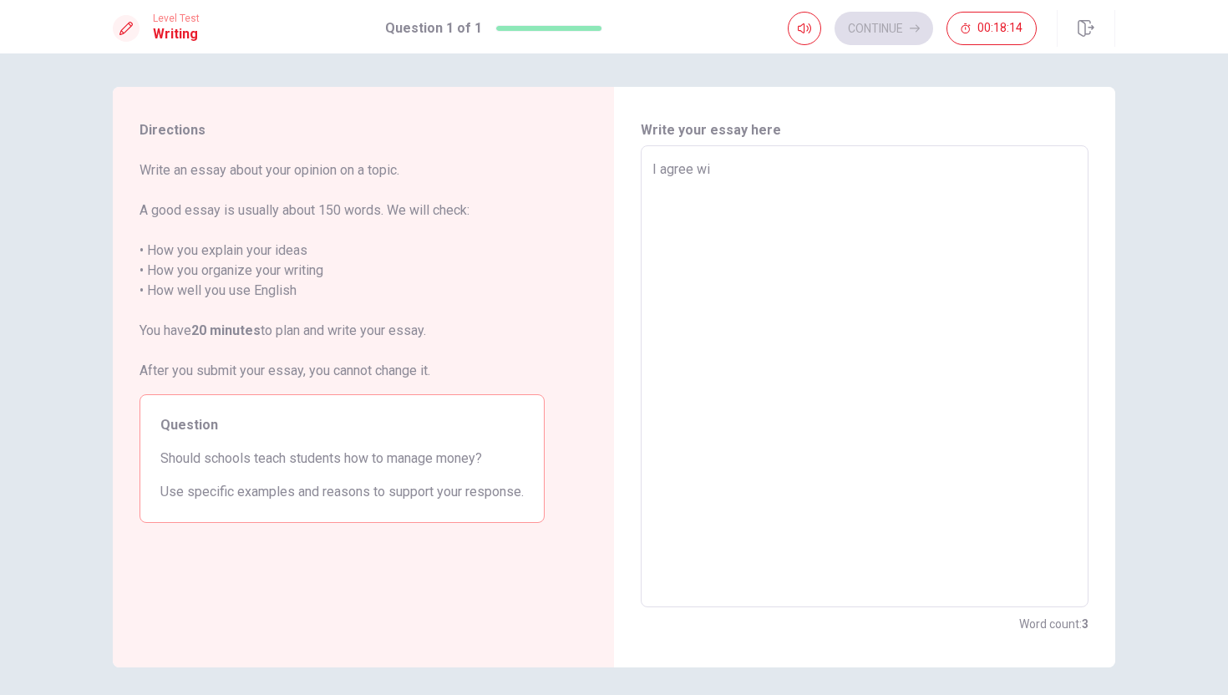
type textarea "x"
type textarea "I agree wit"
type textarea "x"
type textarea "I agree with"
type textarea "x"
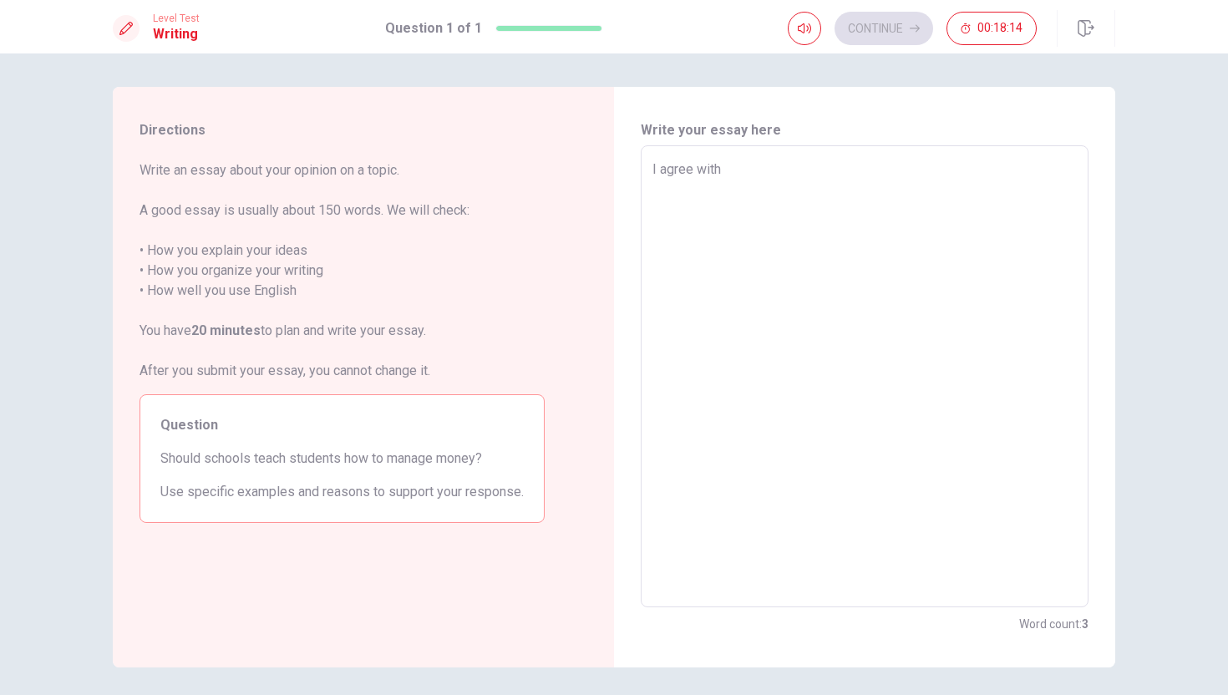
type textarea "I agree with"
type textarea "x"
type textarea "I agree with t"
type textarea "x"
type textarea "I agree with th"
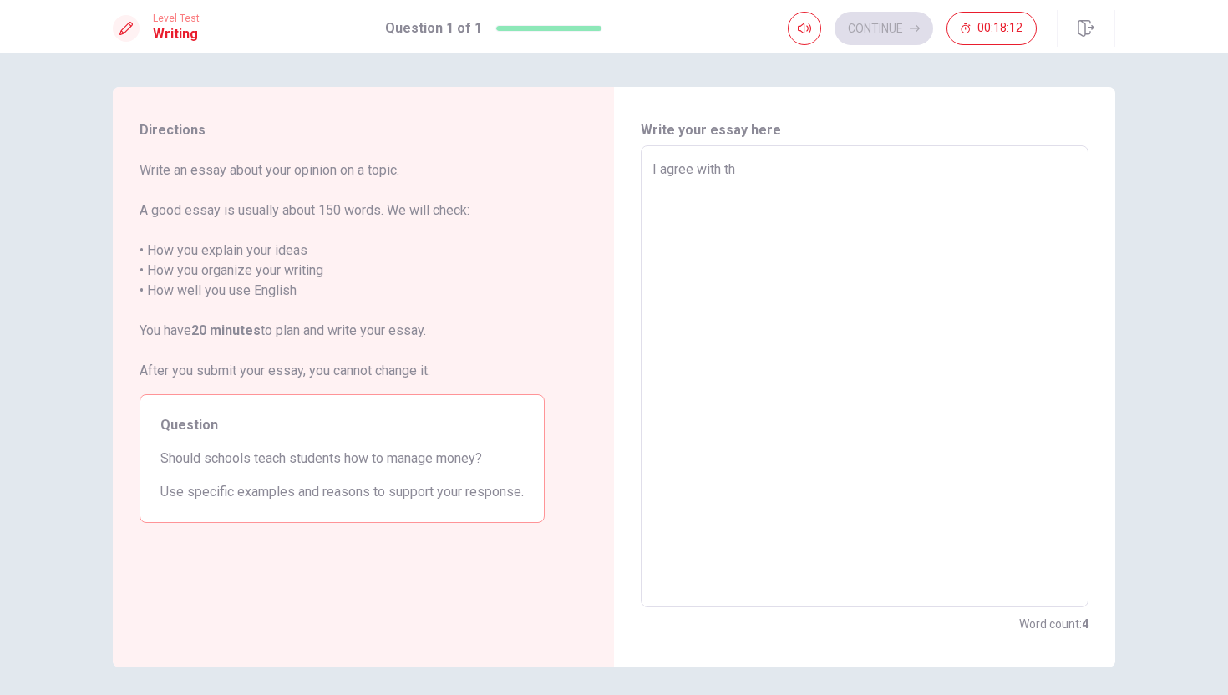
type textarea "x"
type textarea "I agree with the"
type textarea "x"
type textarea "I agree with the"
type textarea "x"
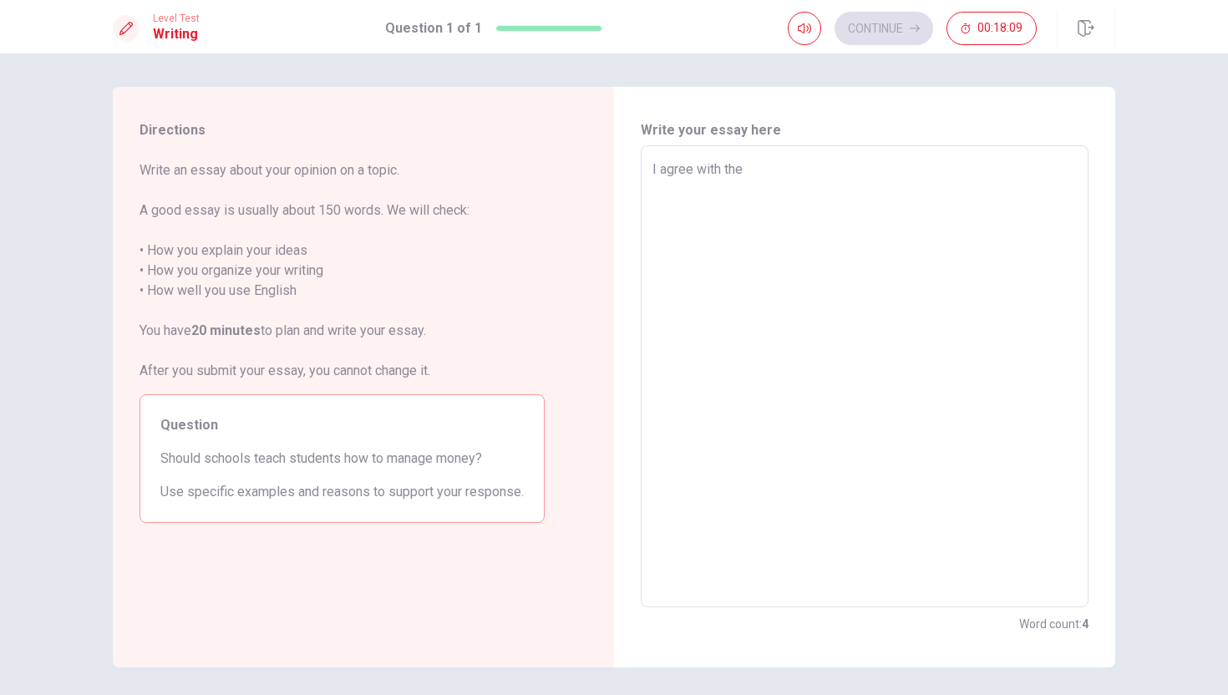
type textarea "I agree with the t"
type textarea "x"
type textarea "I agree with the te"
type textarea "x"
type textarea "I agree with the tea"
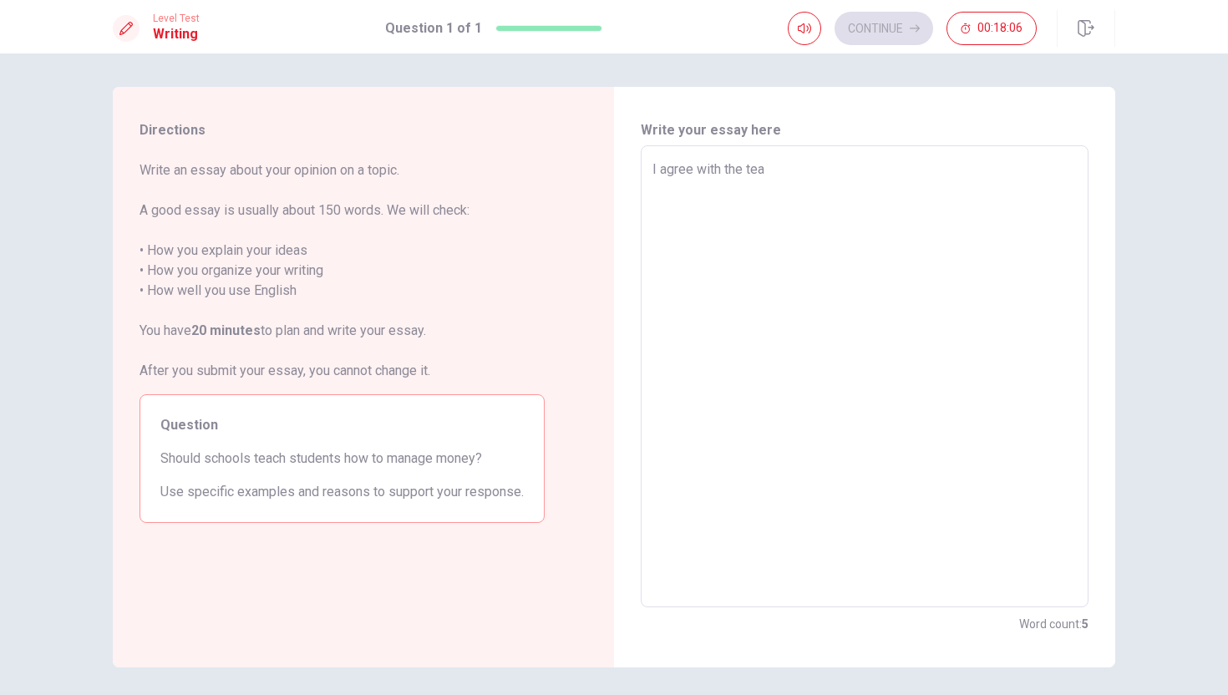
type textarea "x"
type textarea "I agree with the teac"
type textarea "x"
type textarea "I agree with the teach"
type textarea "x"
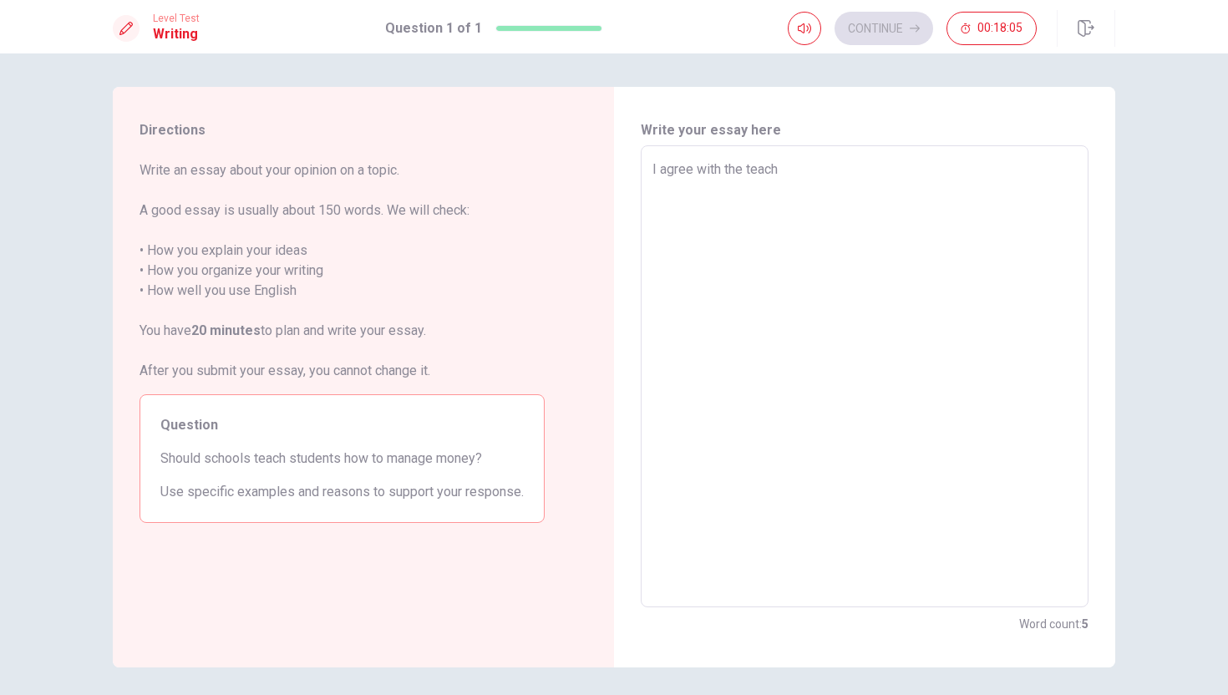
type textarea "I agree with the teache"
type textarea "x"
type textarea "I agree with the teacher"
type textarea "x"
type textarea "I agree with the teacher"
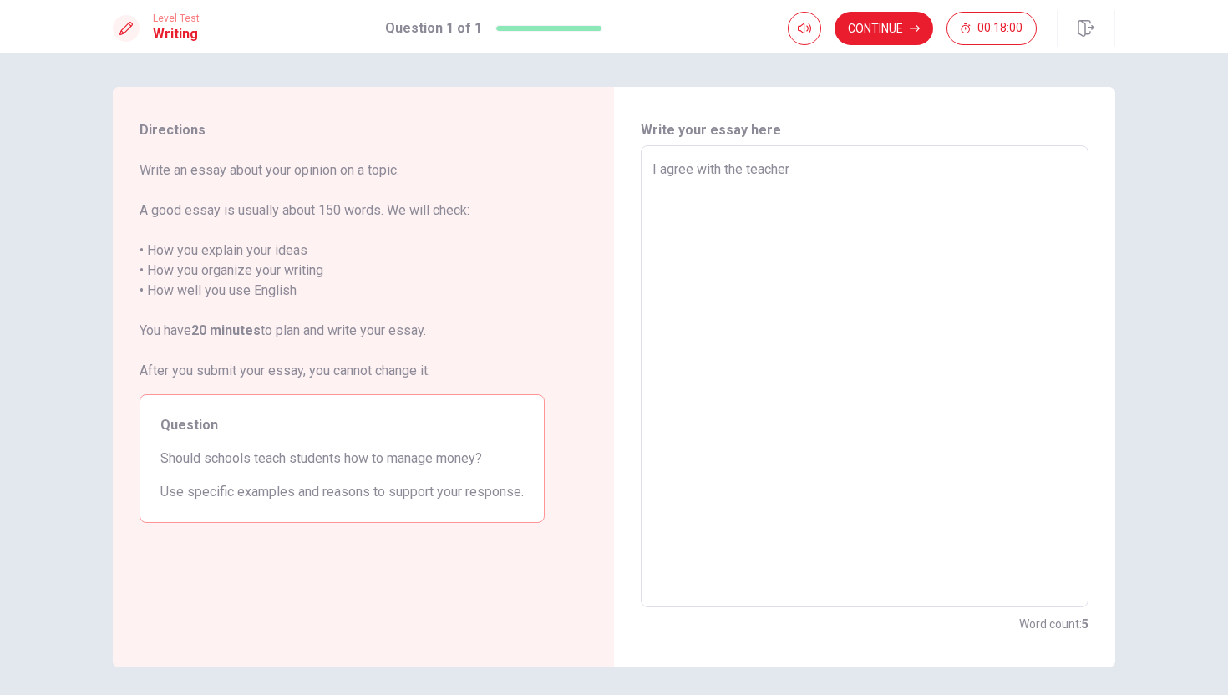
type textarea "x"
type textarea "I agree with the teacher t"
type textarea "x"
type textarea "I agree with the teacher [PERSON_NAME]"
type textarea "x"
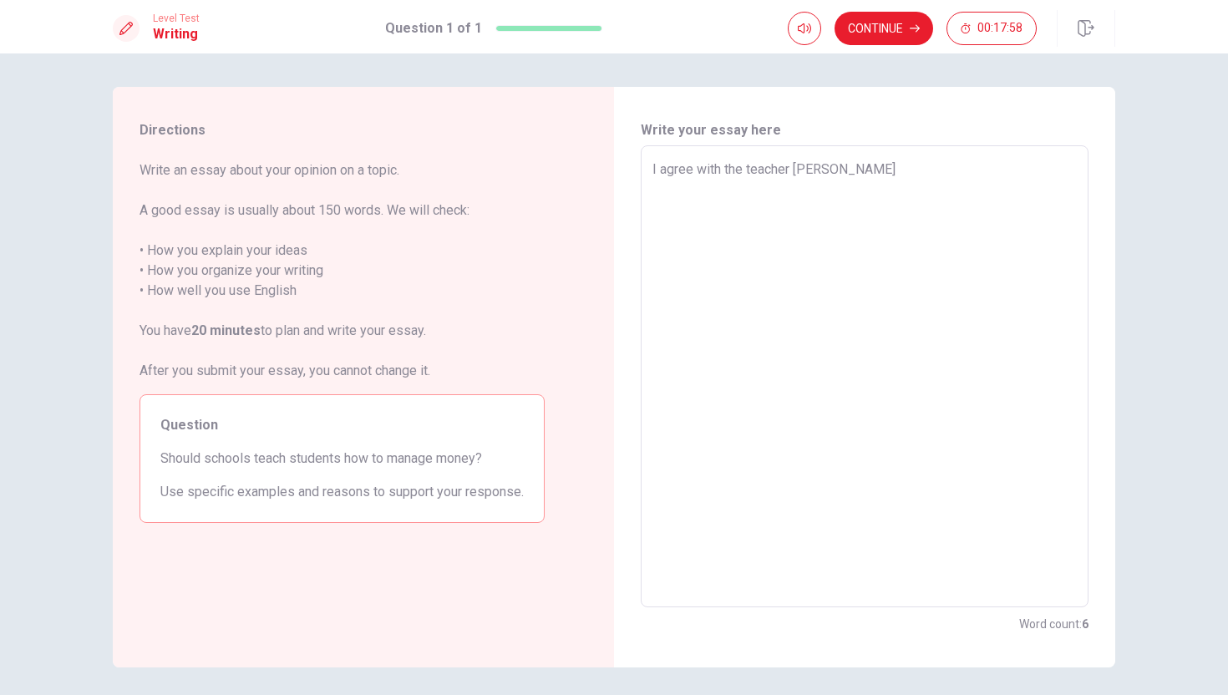
type textarea "I agree with the teacher tea"
type textarea "x"
type textarea "I agree with the teacher teac"
type textarea "x"
type textarea "I agree with the teacher teach"
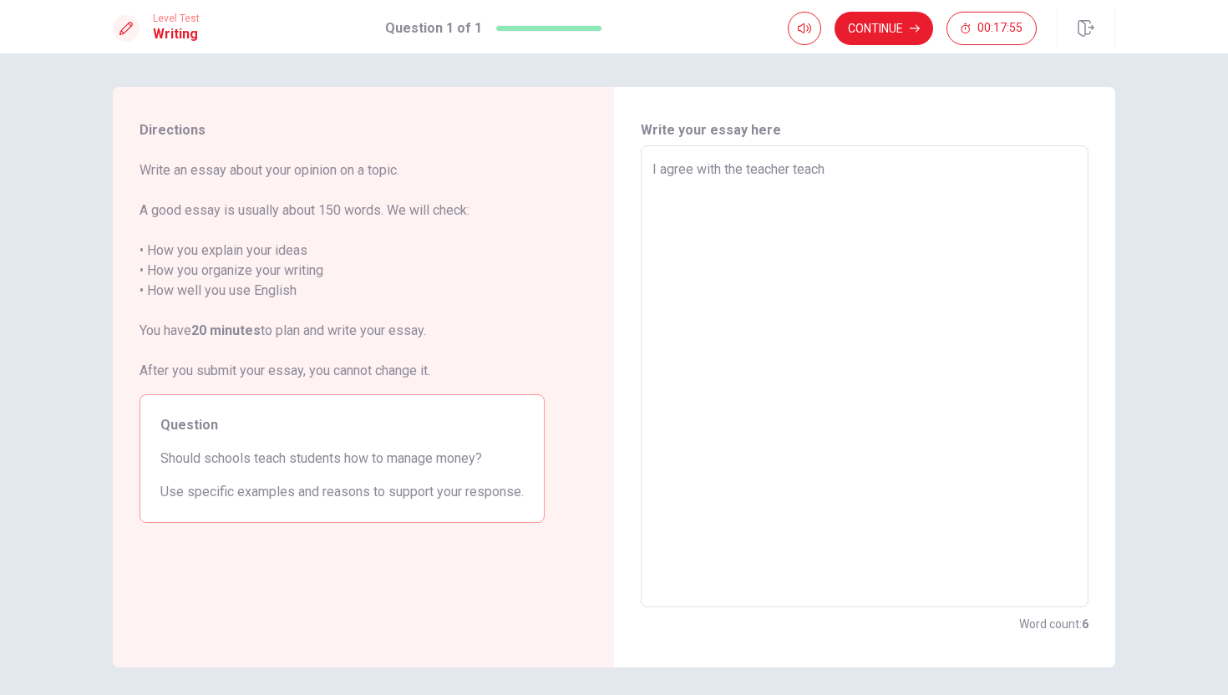
type textarea "x"
type textarea "I agree with the teacher [PERSON_NAME]"
type textarea "x"
type textarea "I agree with the teacher teachin"
type textarea "x"
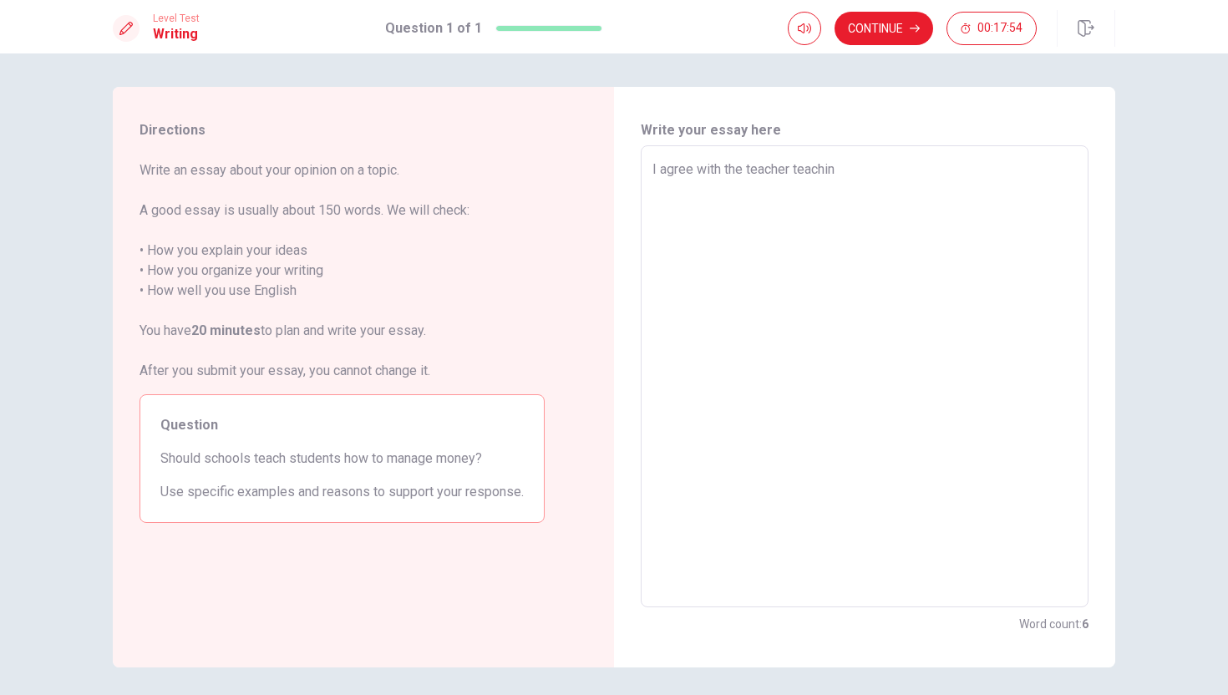
type textarea "I agree with the teacher teaching"
type textarea "x"
type textarea "I agree with the teacher teaching"
type textarea "x"
type textarea "I agree with the teacher teaching s"
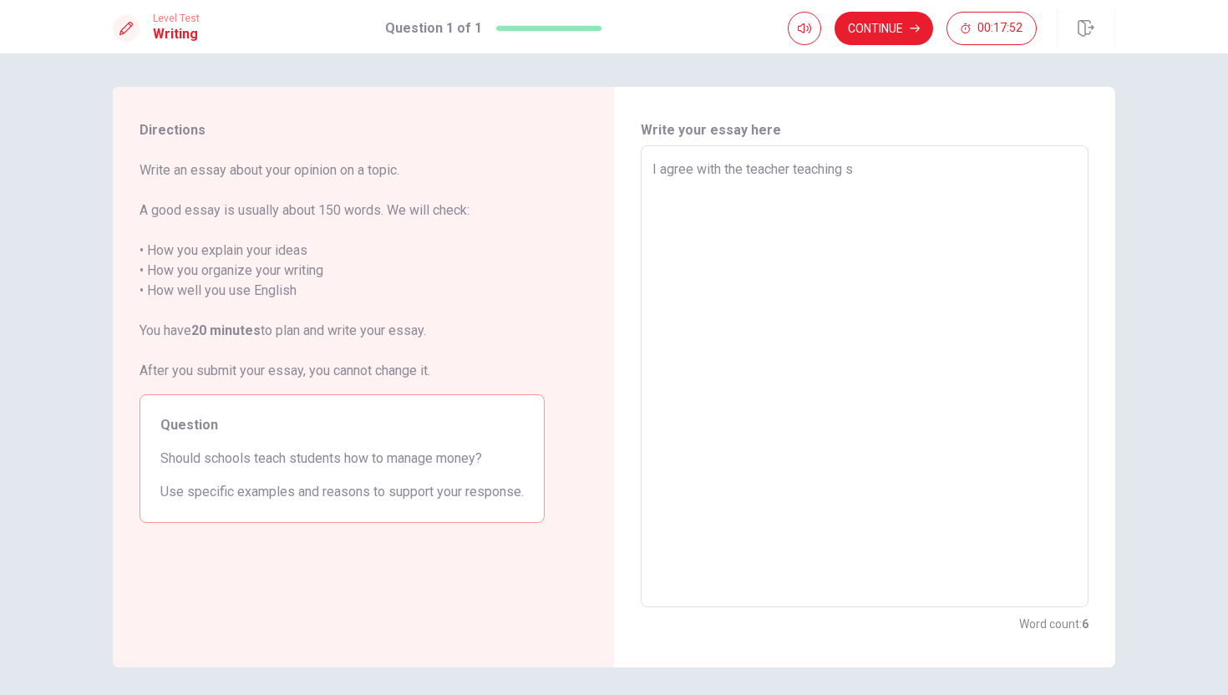
type textarea "x"
type textarea "I agree with the teacher teaching st"
type textarea "x"
type textarea "I agree with the teacher teaching [PERSON_NAME]"
type textarea "x"
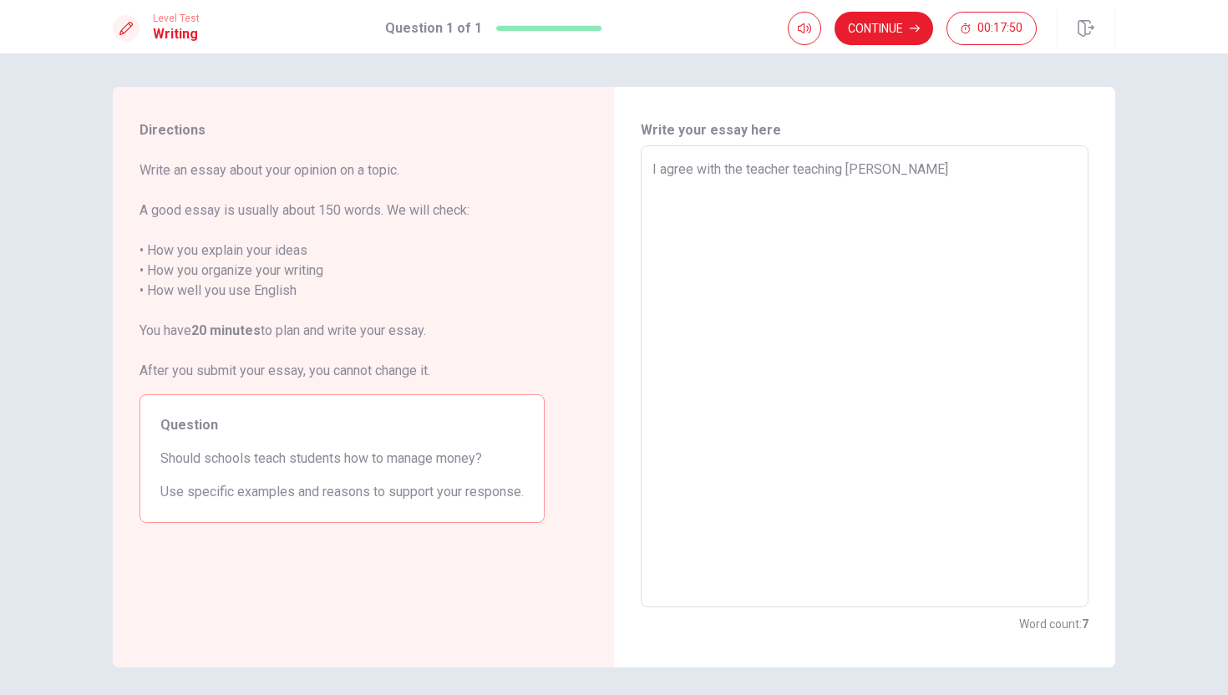
type textarea "I agree with the teacher teaching stud"
type textarea "x"
type textarea "I agree with the teacher teaching stude"
type textarea "x"
type textarea "I agree with the teacher teaching studen"
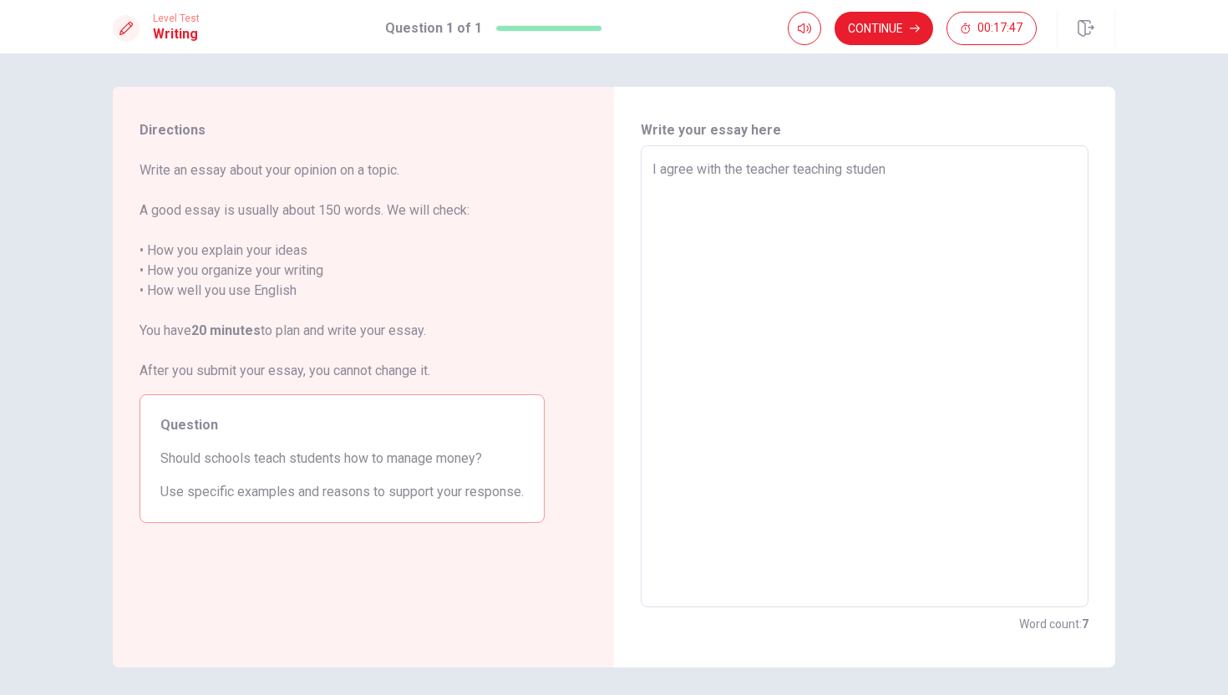
type textarea "x"
type textarea "I agree with the teacher teaching student"
type textarea "x"
type textarea "I agree with the teacher teaching students"
type textarea "x"
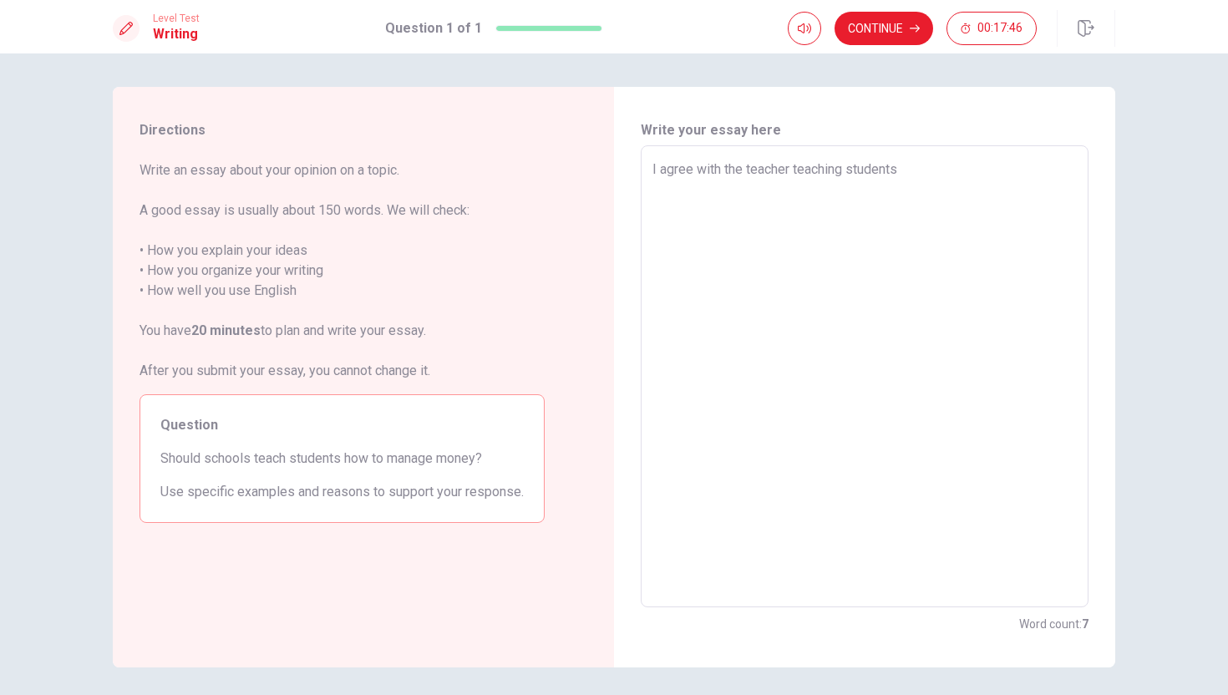
type textarea "I agree with the teacher teaching students"
type textarea "x"
type textarea "I agree with the teacher teaching students t"
type textarea "x"
type textarea "I agree with the teacher teaching students to"
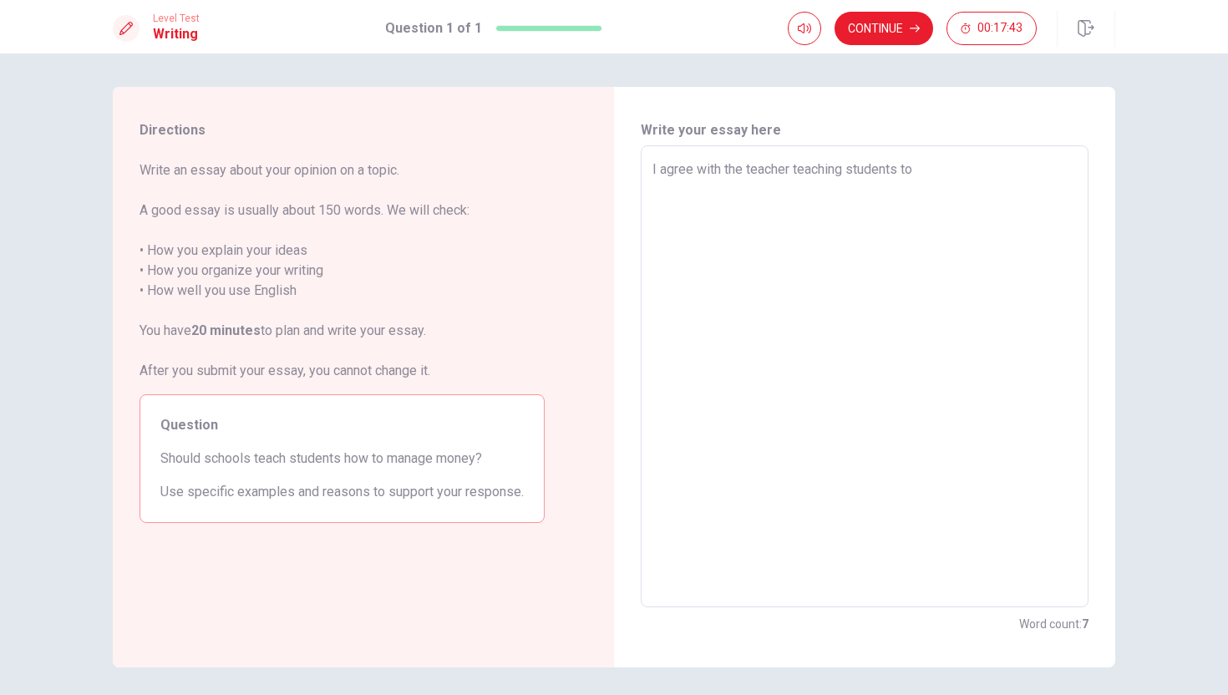
type textarea "x"
type textarea "I agree with the teacher teaching students to"
type textarea "x"
type textarea "I agree with the teacher teaching students to m"
type textarea "x"
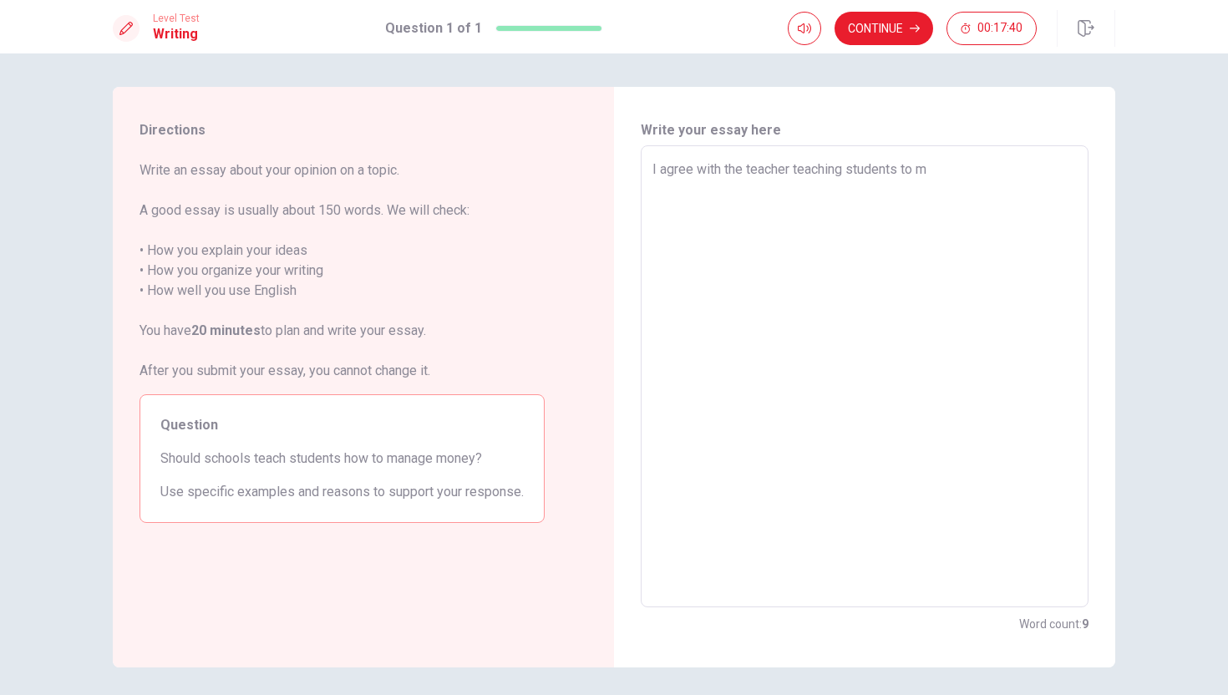
type textarea "I agree with the teacher teaching students to [GEOGRAPHIC_DATA]"
type textarea "x"
type textarea "I agree with the teacher teaching students to man"
type textarea "x"
type textarea "I agree with the teacher teaching students to [PERSON_NAME]"
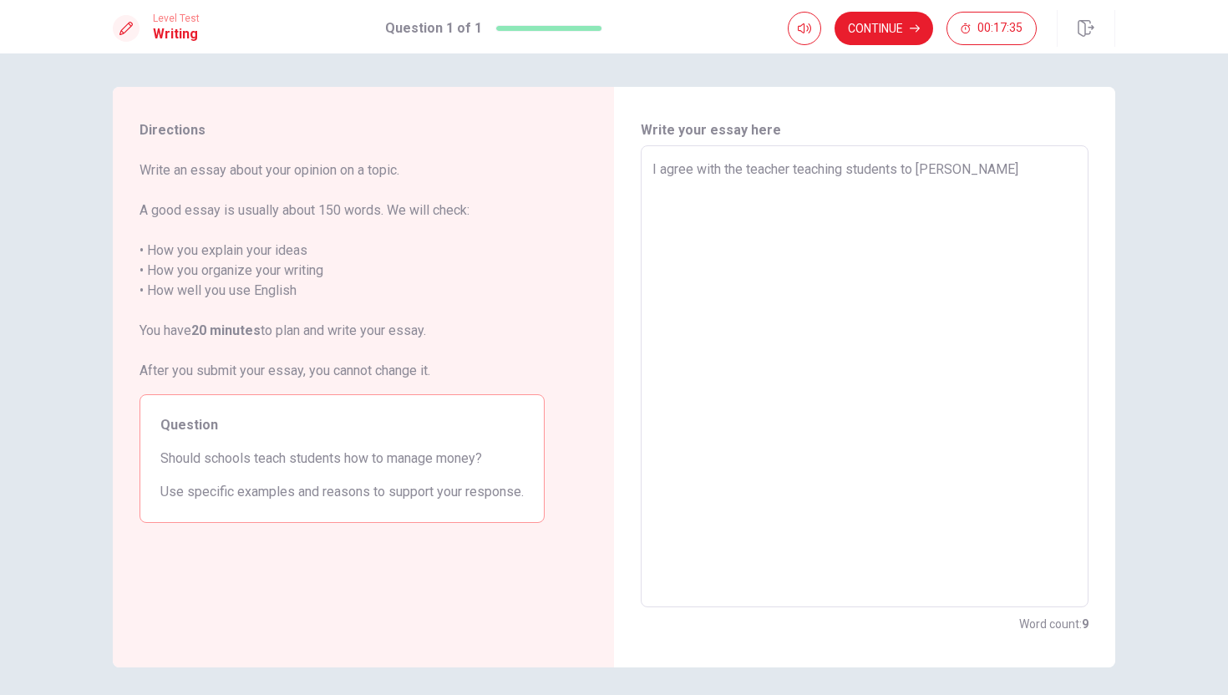
type textarea "x"
type textarea "I agree with the teacher teaching students to [GEOGRAPHIC_DATA]"
type textarea "x"
type textarea "I agree with the teacher teaching students to manage"
type textarea "x"
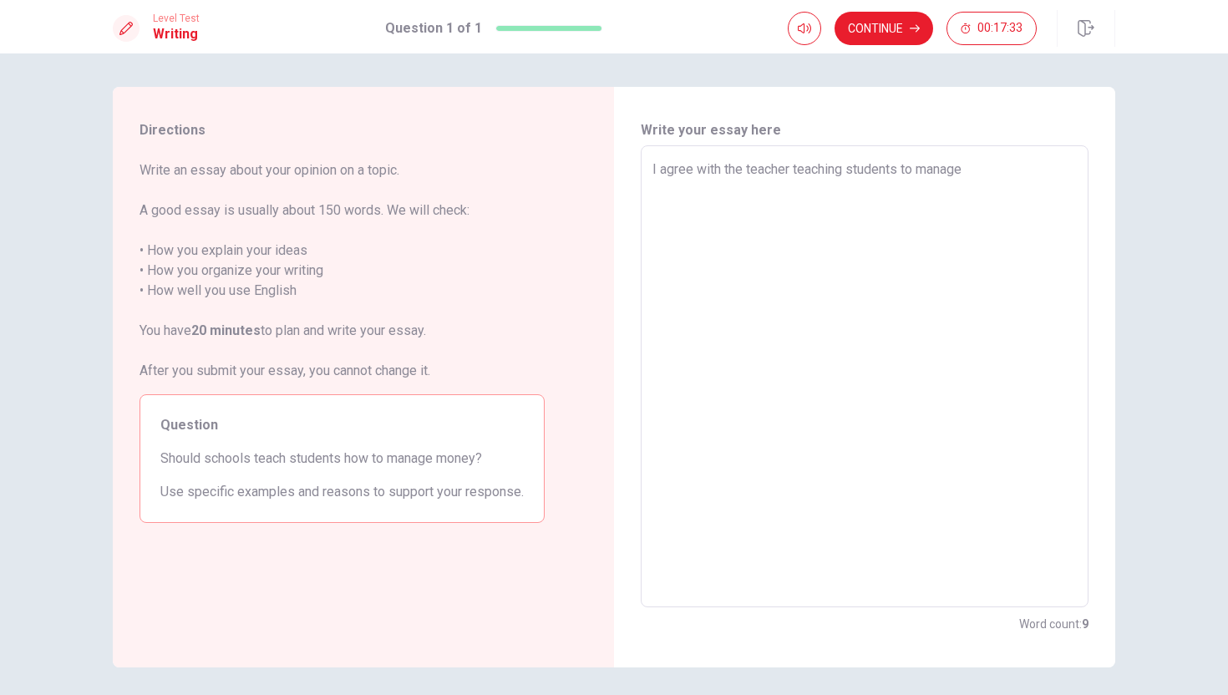
type textarea "I agree with the teacher teaching students to manage"
type textarea "x"
type textarea "I agree with the teacher teaching students to manage m"
type textarea "x"
type textarea "I agree with the teacher teaching students to manage mo"
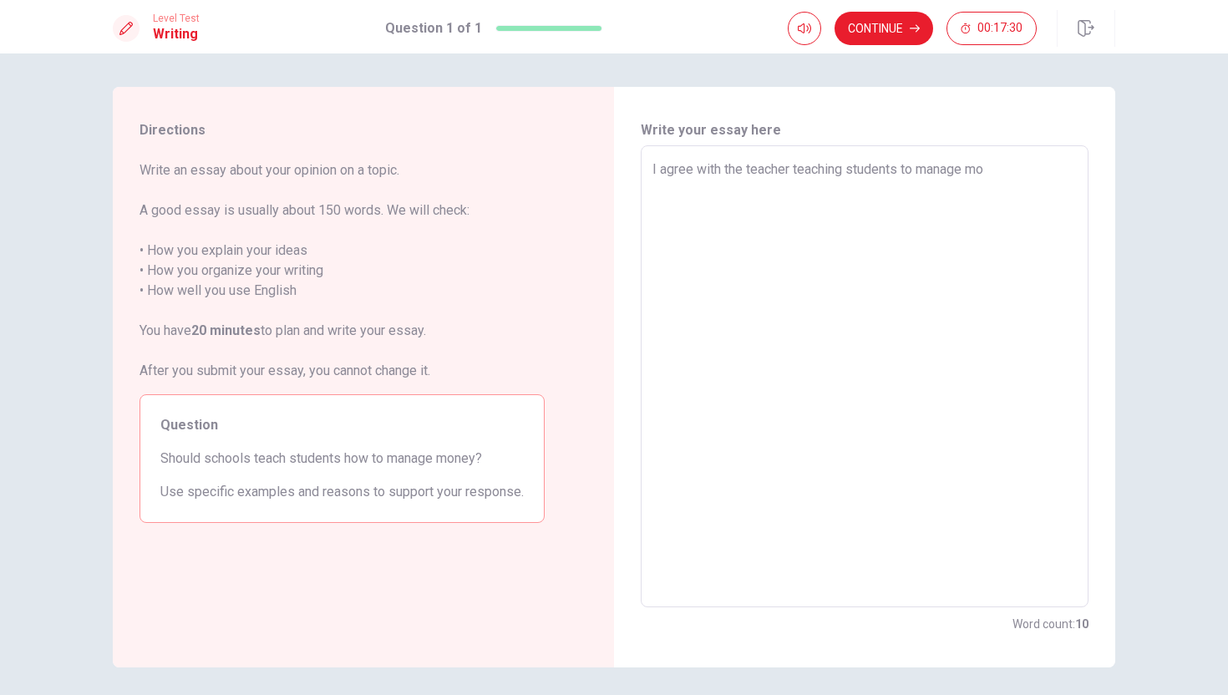
type textarea "x"
type textarea "I agree with the teacher teaching students to manage mon"
type textarea "x"
type textarea "I agree with the teacher teaching students to manage mone"
type textarea "x"
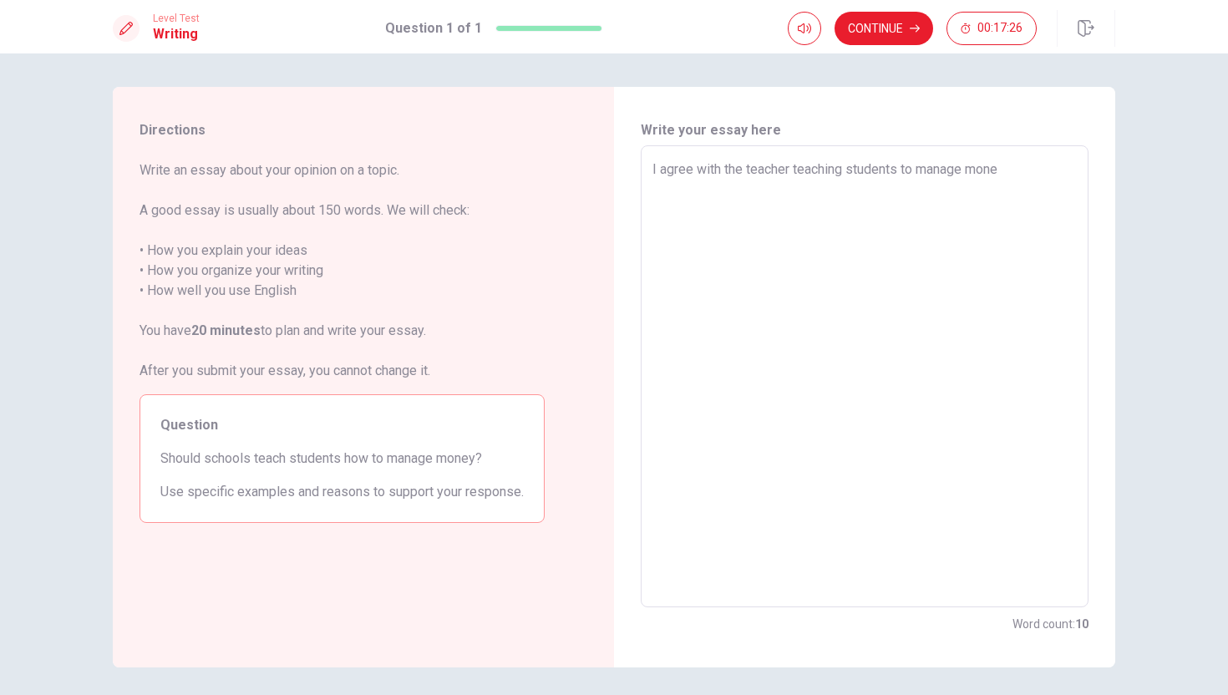
type textarea "I agree with the teacher teaching students to manage money"
type textarea "x"
type textarea "I agree with the teacher teaching students to manage money."
type textarea "x"
type textarea "I agree with the teacher teaching students to manage money.."
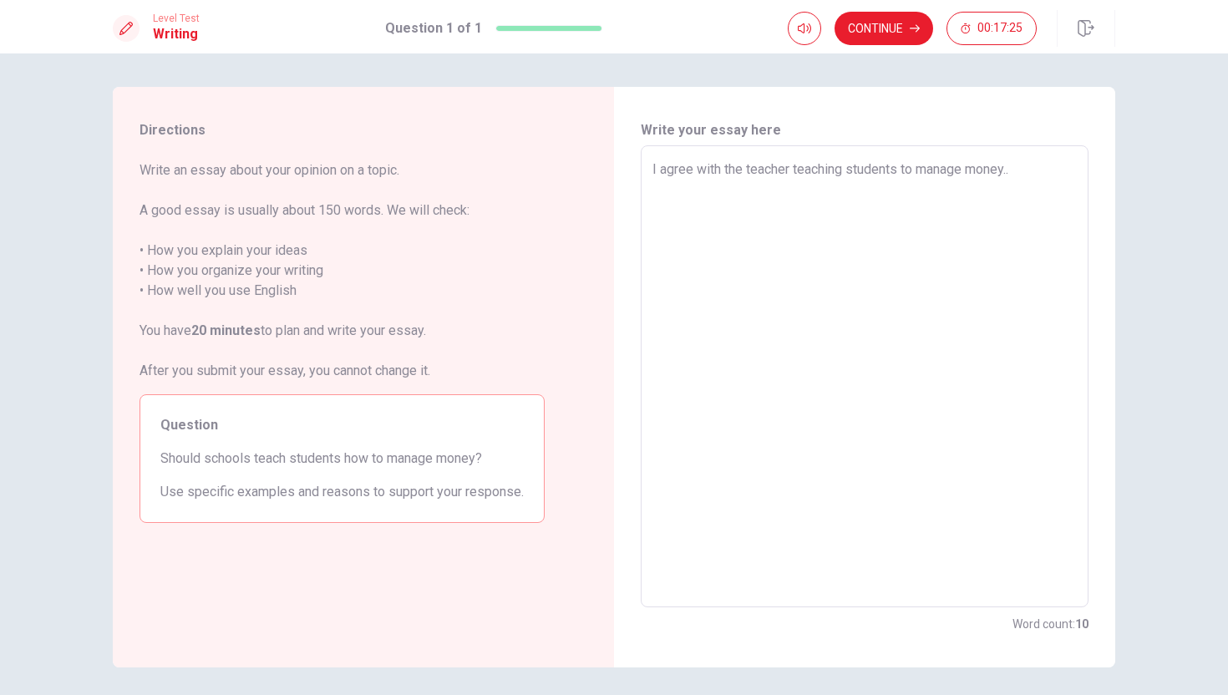
type textarea "x"
type textarea "I agree with the teacher teaching students to manage money.."
type textarea "x"
type textarea "I agree with the teacher teaching students to manage money.."
type textarea "x"
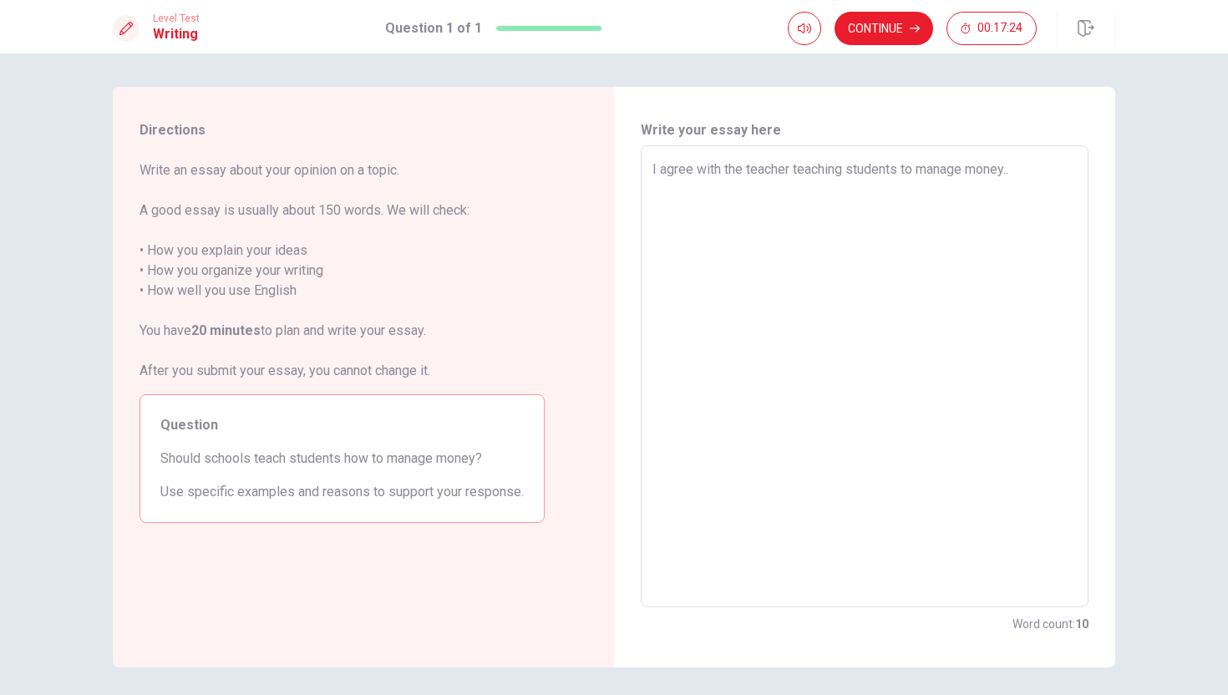
type textarea "I agree with the teacher teaching students to manage money."
type textarea "x"
type textarea "I agree with the teacher teaching students to manage money."
type textarea "x"
type textarea "I agree with the teacher teaching students to manage money. B"
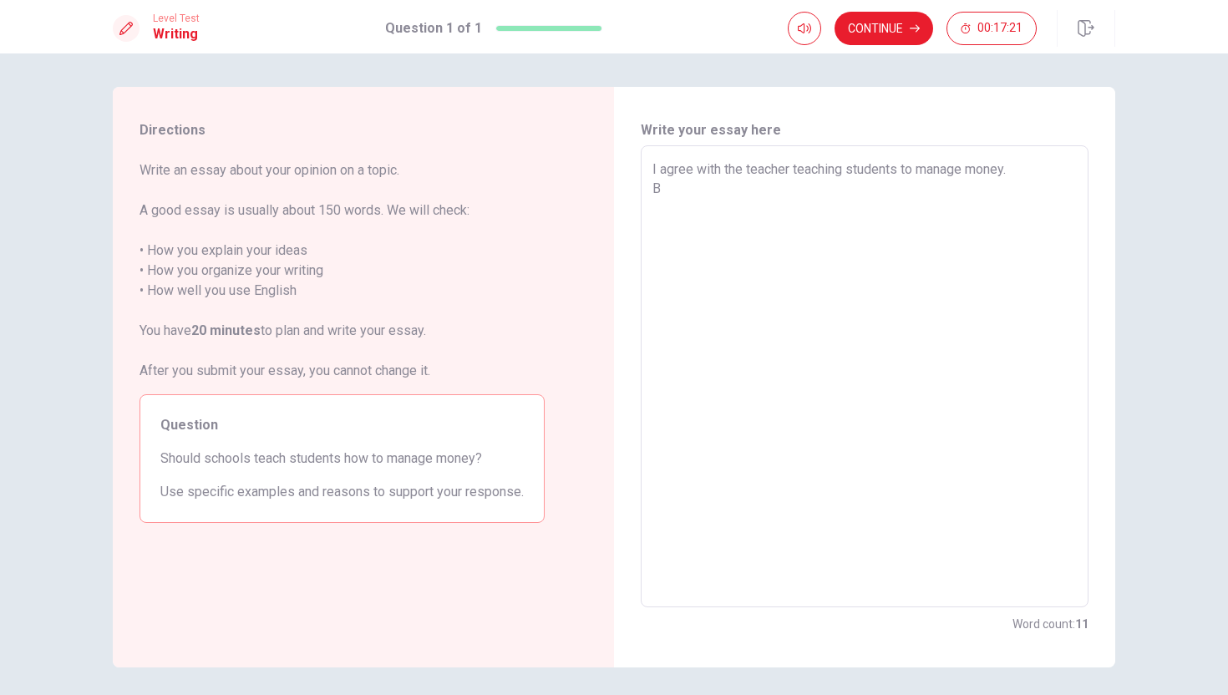
type textarea "x"
type textarea "I agree with the teacher teaching students to manage money. Bc"
type textarea "x"
type textarea "I agree with the teacher teaching students to manage money. Bco"
type textarea "x"
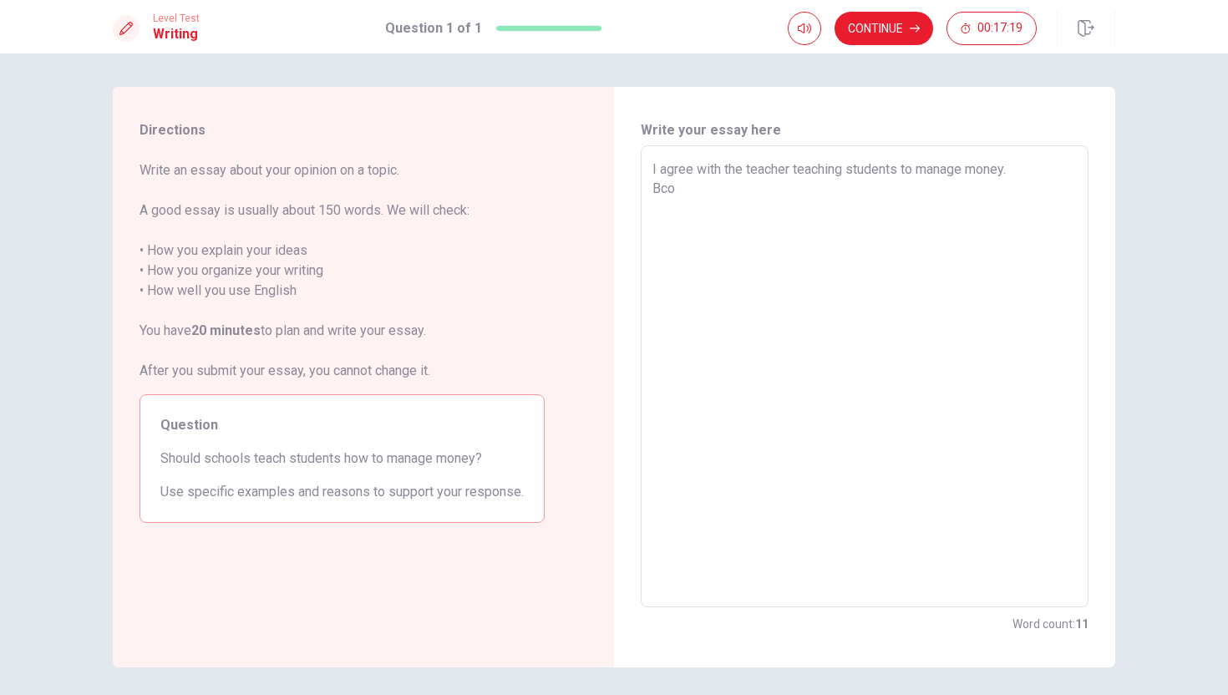
type textarea "I agree with the teacher teaching students to manage money. Bcou"
type textarea "x"
type textarea "I agree with the teacher teaching students to manage money. Bcous"
type textarea "x"
type textarea "I agree with the teacher teaching students to manage money. Bcouse"
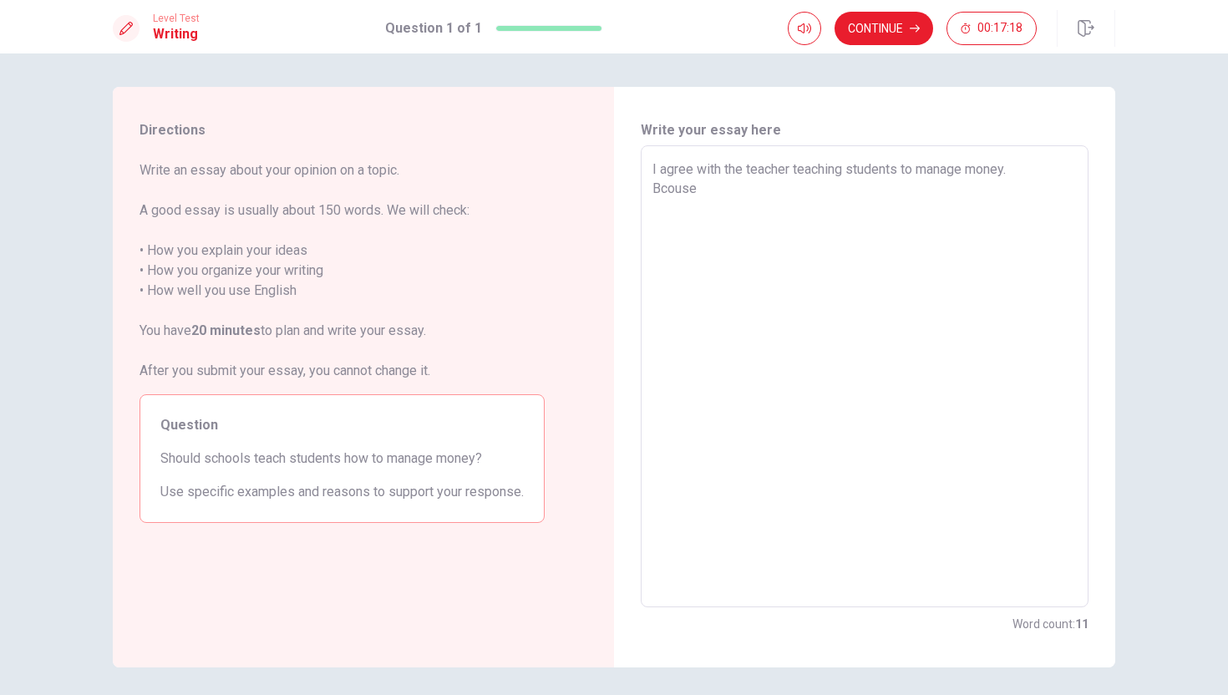
type textarea "x"
type textarea "I agree with the teacher teaching students to manage money. Bcouse"
type textarea "x"
type textarea "I agree with the teacher teaching students to manage money. Bcouse w"
type textarea "x"
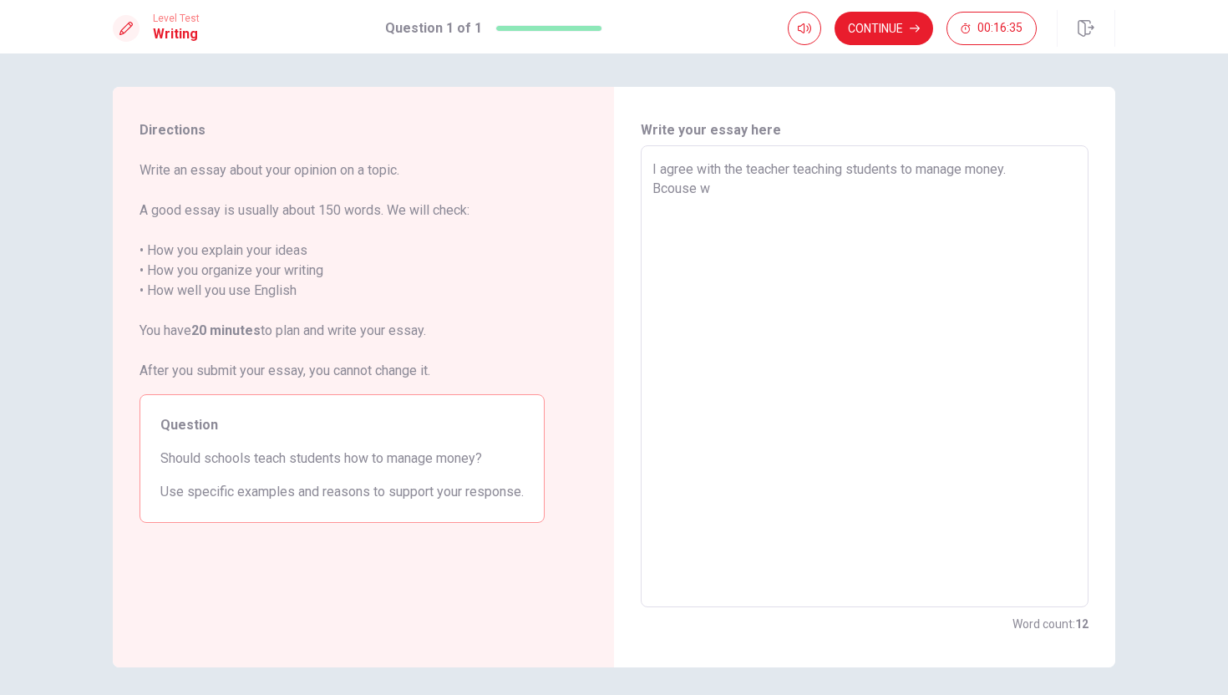
type textarea "I agree with the teacher teaching students to manage money. Bcouse wh"
type textarea "x"
type textarea "I agree with the teacher teaching students to manage money. Bcouse whe"
type textarea "x"
type textarea "I agree with the teacher teaching students to manage money. Bcouse when"
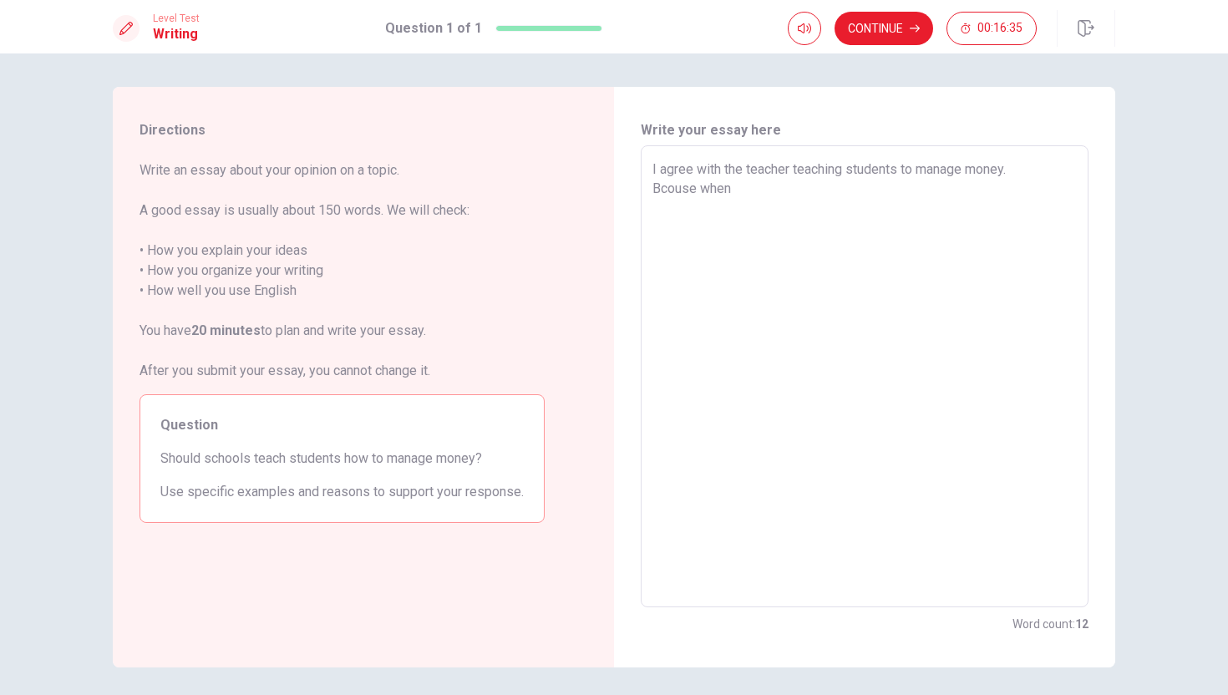
type textarea "x"
type textarea "I agree with the teacher teaching students to manage money. Bcouse when"
type textarea "x"
type textarea "I agree with the teacher teaching students to manage money. Bcouse when n"
type textarea "x"
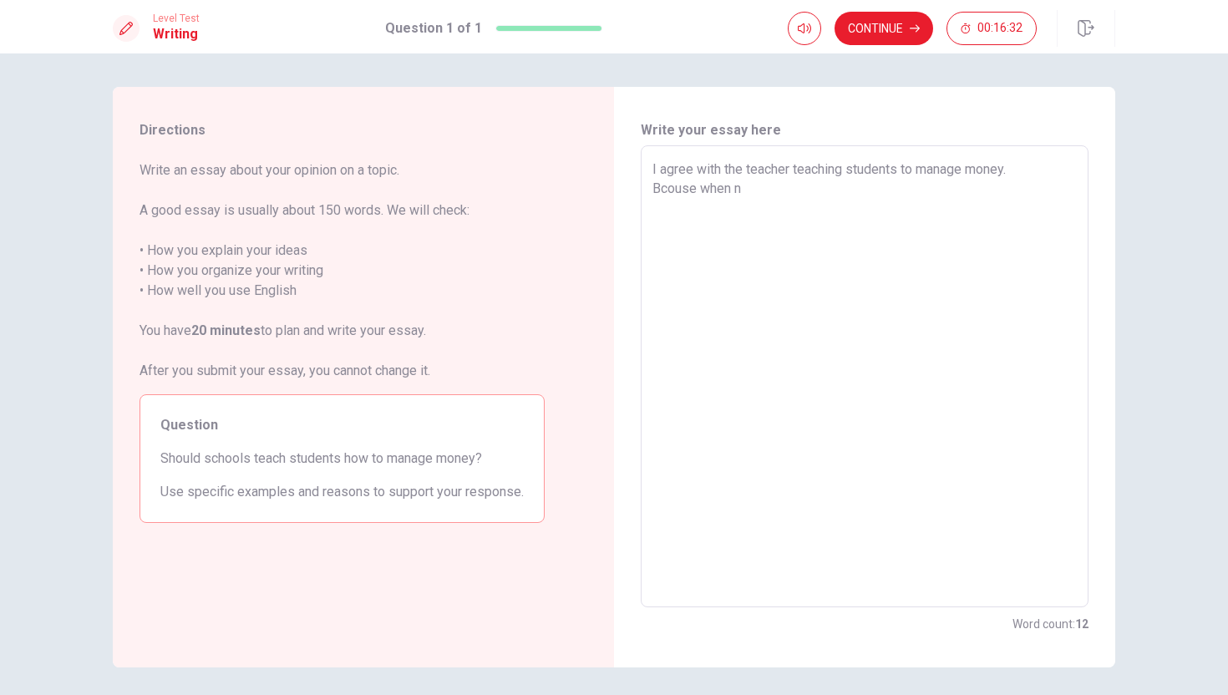
type textarea "I agree with the teacher teaching students to manage money. Bcouse when ne"
type textarea "x"
type textarea "I agree with the teacher teaching students to manage money. Bcouse when nee"
type textarea "x"
type textarea "I agree with the teacher teaching students to manage money. Bcouse when ne"
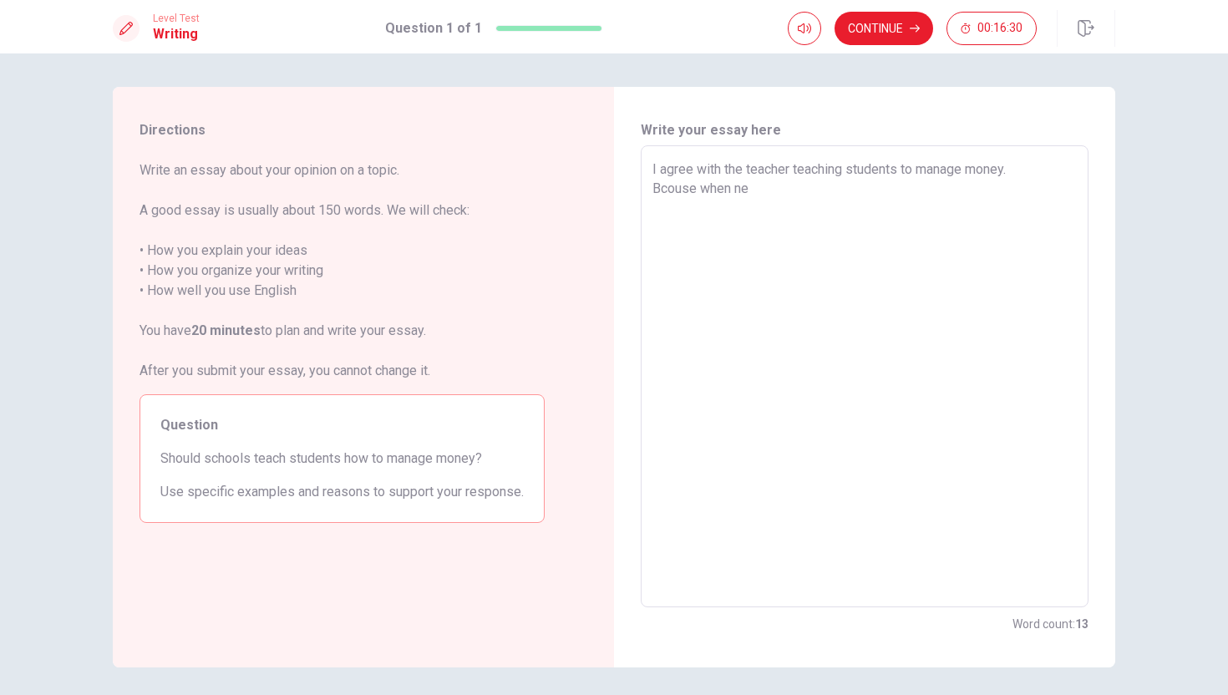
type textarea "x"
type textarea "I agree with the teacher teaching students to manage money. Bcouse when n"
type textarea "x"
type textarea "I agree with the teacher teaching students to manage money. Bcouse when"
type textarea "x"
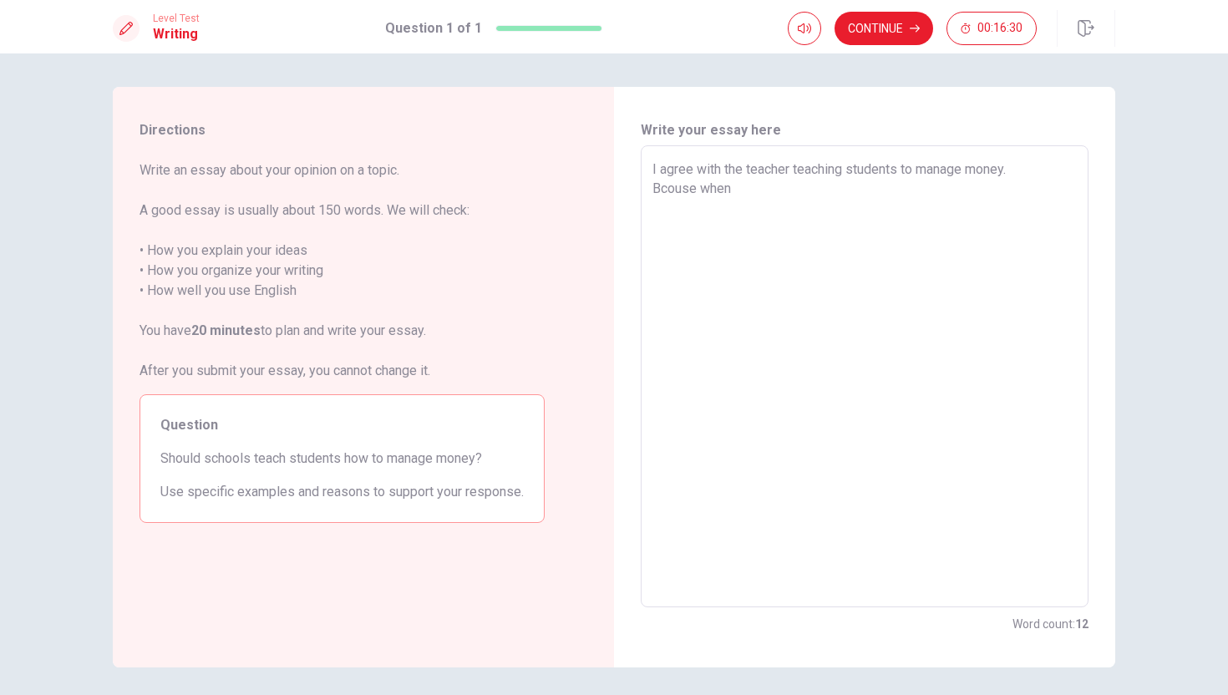
type textarea "I agree with the teacher teaching students to manage money. Bcouse when"
type textarea "x"
type textarea "I agree with the teacher teaching students to manage money. Bcouse whe"
type textarea "x"
type textarea "I agree with the teacher teaching students to manage money. Bcouse wh"
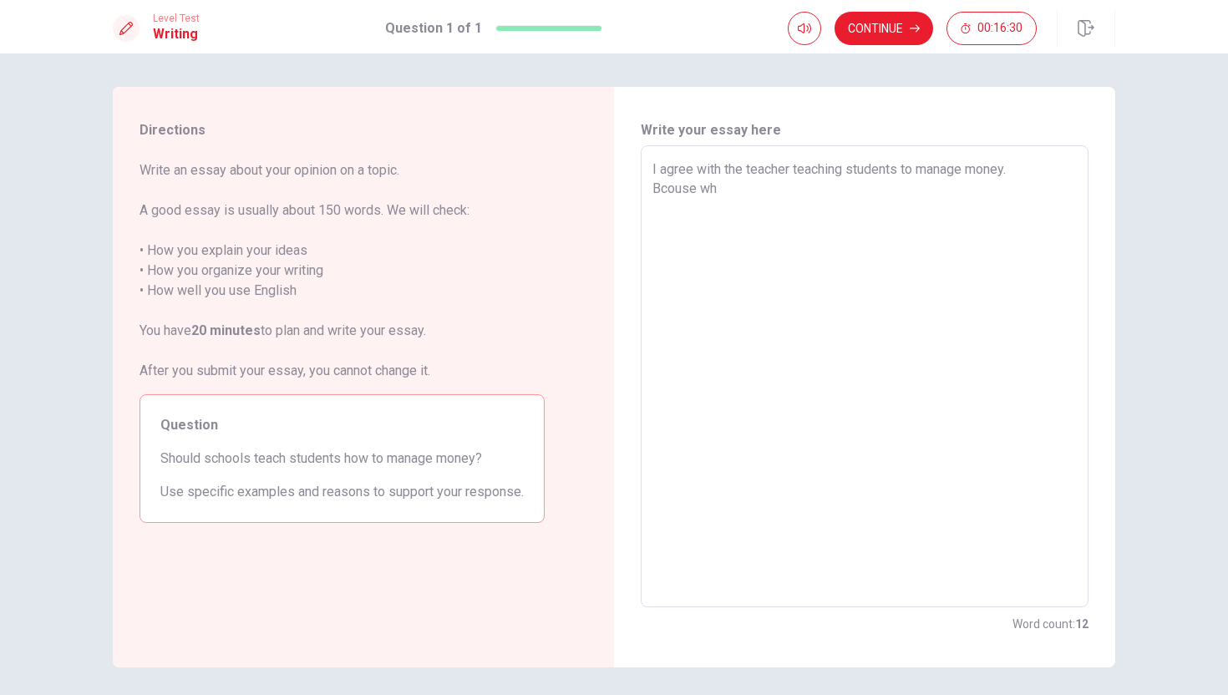
type textarea "x"
type textarea "I agree with the teacher teaching students to manage money. Bcouse w"
type textarea "x"
type textarea "I agree with the teacher teaching students to manage money. Bcouse"
type textarea "x"
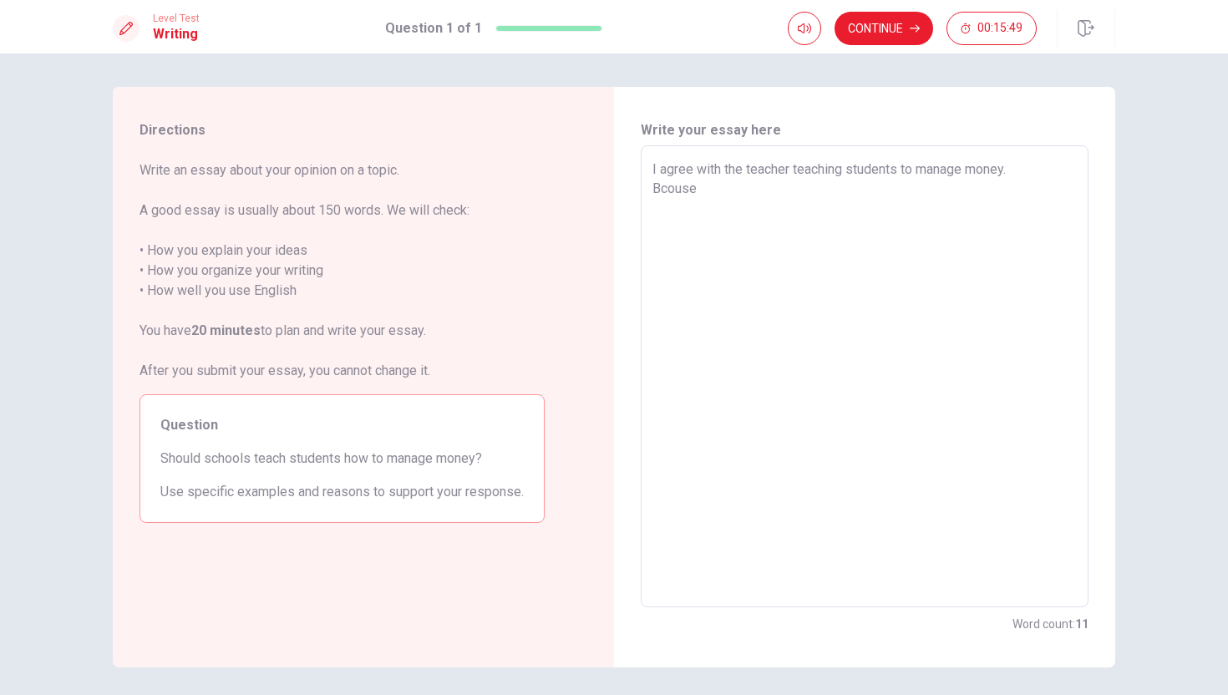
type textarea "I agree with the teacher teaching students to manage money. Bcouse w"
type textarea "x"
click at [773, 183] on textarea "I agree with the teacher teaching students to manage money. Bcouse we have to p…" at bounding box center [864, 376] width 424 height 434
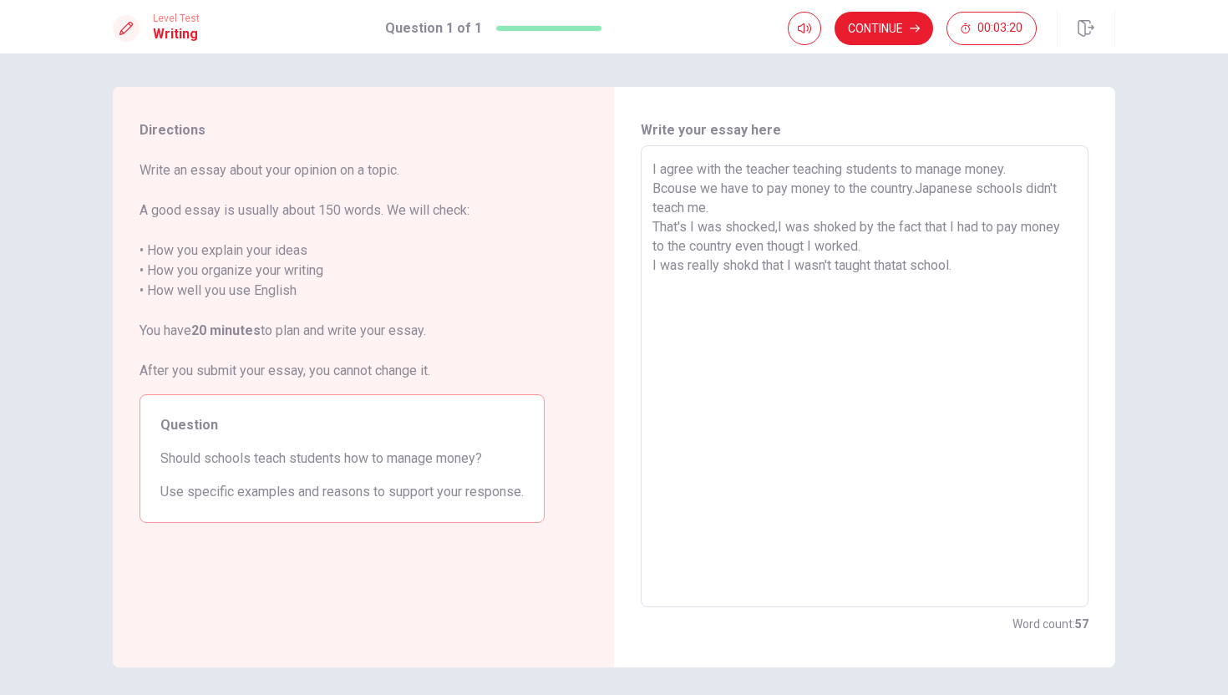
click at [773, 266] on textarea "I agree with the teacher teaching students to manage money. Bcouse we have to p…" at bounding box center [864, 376] width 424 height 434
click at [773, 264] on textarea "I agree with the teacher teaching students to manage money. Bcouse we have to p…" at bounding box center [864, 376] width 424 height 434
click at [773, 331] on textarea "I agree with the teacher teaching students to manage money. Bcouse we have to p…" at bounding box center [864, 376] width 424 height 434
click at [773, 265] on textarea "I agree with the teacher teaching students to manage money. Bcouse we have to p…" at bounding box center [864, 376] width 424 height 434
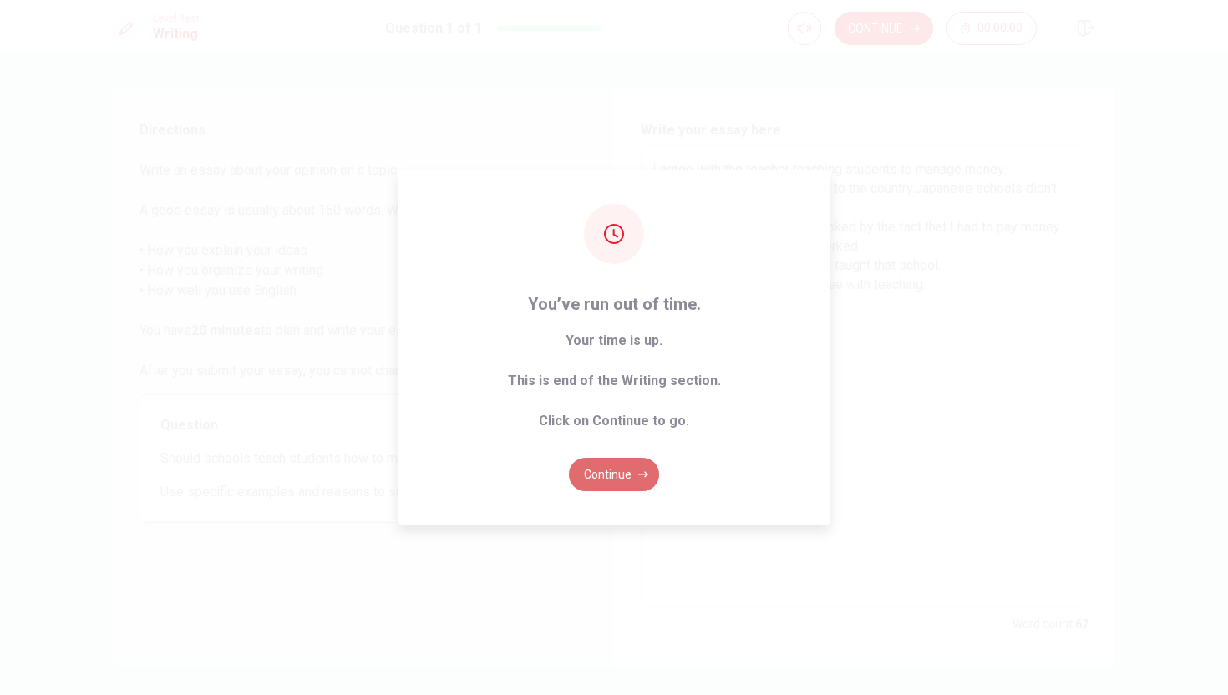
click at [627, 470] on button "Continue" at bounding box center [614, 474] width 90 height 33
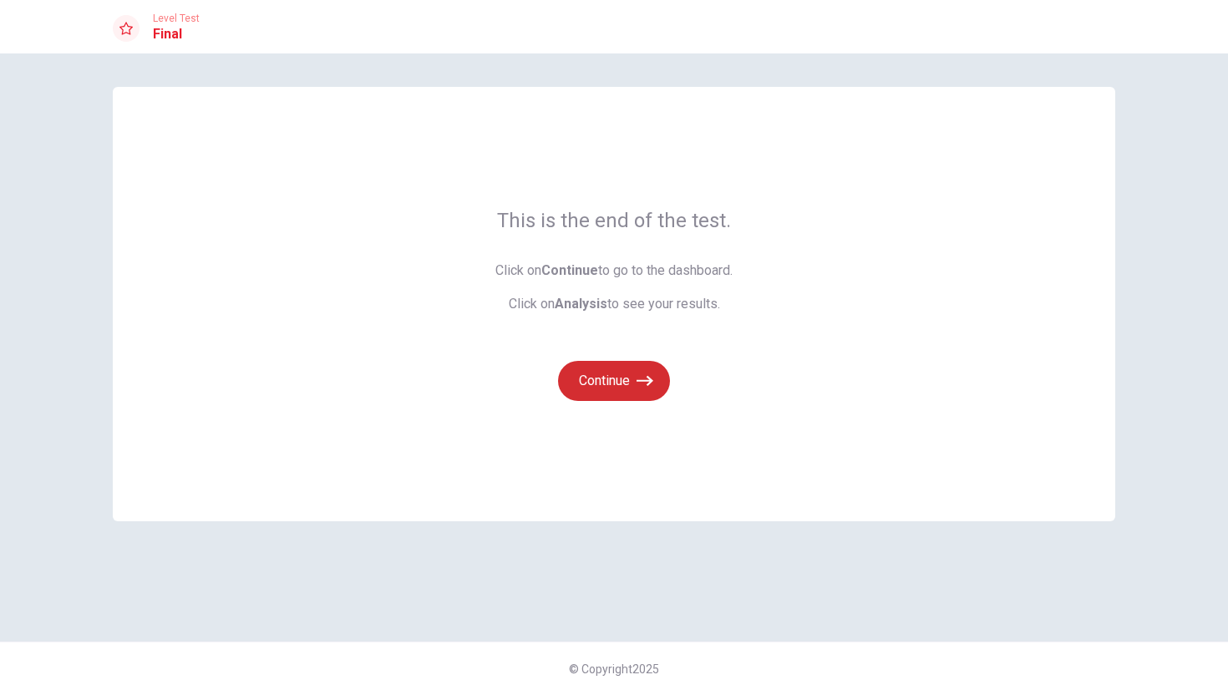
click at [632, 368] on button "Continue" at bounding box center [614, 381] width 112 height 40
